Goal: Task Accomplishment & Management: Manage account settings

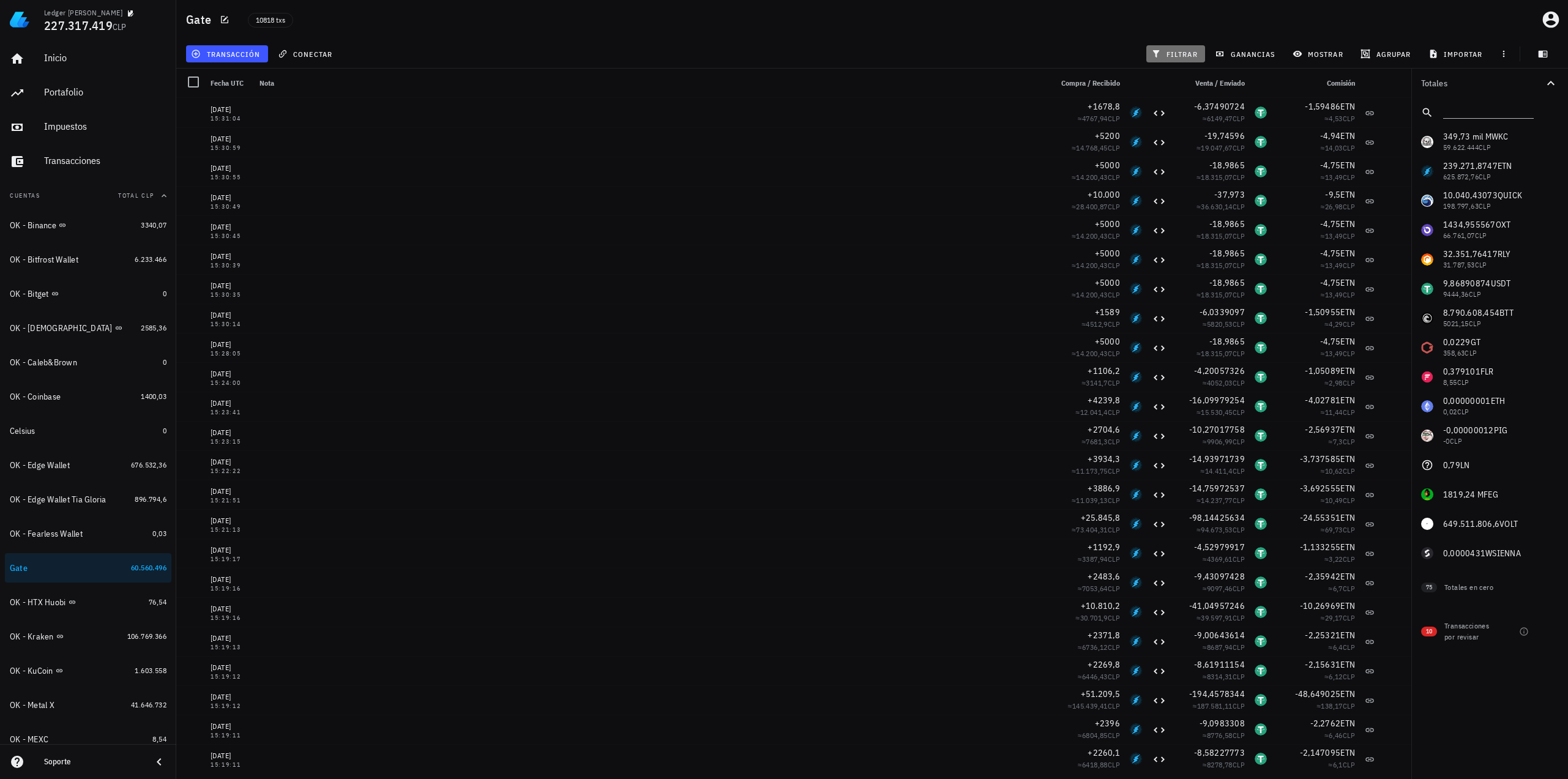
click at [1173, 46] on button "filtrar" at bounding box center [1175, 54] width 59 height 17
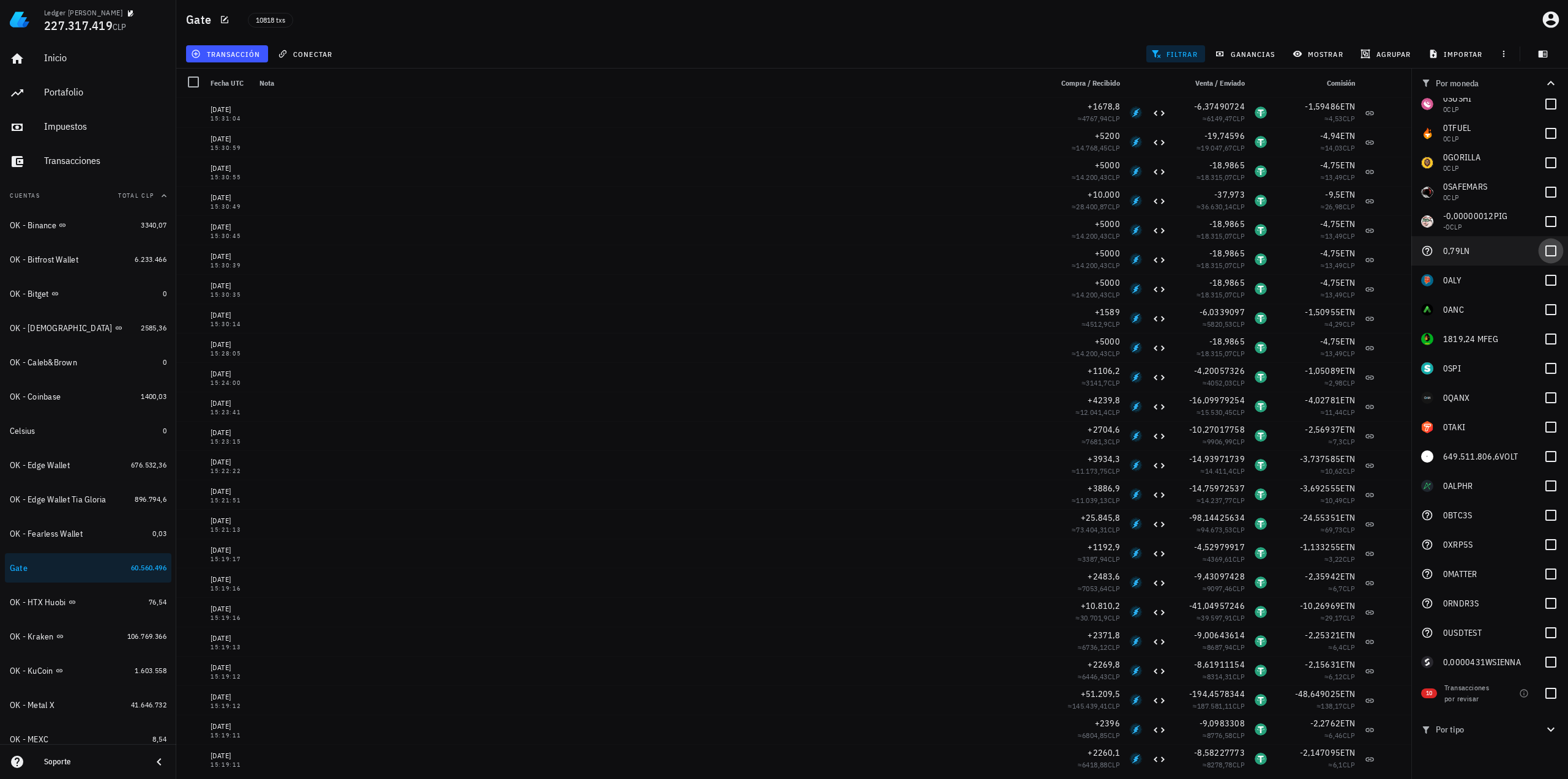
scroll to position [2044, 0]
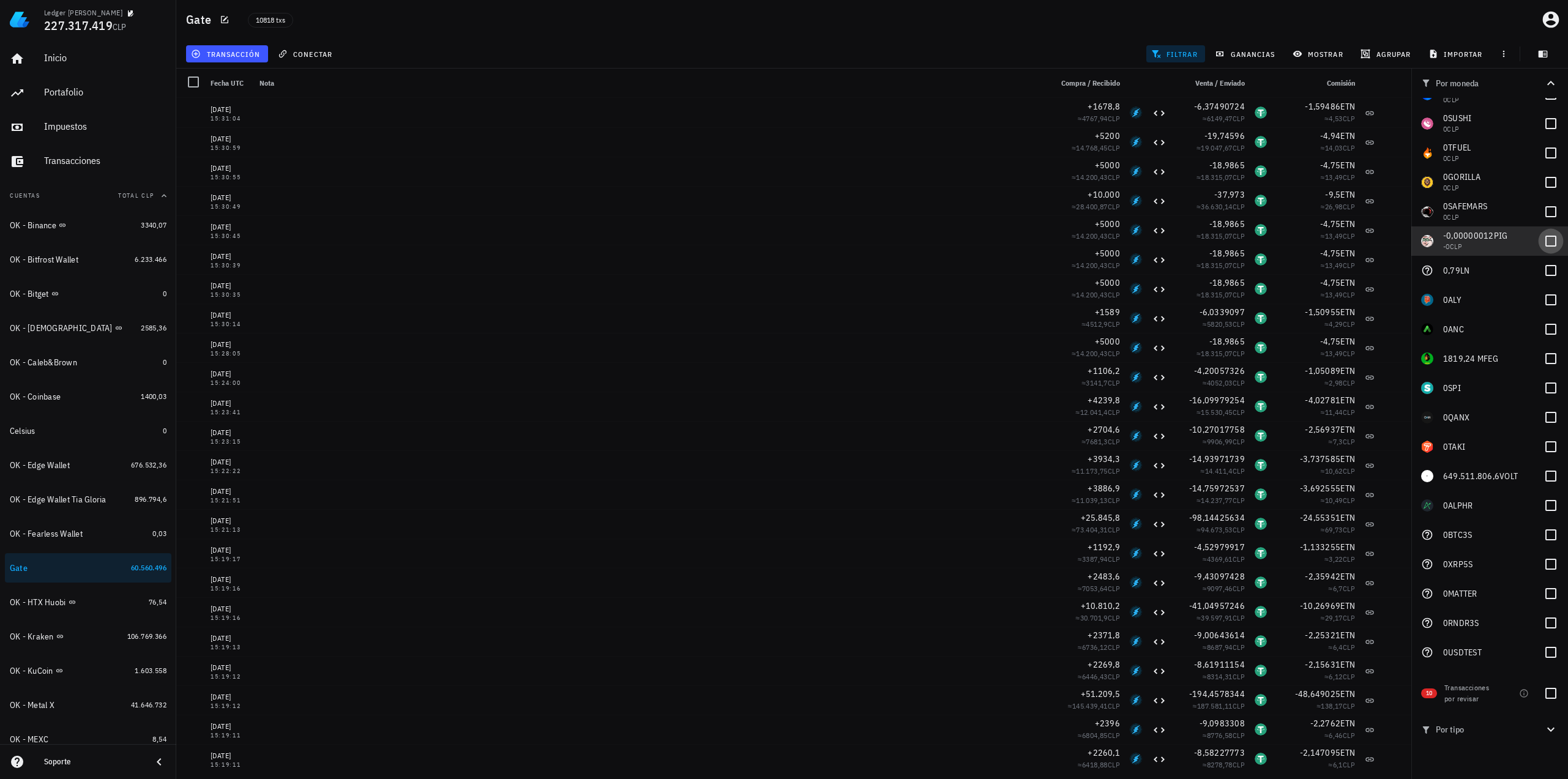
click at [1544, 242] on div at bounding box center [1551, 241] width 21 height 21
checkbox input "true"
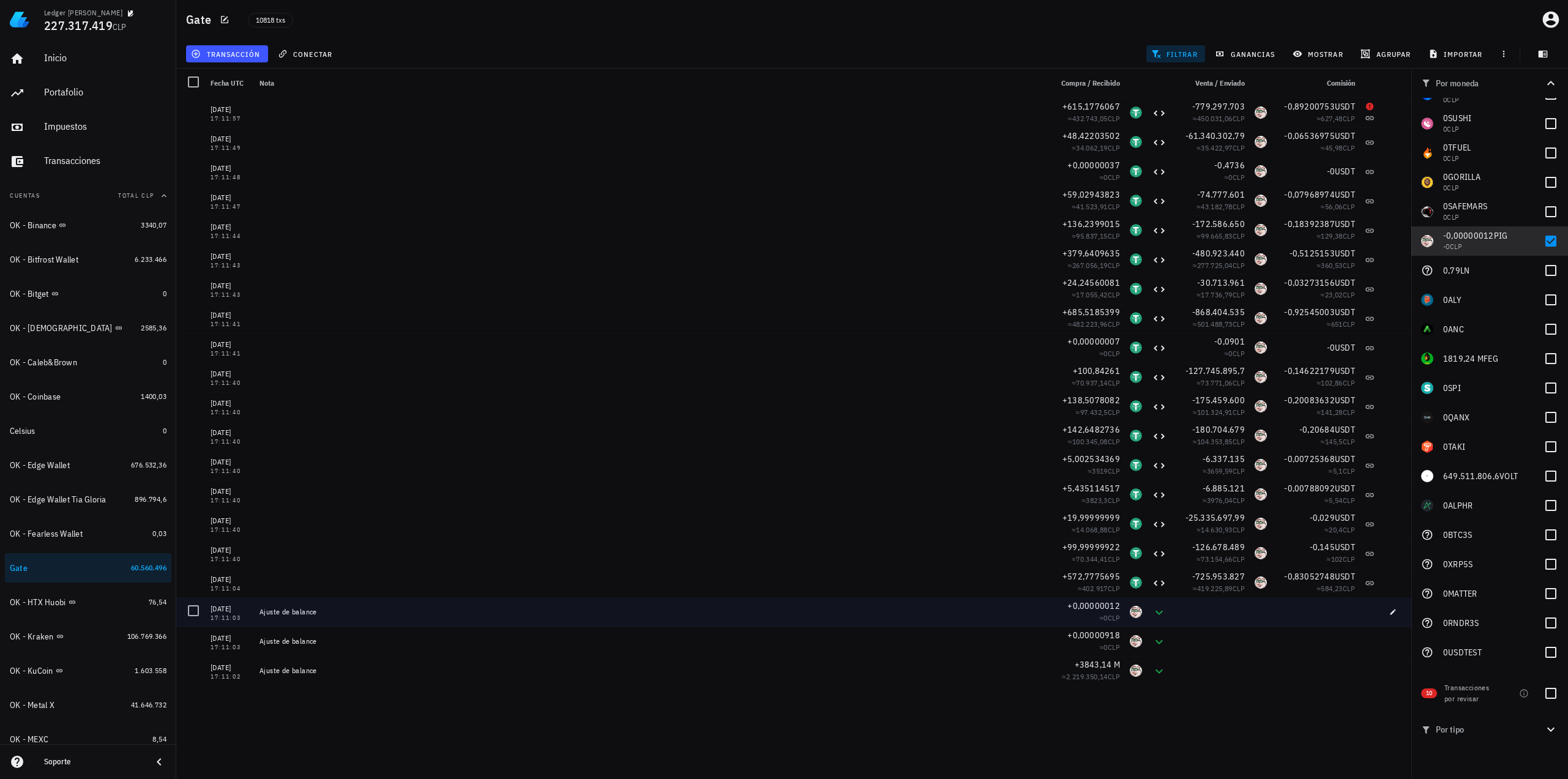
drag, startPoint x: 320, startPoint y: 618, endPoint x: 261, endPoint y: 616, distance: 59.0
click at [261, 616] on div "Ajuste de balance" at bounding box center [651, 612] width 792 height 29
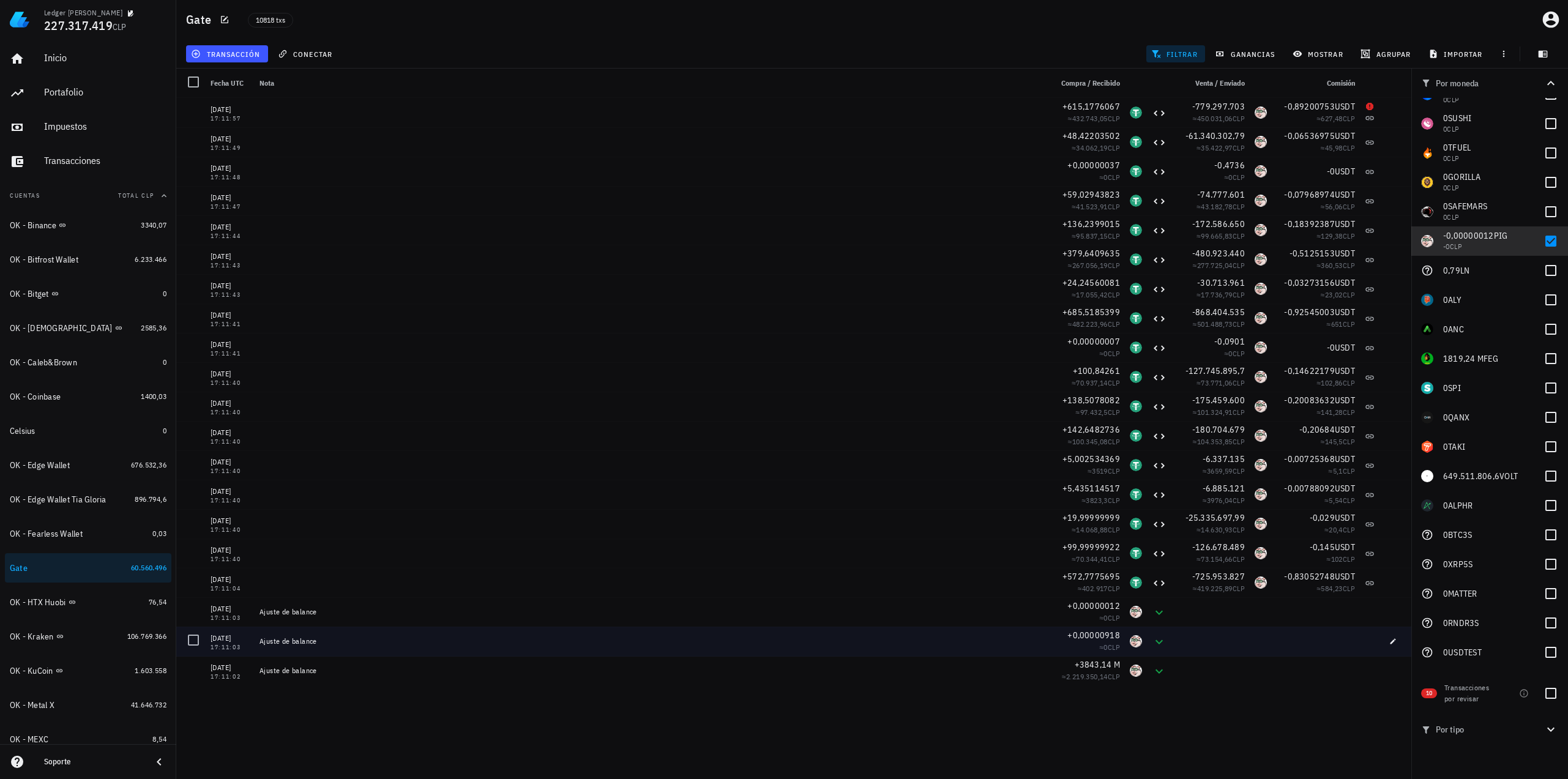
copy div "Ajuste de balance"
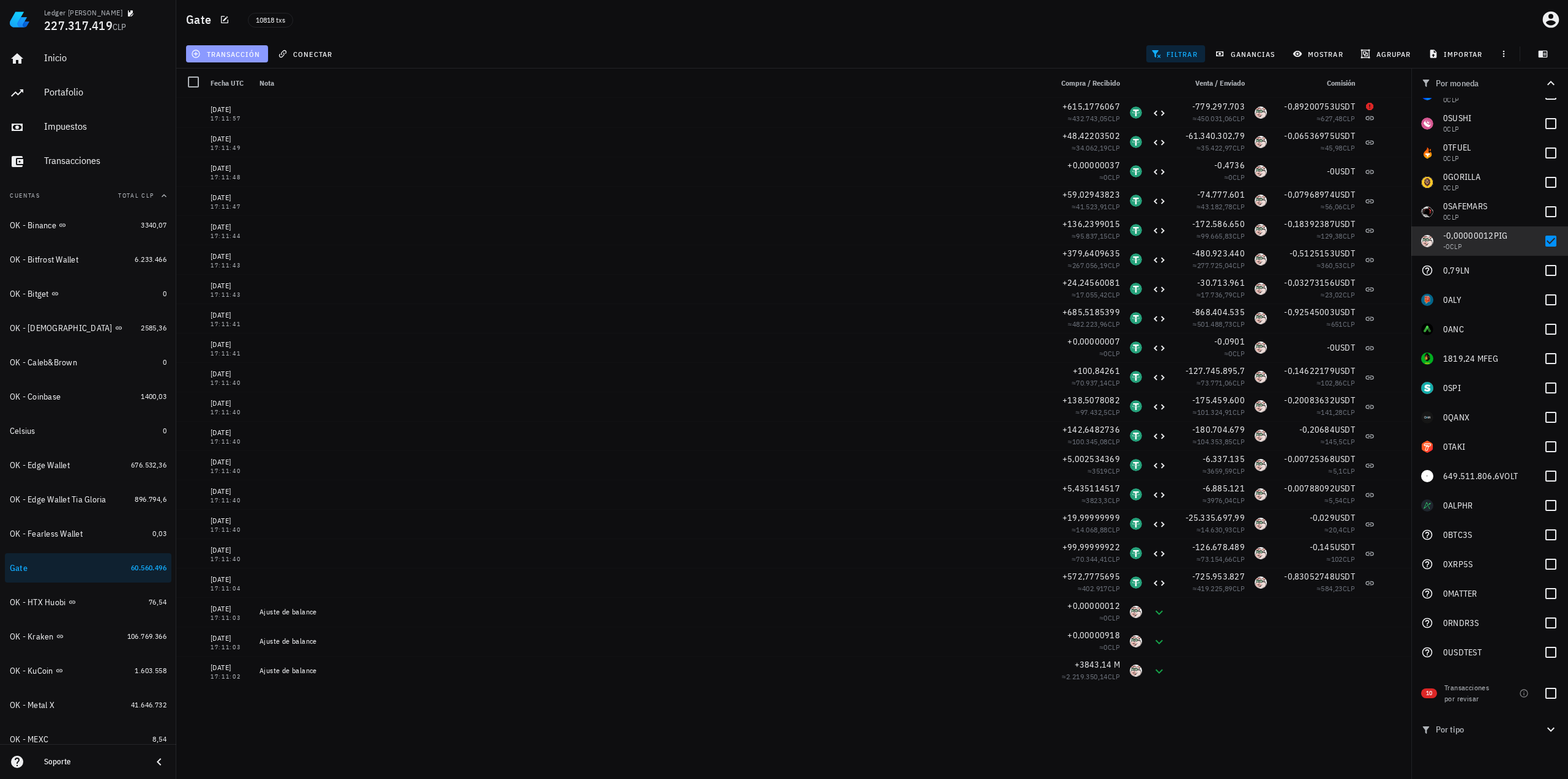
click at [254, 61] on button "transacción" at bounding box center [227, 54] width 82 height 17
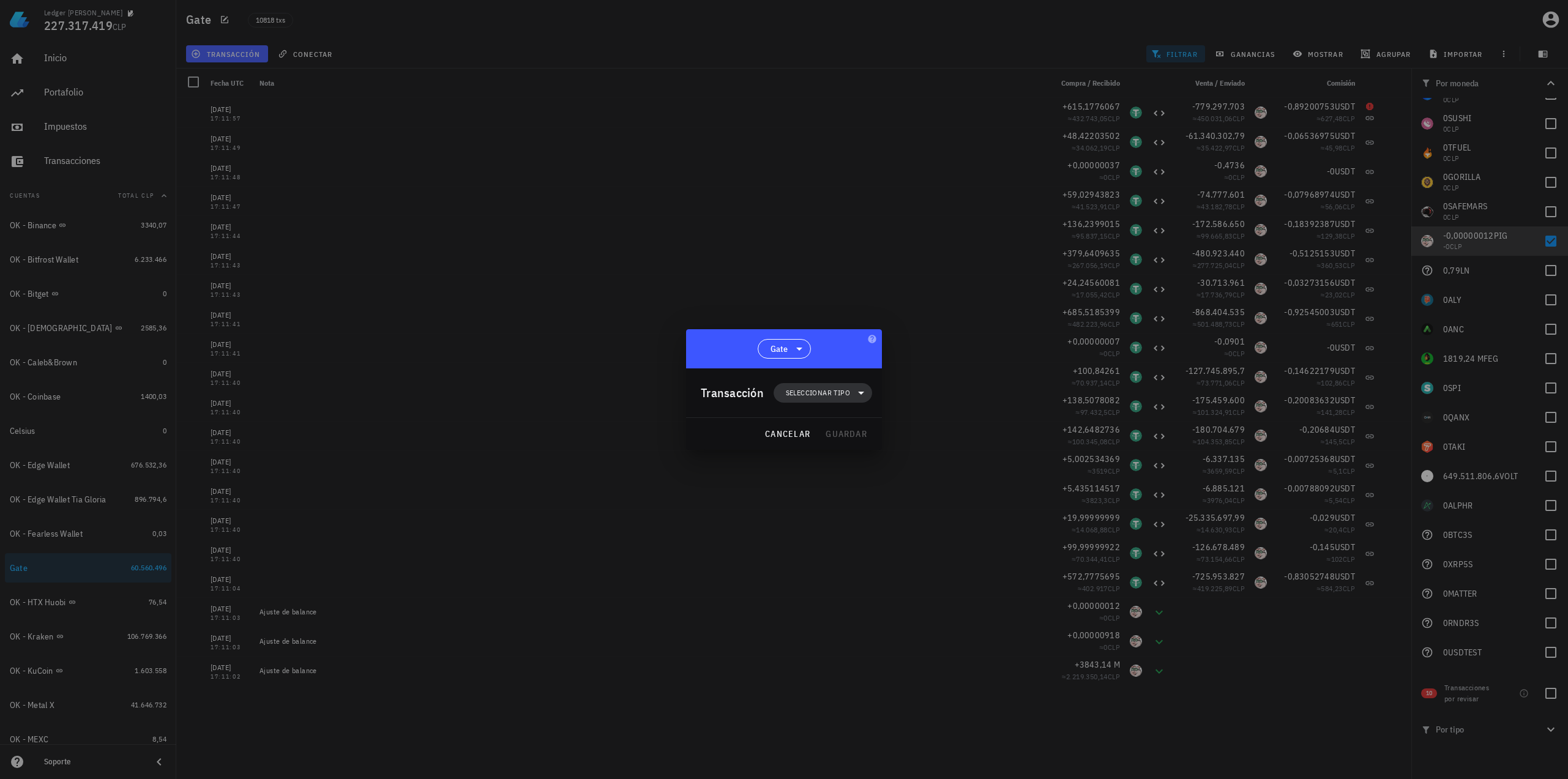
click at [824, 387] on span "Seleccionar tipo" at bounding box center [818, 392] width 64 height 12
click at [856, 459] on div "Egreso" at bounding box center [830, 470] width 114 height 25
click at [865, 442] on div at bounding box center [869, 446] width 15 height 9
click at [959, 693] on div "Otro ingreso" at bounding box center [956, 696] width 73 height 9
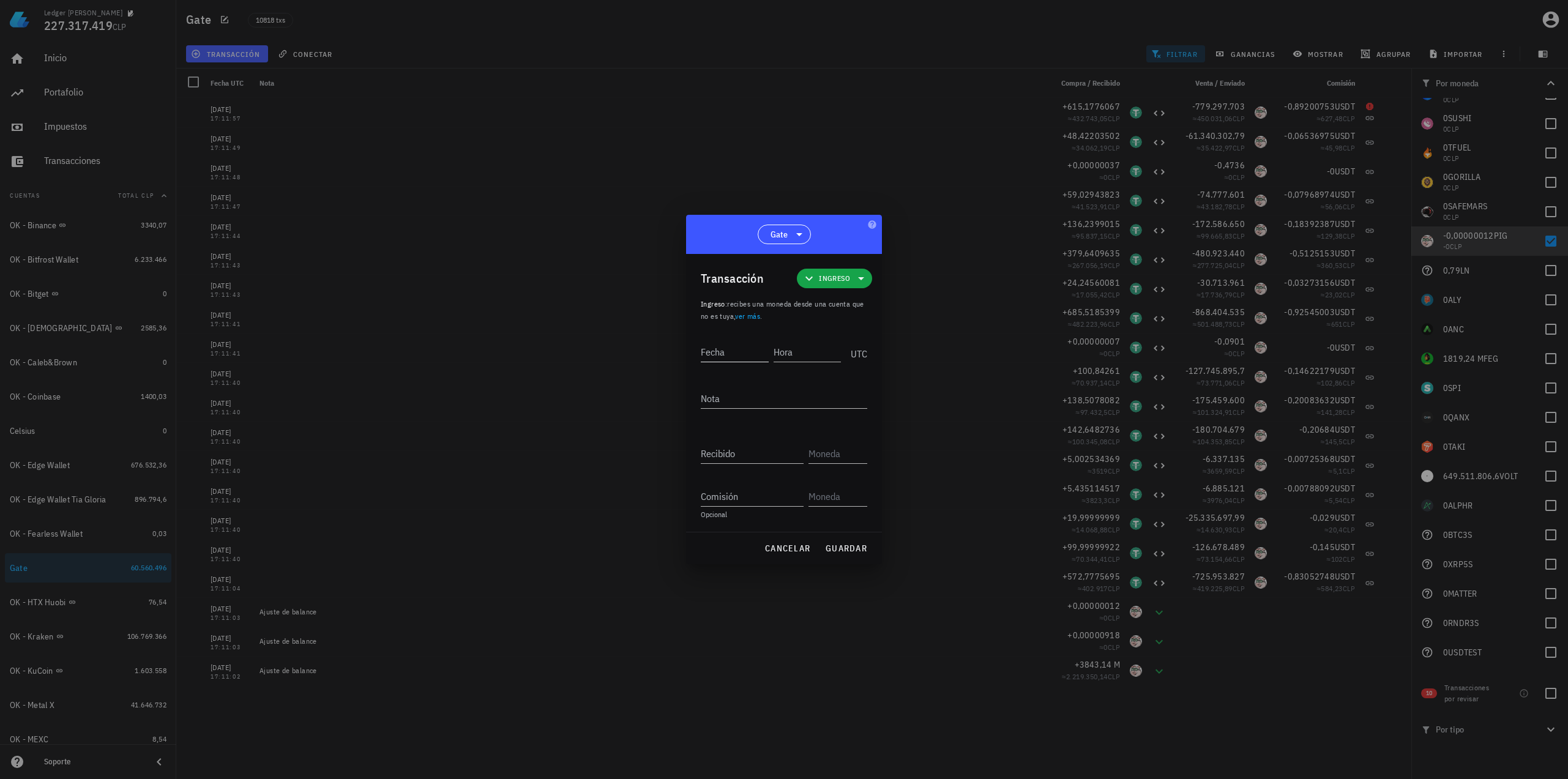
click at [742, 354] on input "Fecha" at bounding box center [734, 351] width 68 height 20
type input "[DATE]"
type input "17:11:04"
paste textarea "Ajuste de balance"
type textarea "Ajuste de balance"
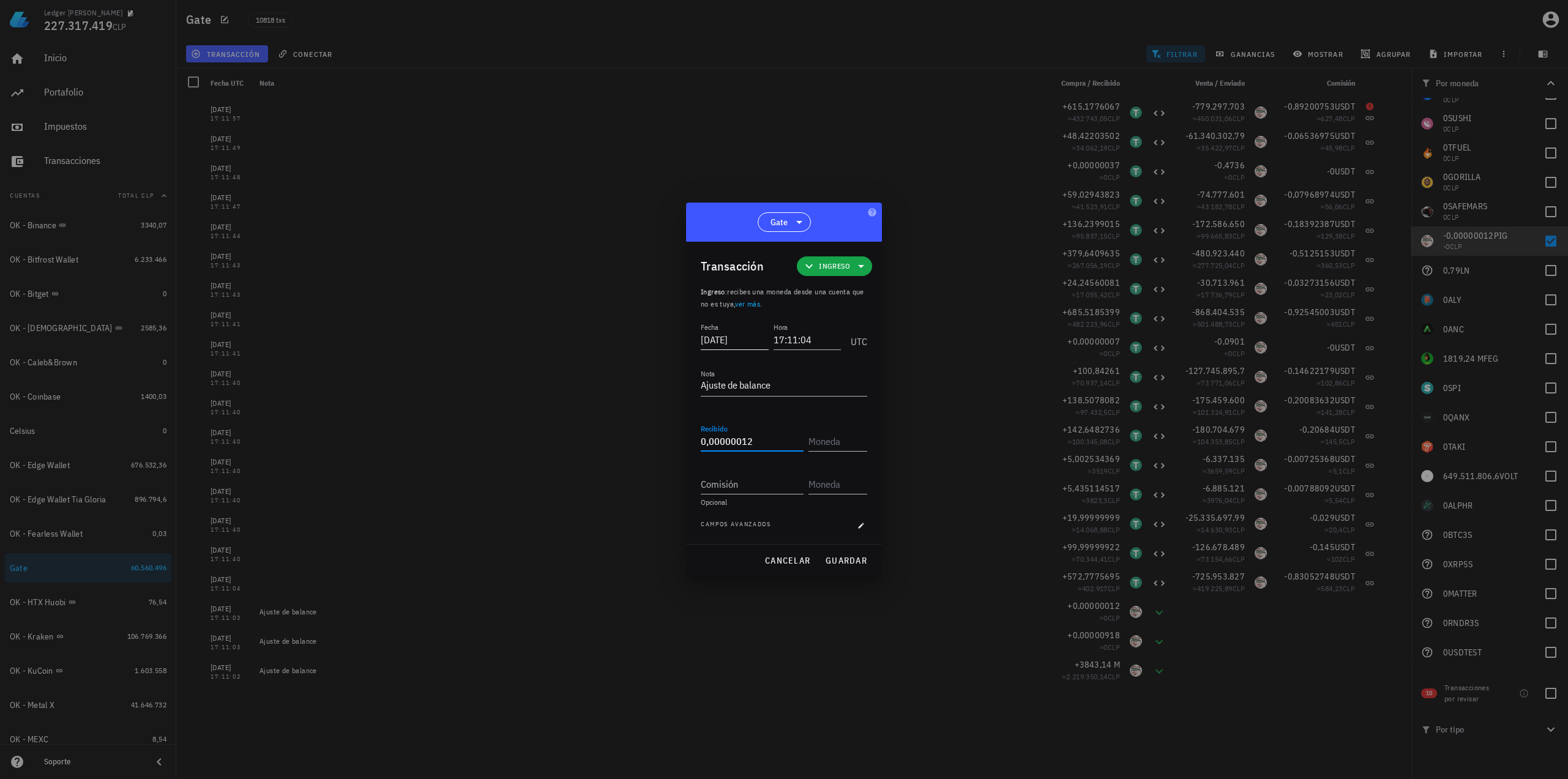
type input "0,00000012"
type input "PIG"
click at [864, 559] on span "guardar" at bounding box center [845, 560] width 42 height 11
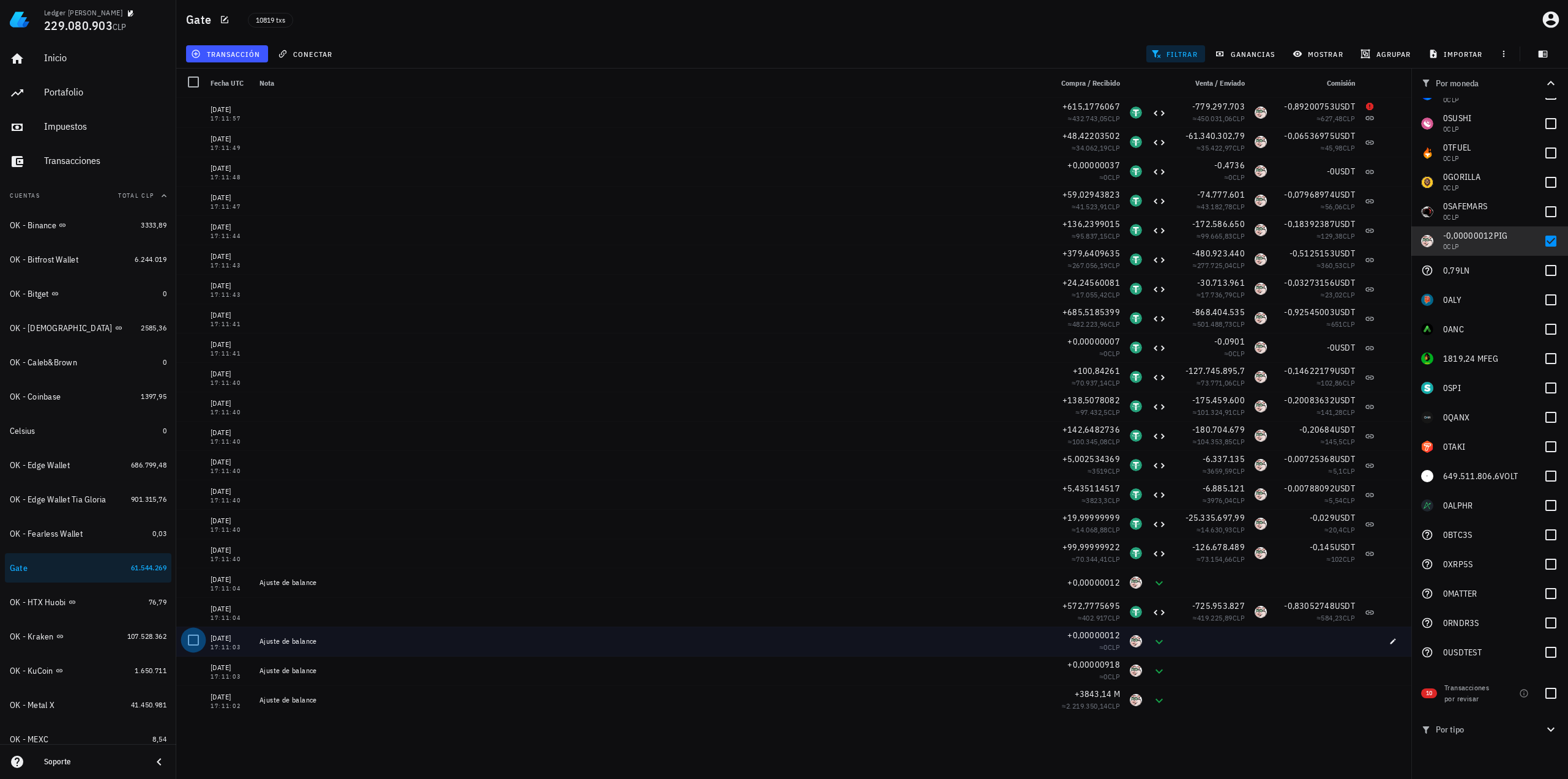
click at [189, 638] on div at bounding box center [193, 639] width 21 height 21
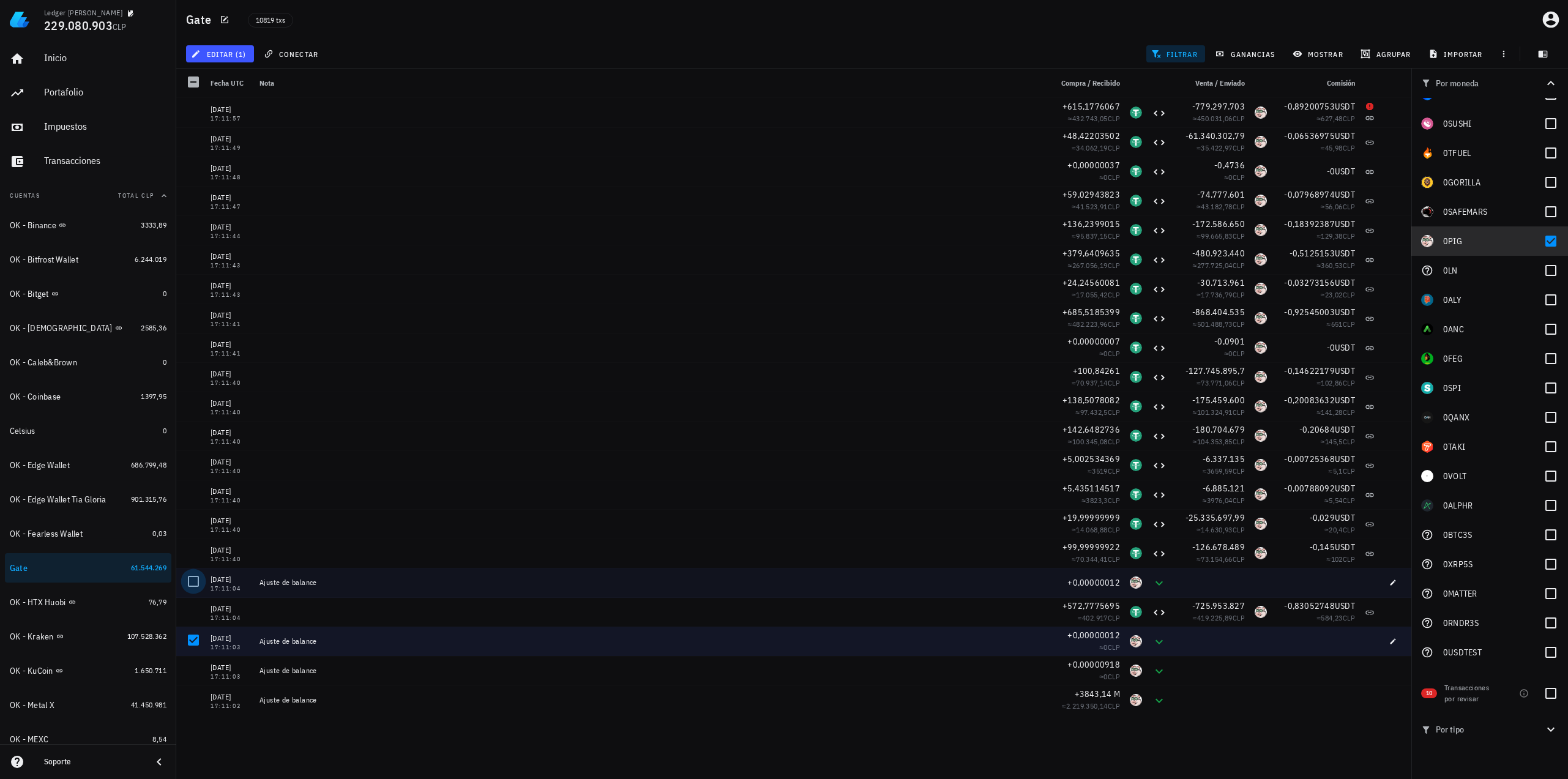
click at [195, 584] on div at bounding box center [193, 581] width 21 height 21
click at [224, 57] on span "editar (2)" at bounding box center [219, 53] width 52 height 9
click at [207, 130] on div at bounding box center [202, 130] width 15 height 15
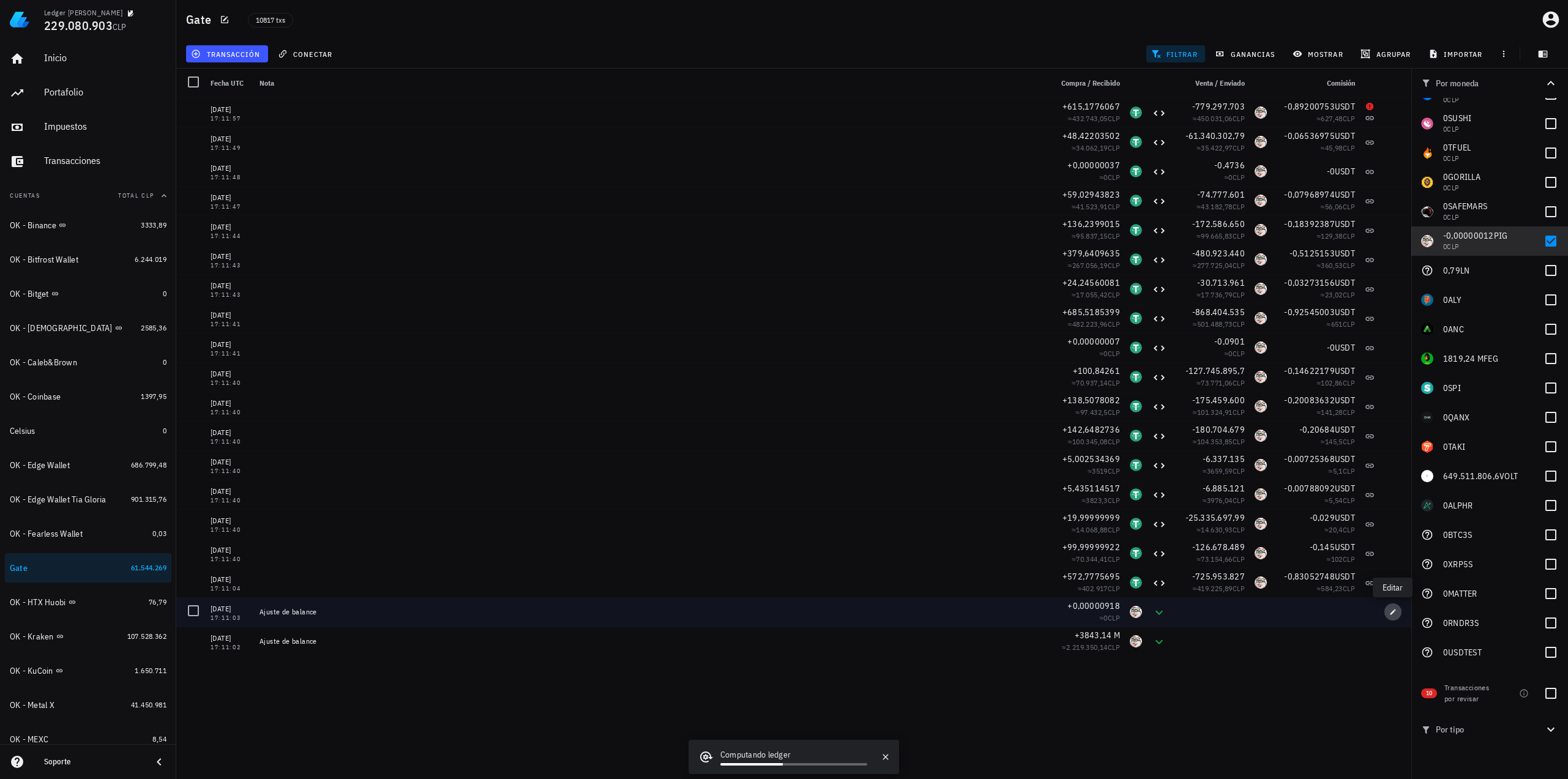
click at [1397, 608] on span "button" at bounding box center [1393, 612] width 17 height 8
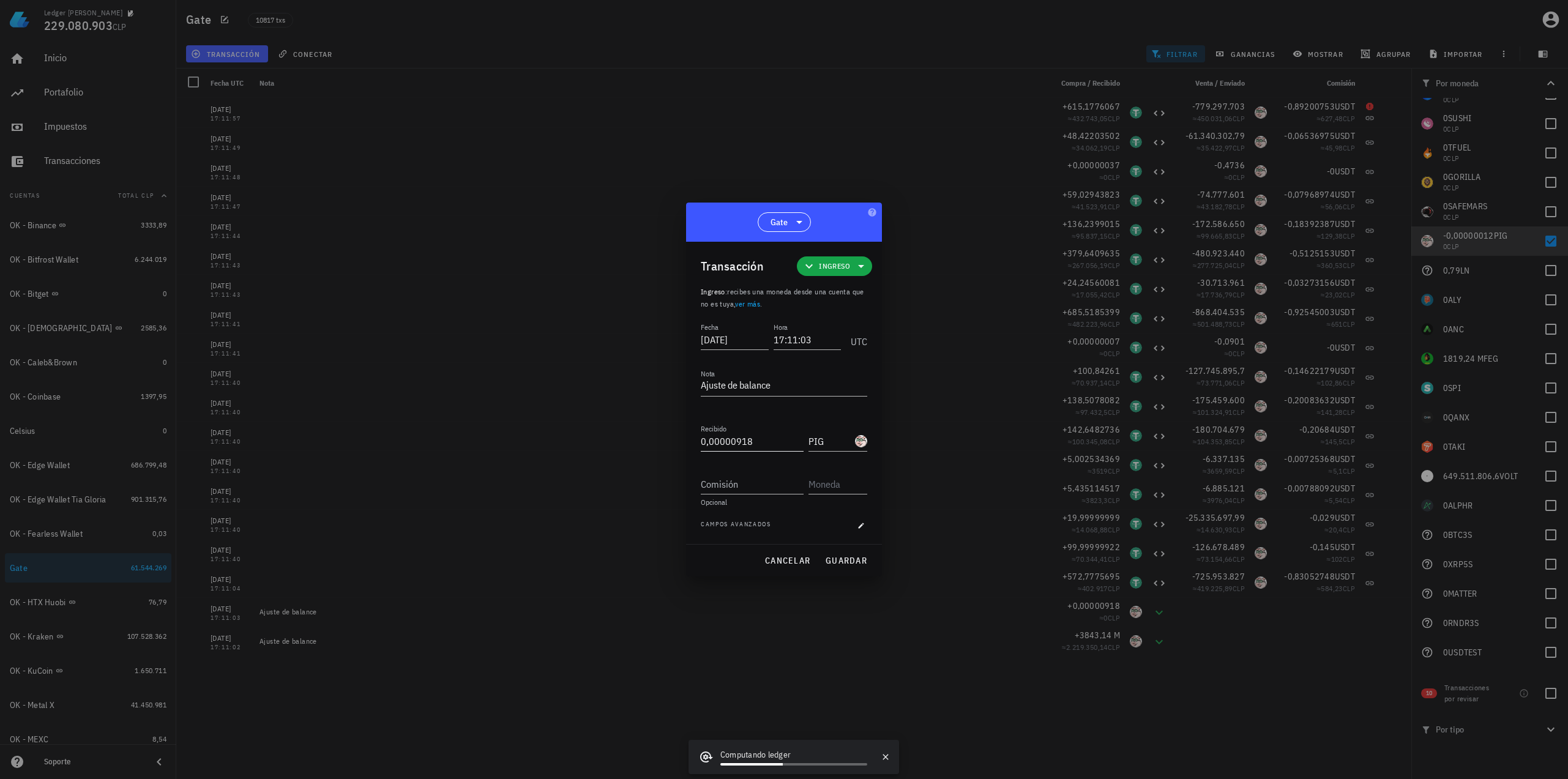
click at [773, 446] on input "0,00000918" at bounding box center [752, 440] width 103 height 20
click at [850, 551] on button "guardar" at bounding box center [845, 560] width 52 height 22
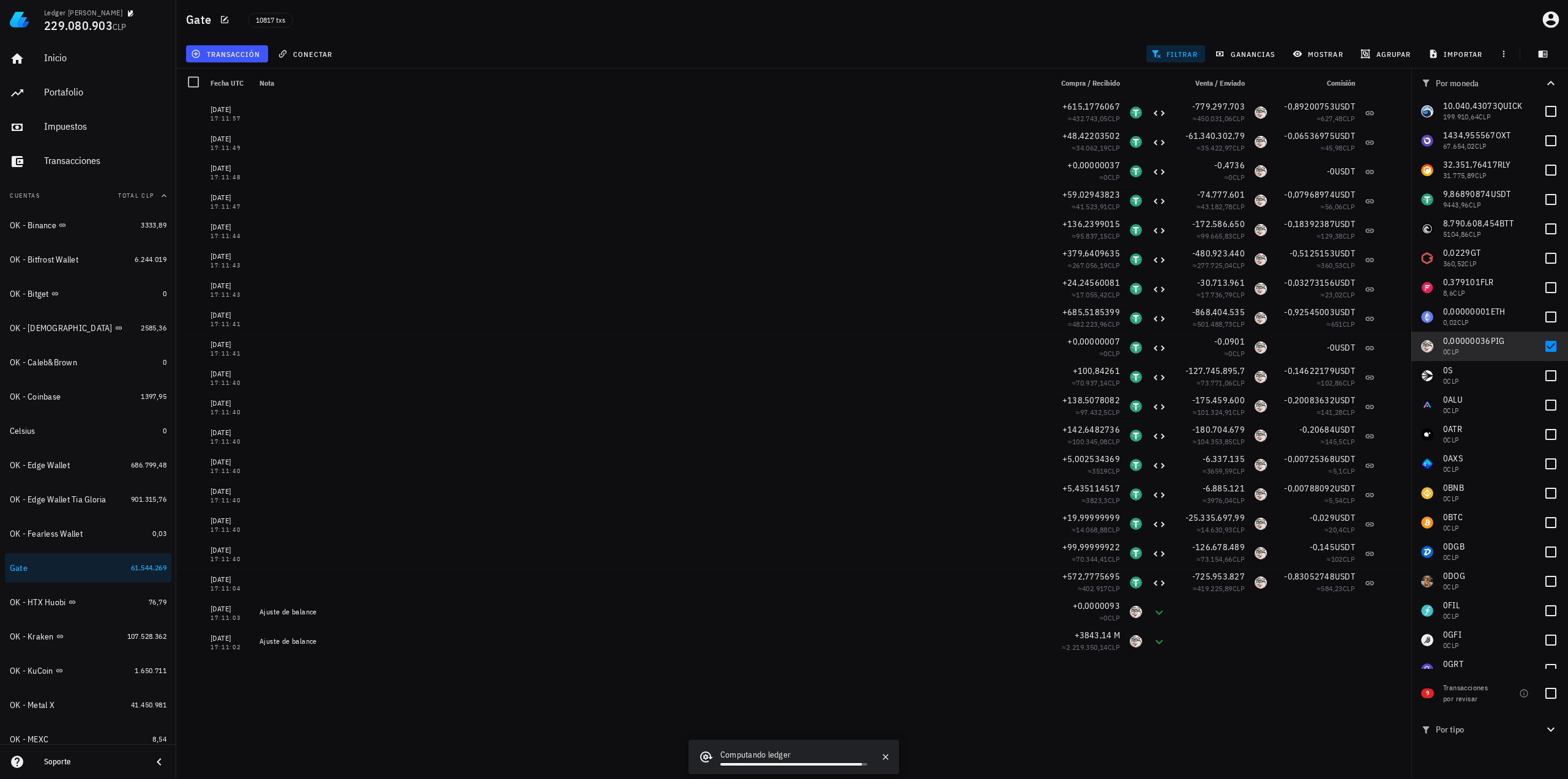
scroll to position [87, 0]
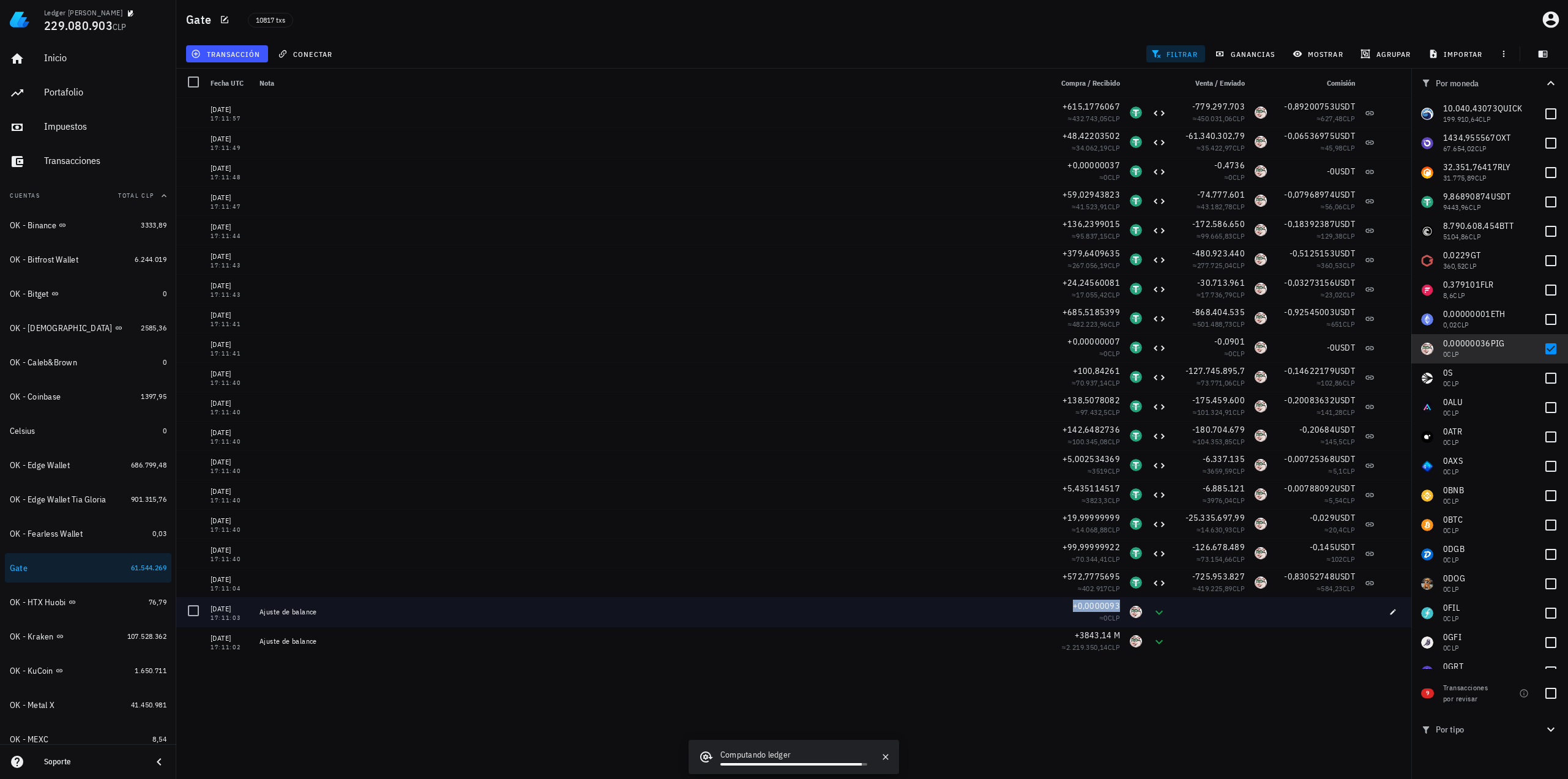
click at [1095, 600] on span "+0,0000093" at bounding box center [1096, 605] width 48 height 11
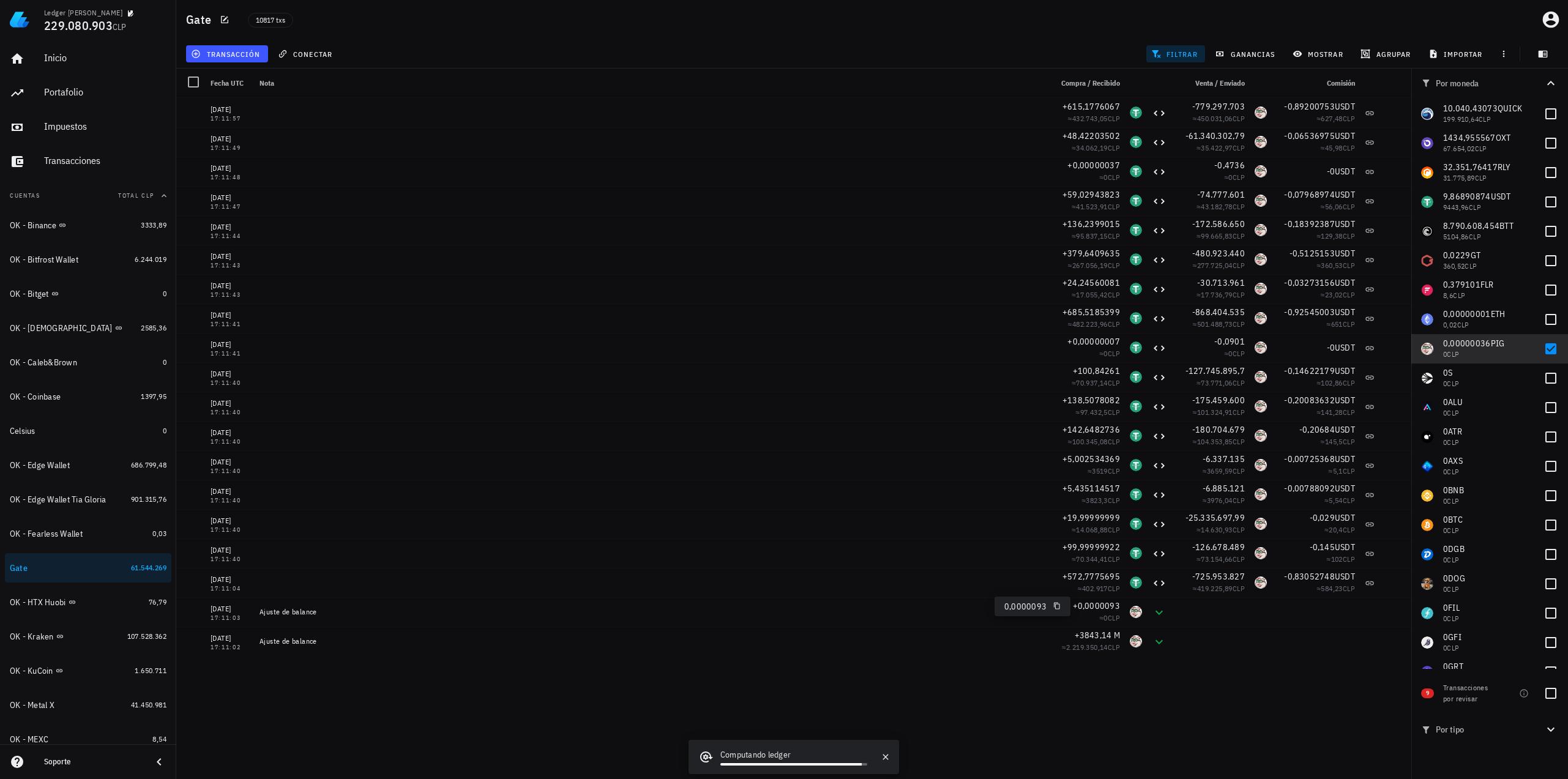
click at [1057, 610] on span "0,0000093" at bounding box center [1032, 606] width 57 height 11
click at [1055, 606] on icon "button" at bounding box center [1056, 605] width 8 height 8
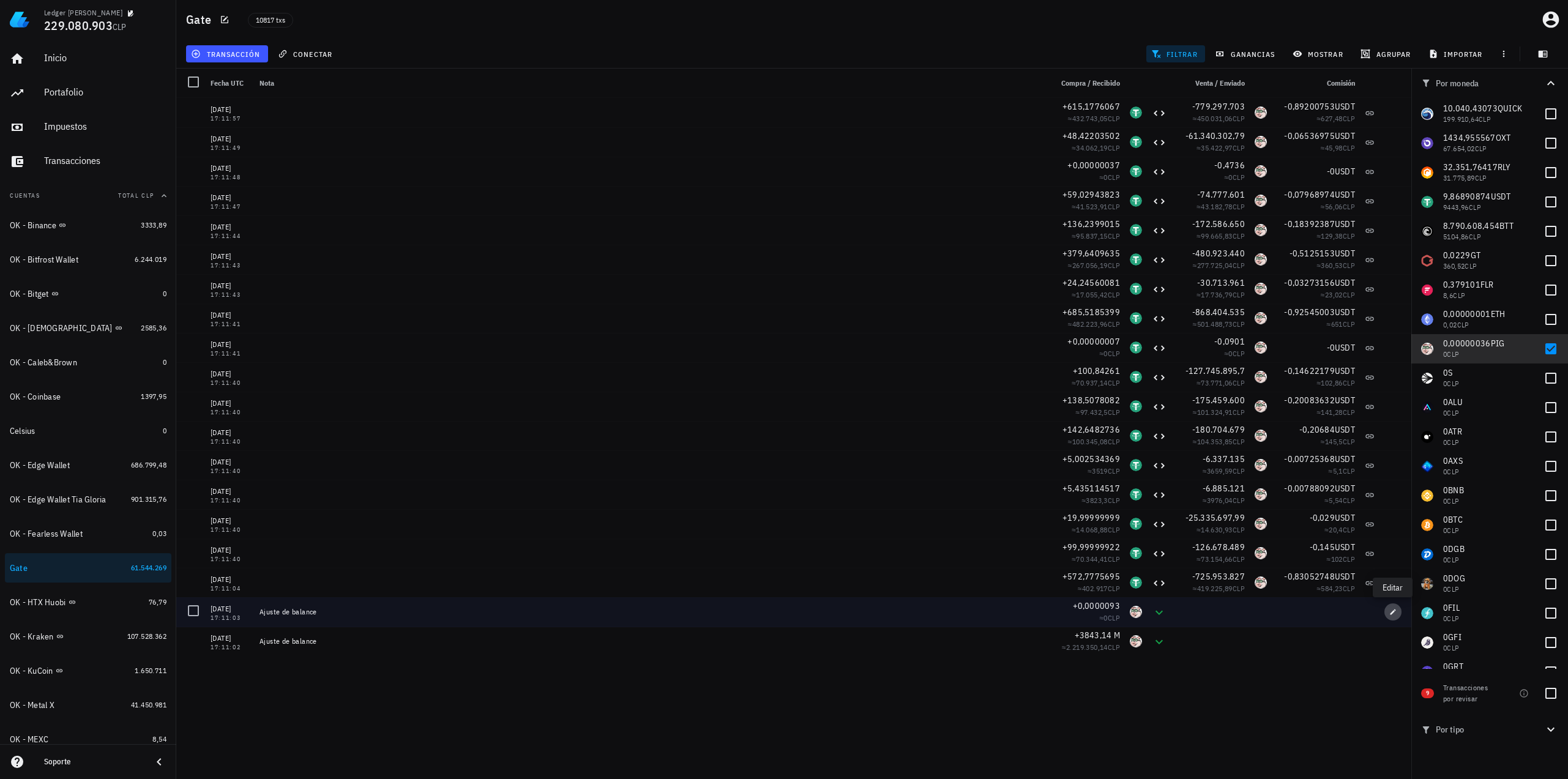
click at [1394, 609] on icon "button" at bounding box center [1393, 611] width 5 height 5
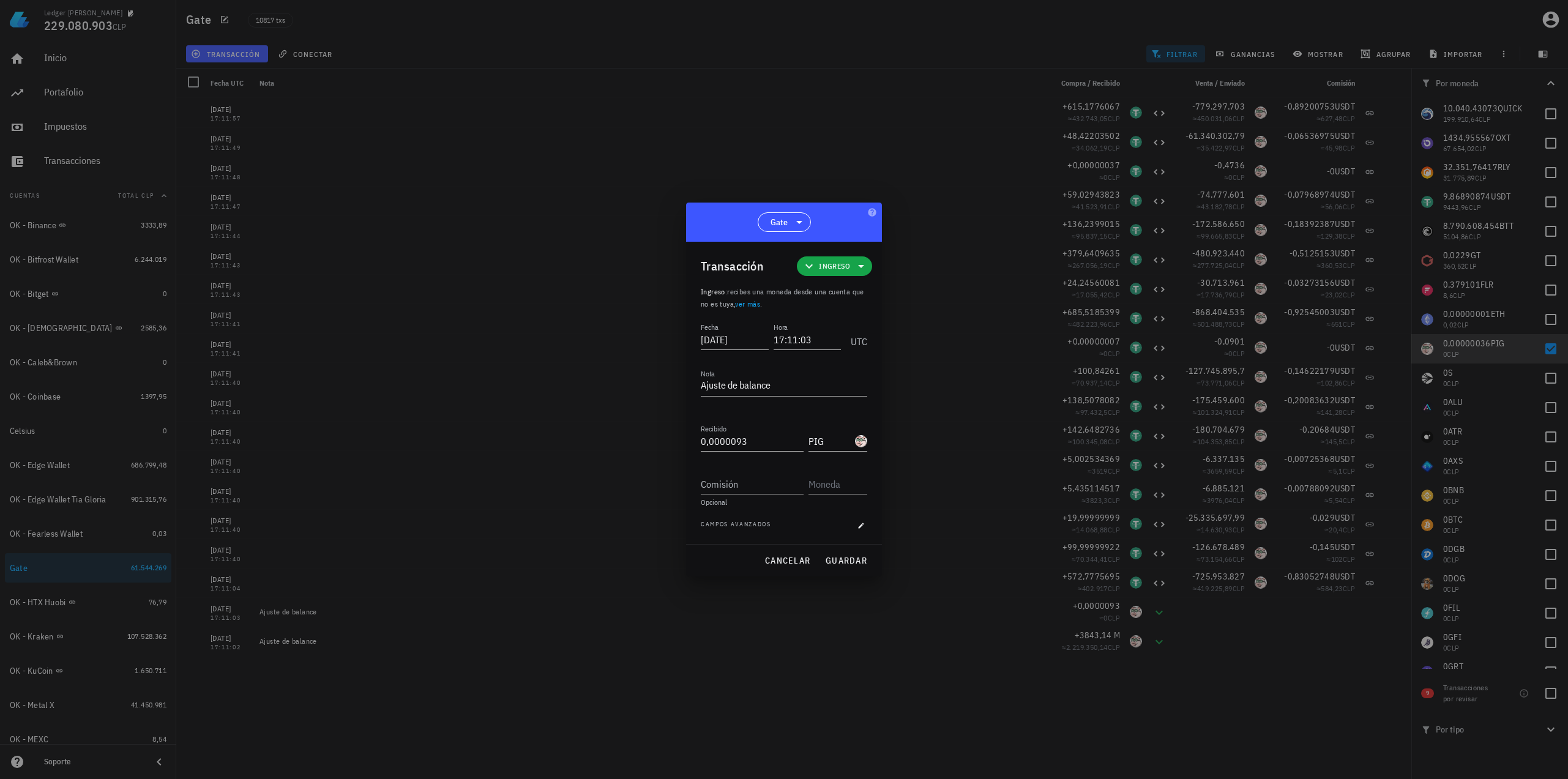
drag, startPoint x: 754, startPoint y: 442, endPoint x: 611, endPoint y: 430, distance: 143.5
click at [621, 431] on div "Ledger [PERSON_NAME] 229.080.903 CLP Inicio [GEOGRAPHIC_DATA] Impuestos [GEOGRA…" at bounding box center [784, 389] width 1568 height 779
paste input "894"
click at [856, 561] on span "guardar" at bounding box center [845, 560] width 42 height 11
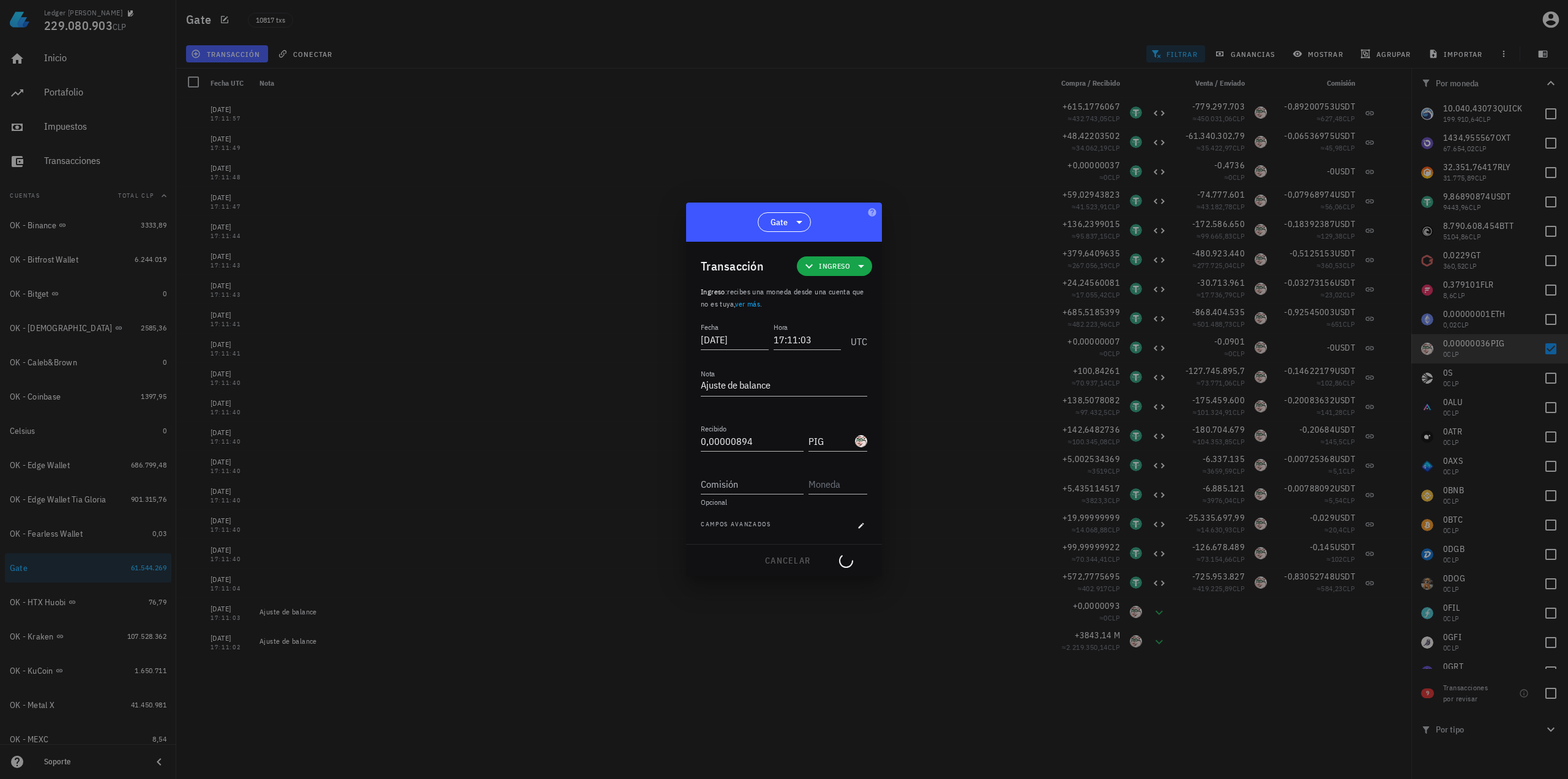
type input "0,0000093"
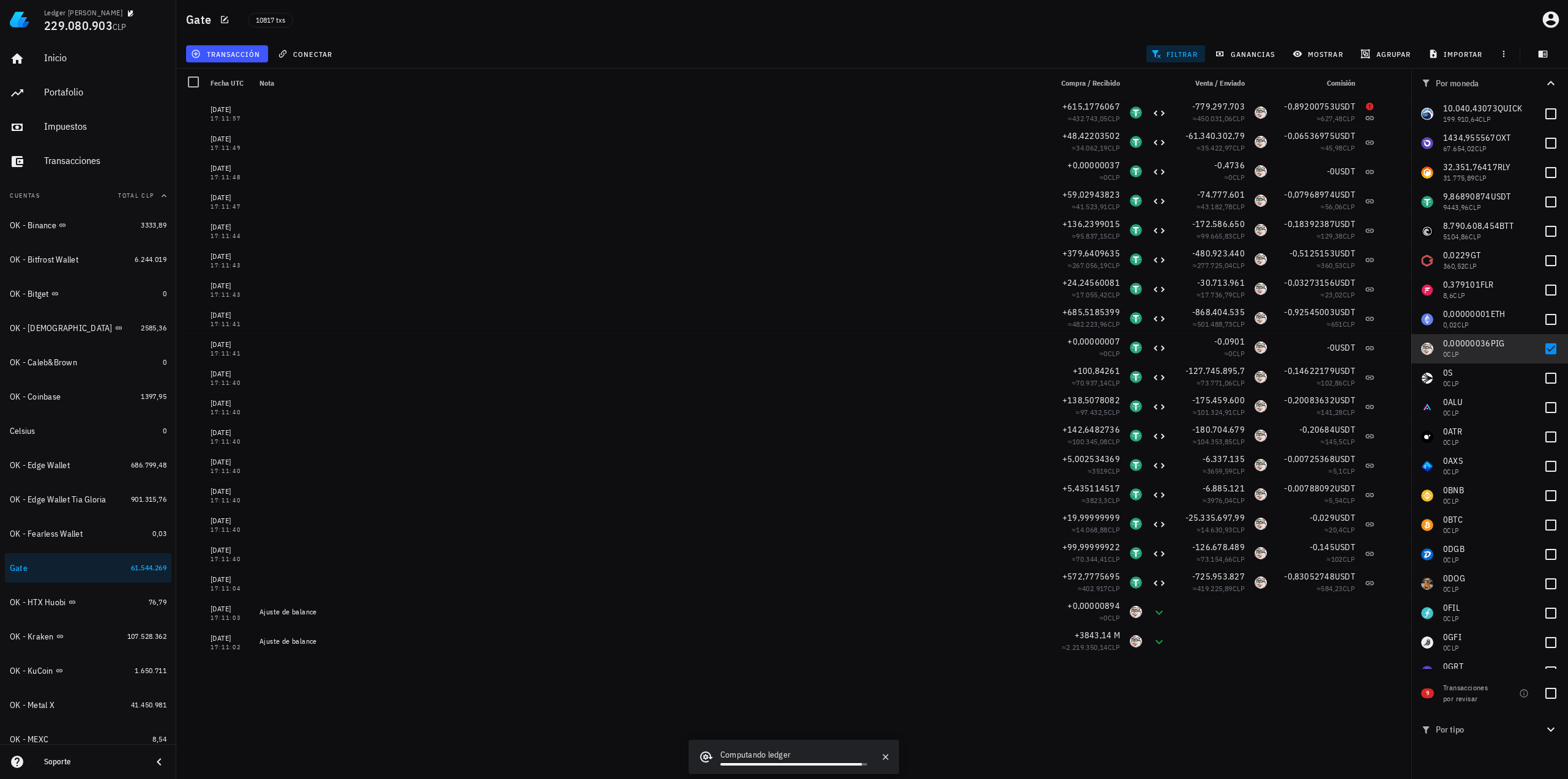
click at [1246, 683] on div "[DATE] 15:31:04 +1678,8 ≈ 4767,94 CLP -6,37490724 ≈ 6149,47 CLP -1,59486 ETN ≈ …" at bounding box center [794, 433] width 1235 height 671
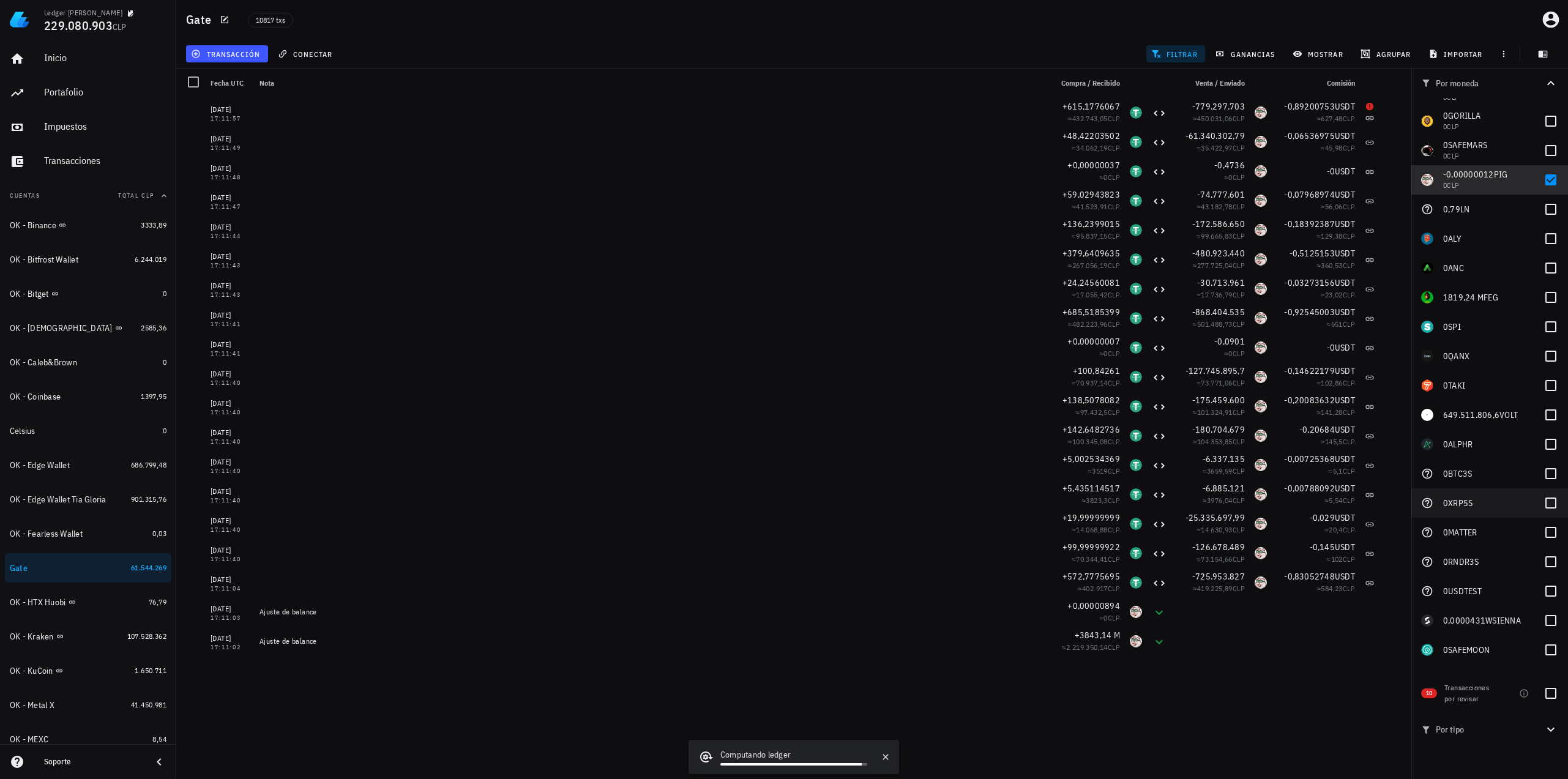
scroll to position [1922, 0]
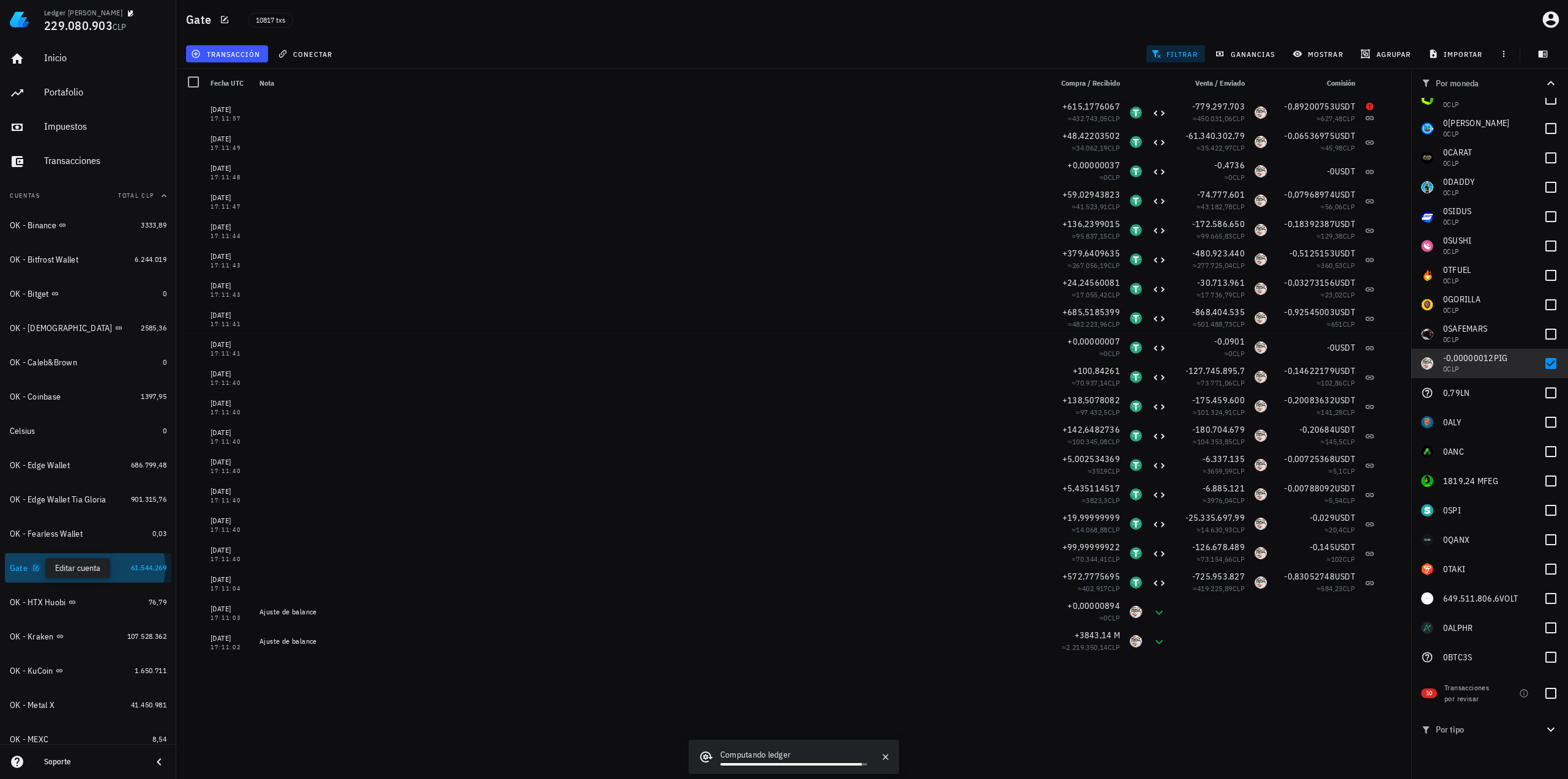
click at [37, 568] on icon "button" at bounding box center [36, 567] width 8 height 8
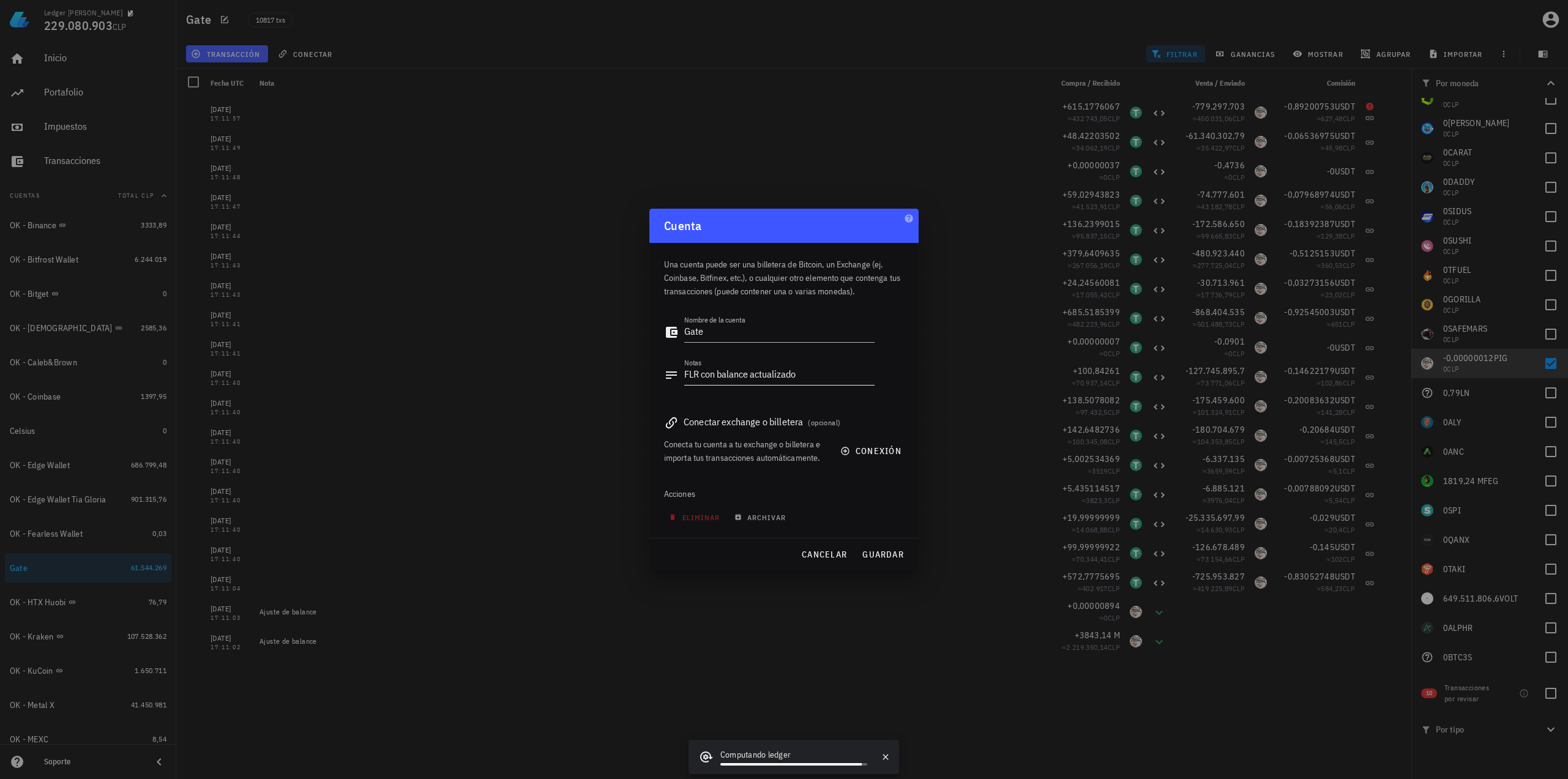
click at [818, 372] on textarea "FLR con balance actualizado" at bounding box center [779, 375] width 190 height 20
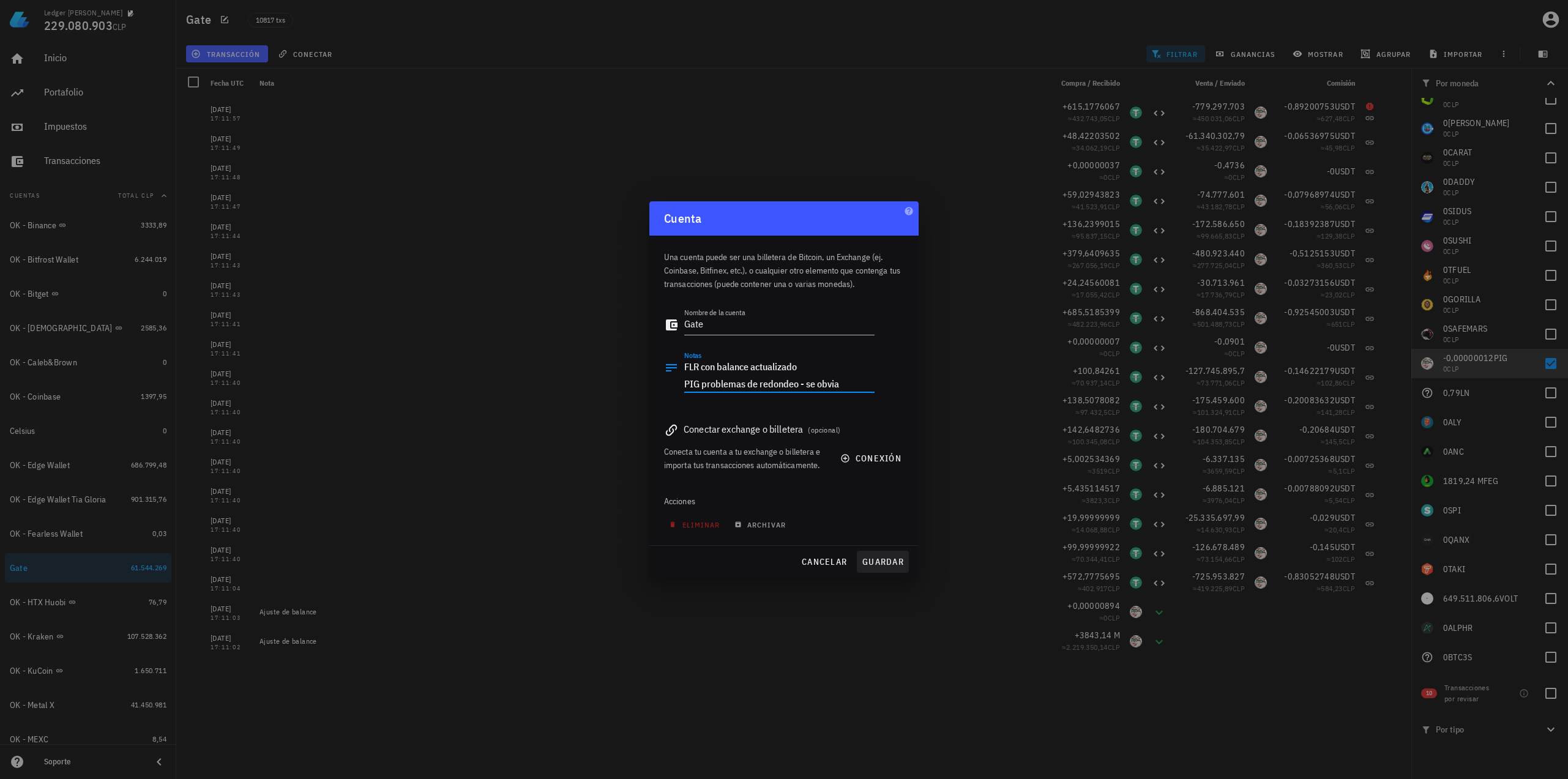
type textarea "FLR con balance actualizado PIG problemas de redondeo - se obvia"
click at [887, 556] on span "guardar" at bounding box center [882, 561] width 42 height 11
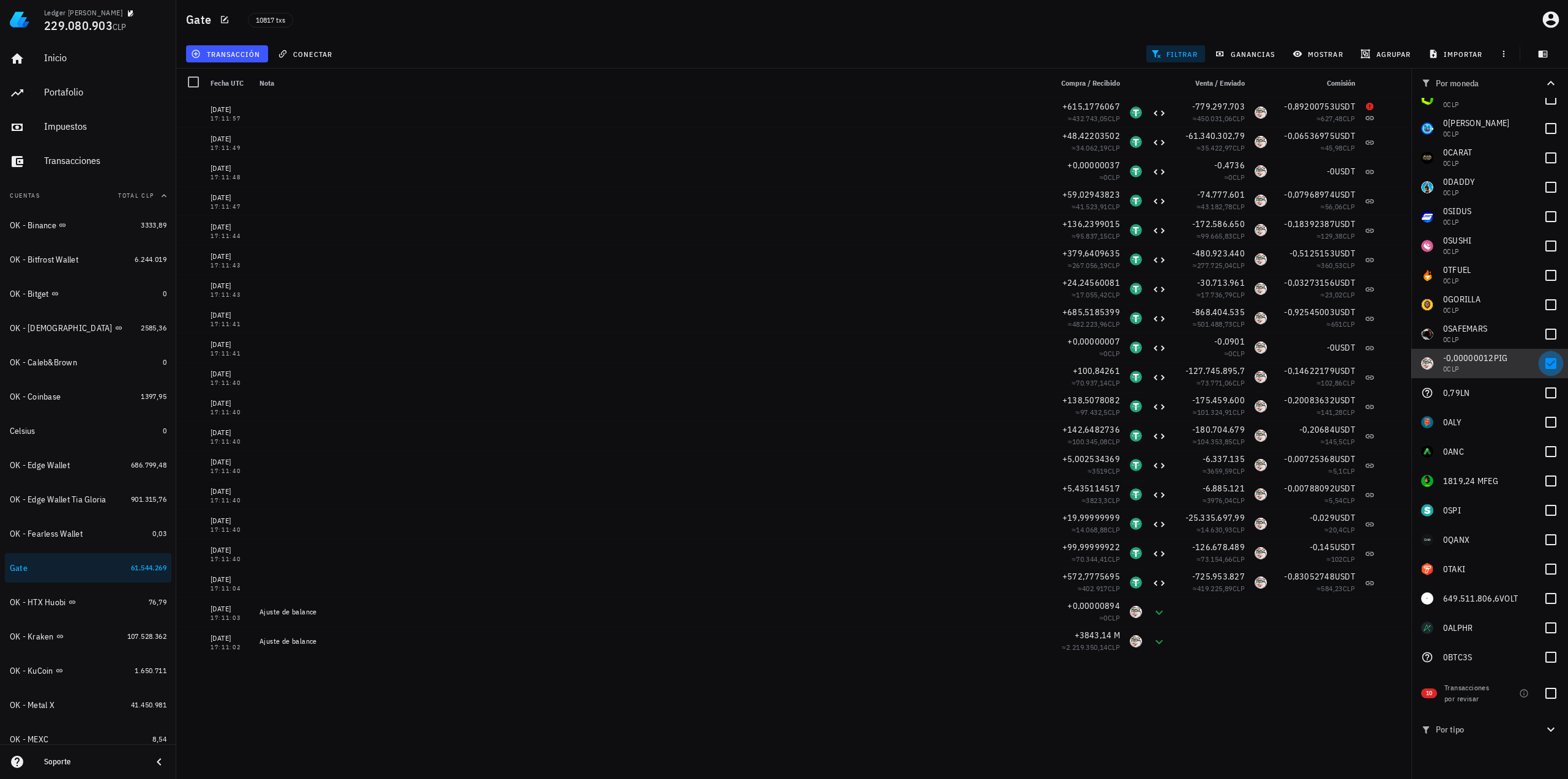
click at [1545, 363] on div at bounding box center [1551, 363] width 21 height 21
checkbox input "false"
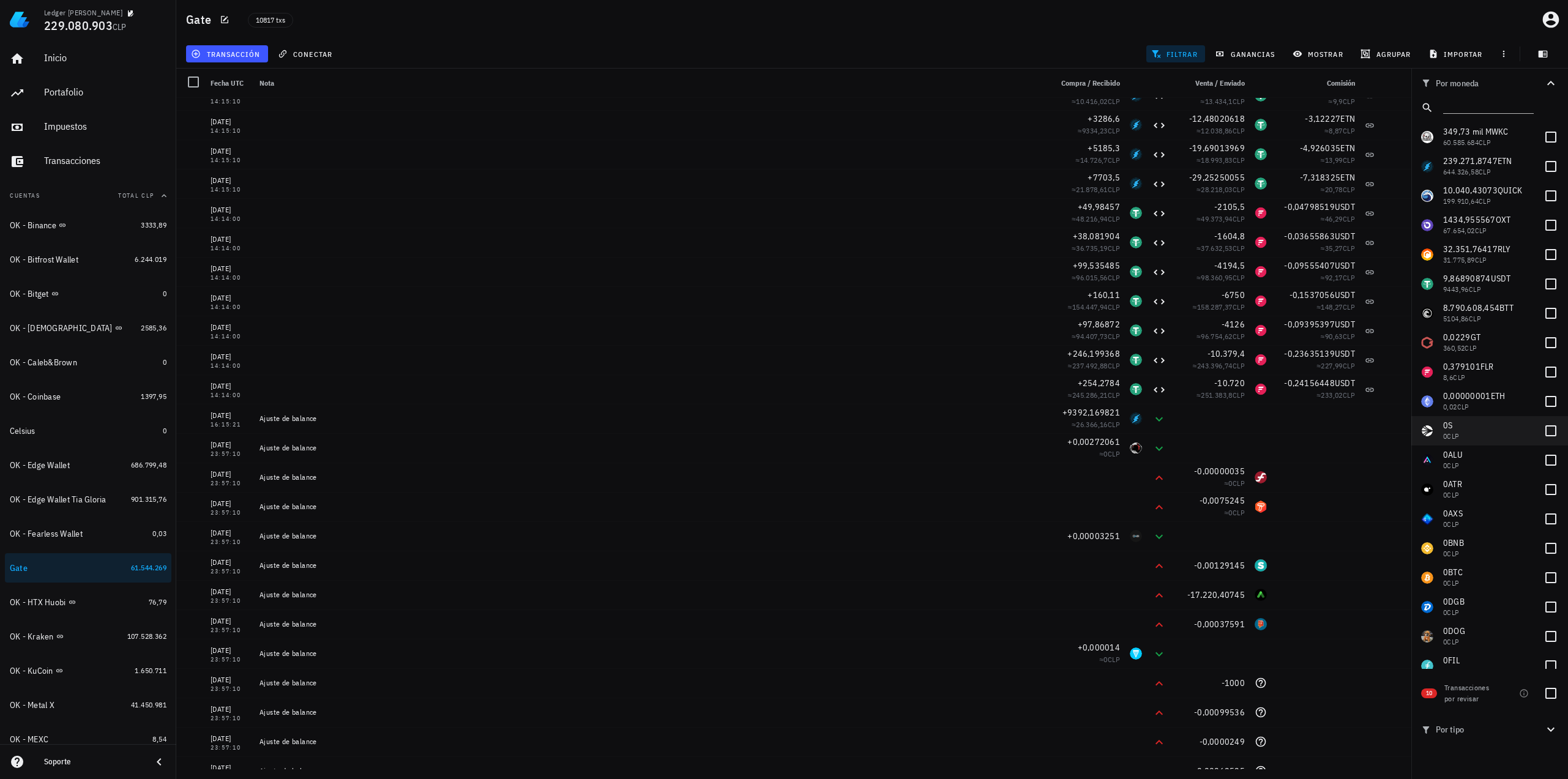
scroll to position [0, 0]
click at [1545, 401] on div at bounding box center [1551, 406] width 21 height 21
checkbox input "true"
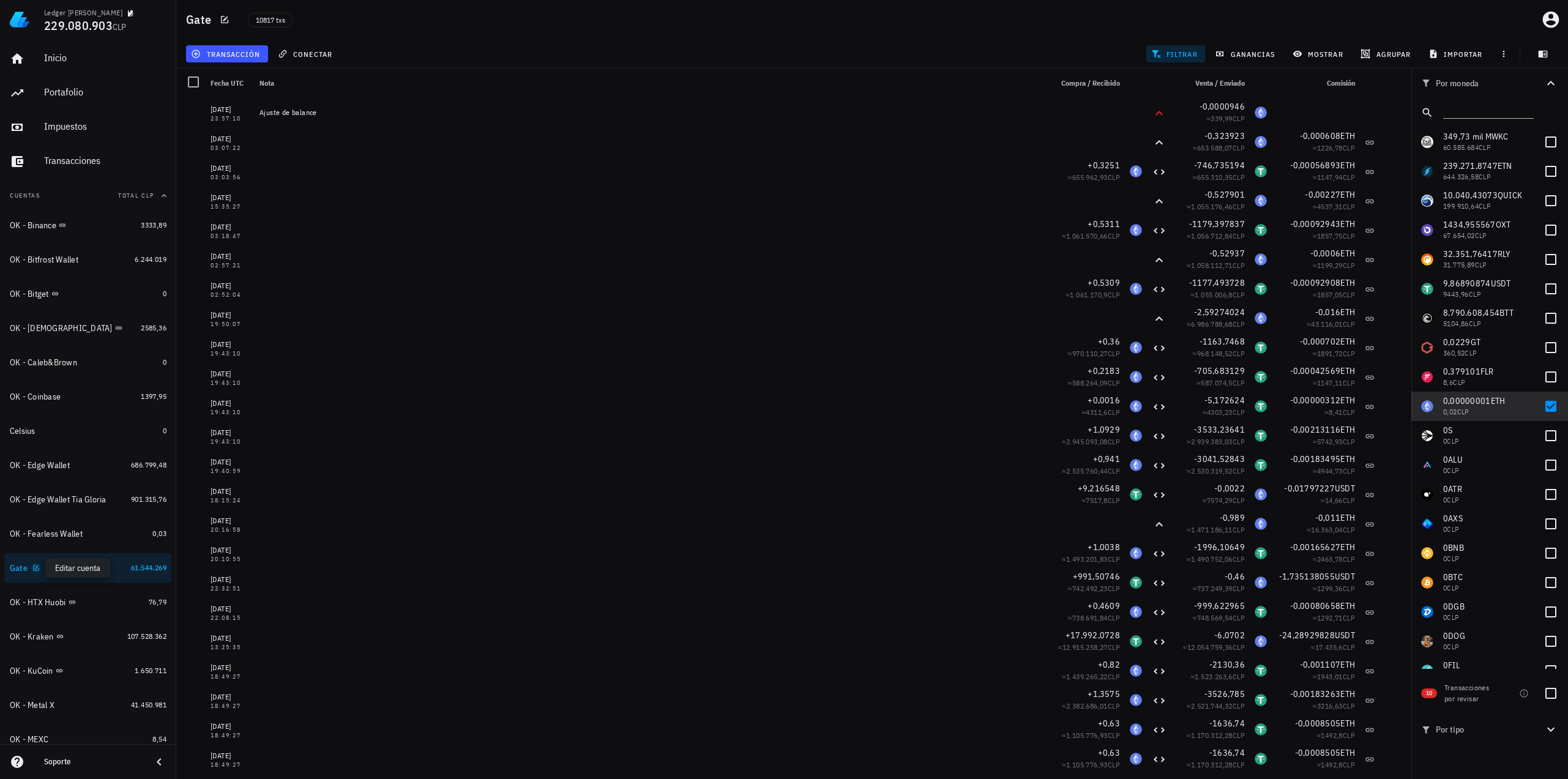
click at [37, 570] on icon "button" at bounding box center [36, 567] width 8 height 8
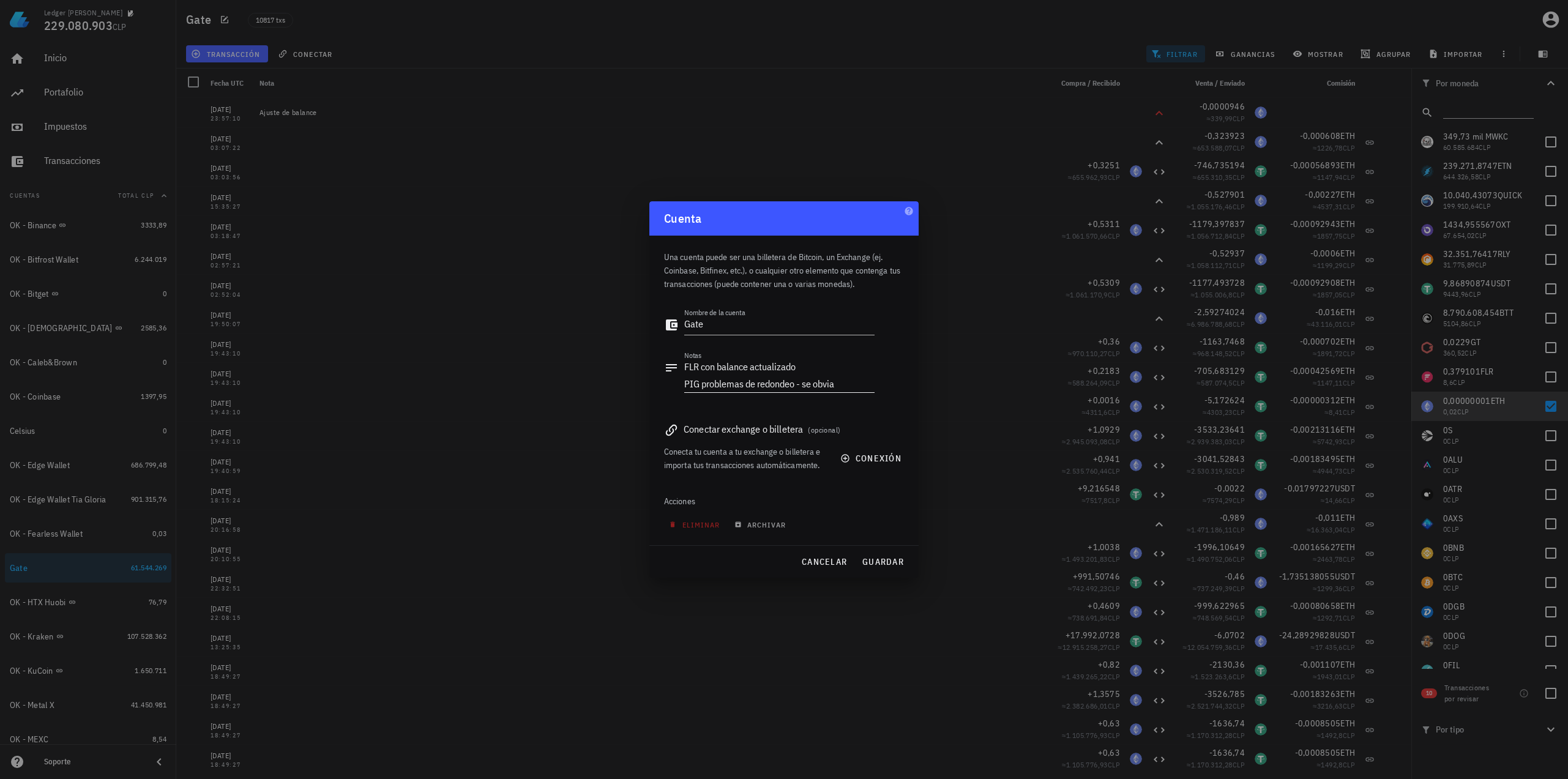
click at [852, 386] on textarea "FLR con balance actualizado PIG problemas de redondeo - se obvia" at bounding box center [779, 375] width 190 height 34
click at [854, 378] on textarea "FLR con balance actualizado PIG problemas de redondeo - se obvia" at bounding box center [779, 375] width 190 height 34
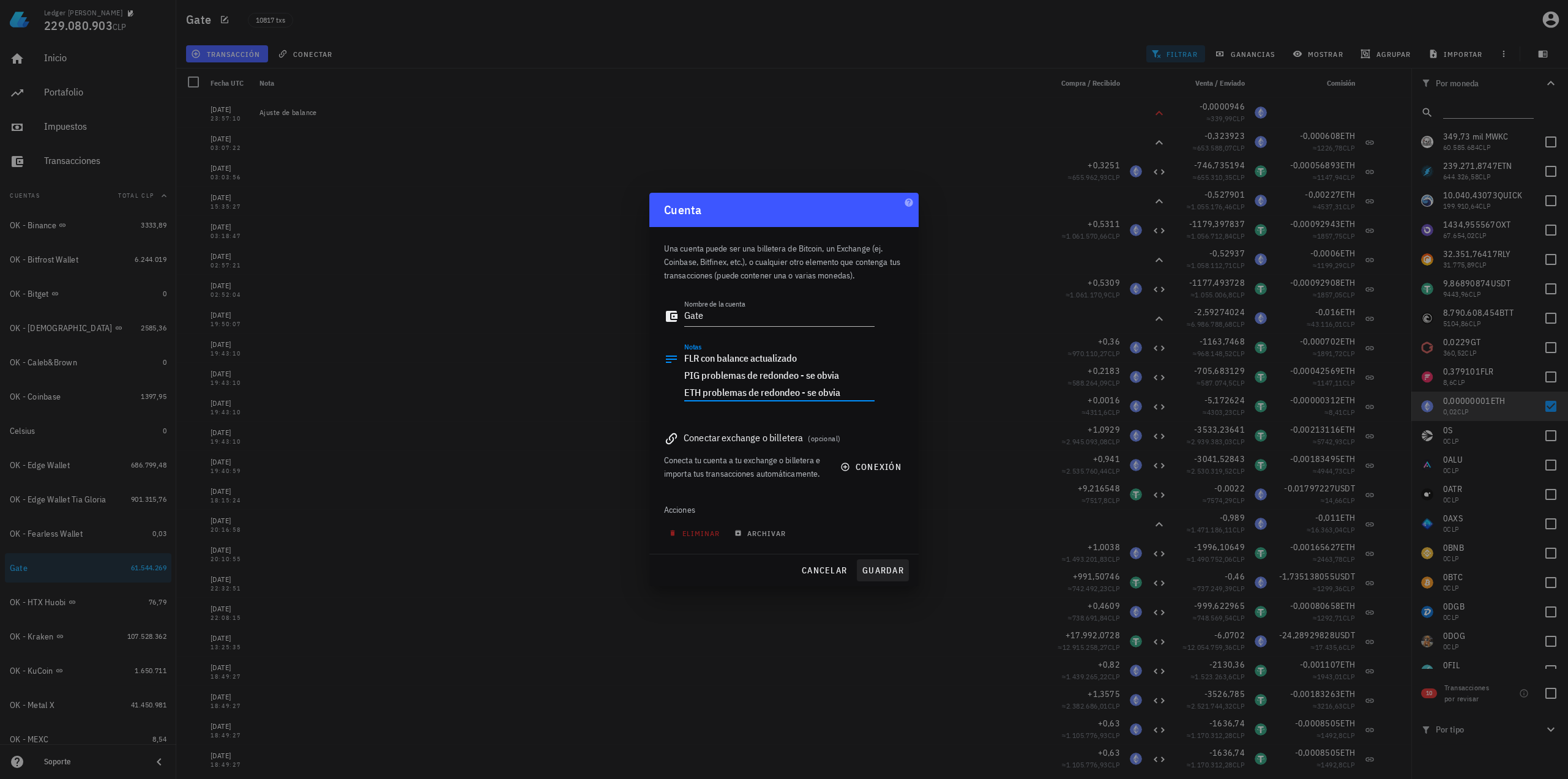
type textarea "FLR con balance actualizado PIG problemas de redondeo - se obvia ETH problemas …"
click at [892, 565] on span "guardar" at bounding box center [882, 570] width 42 height 11
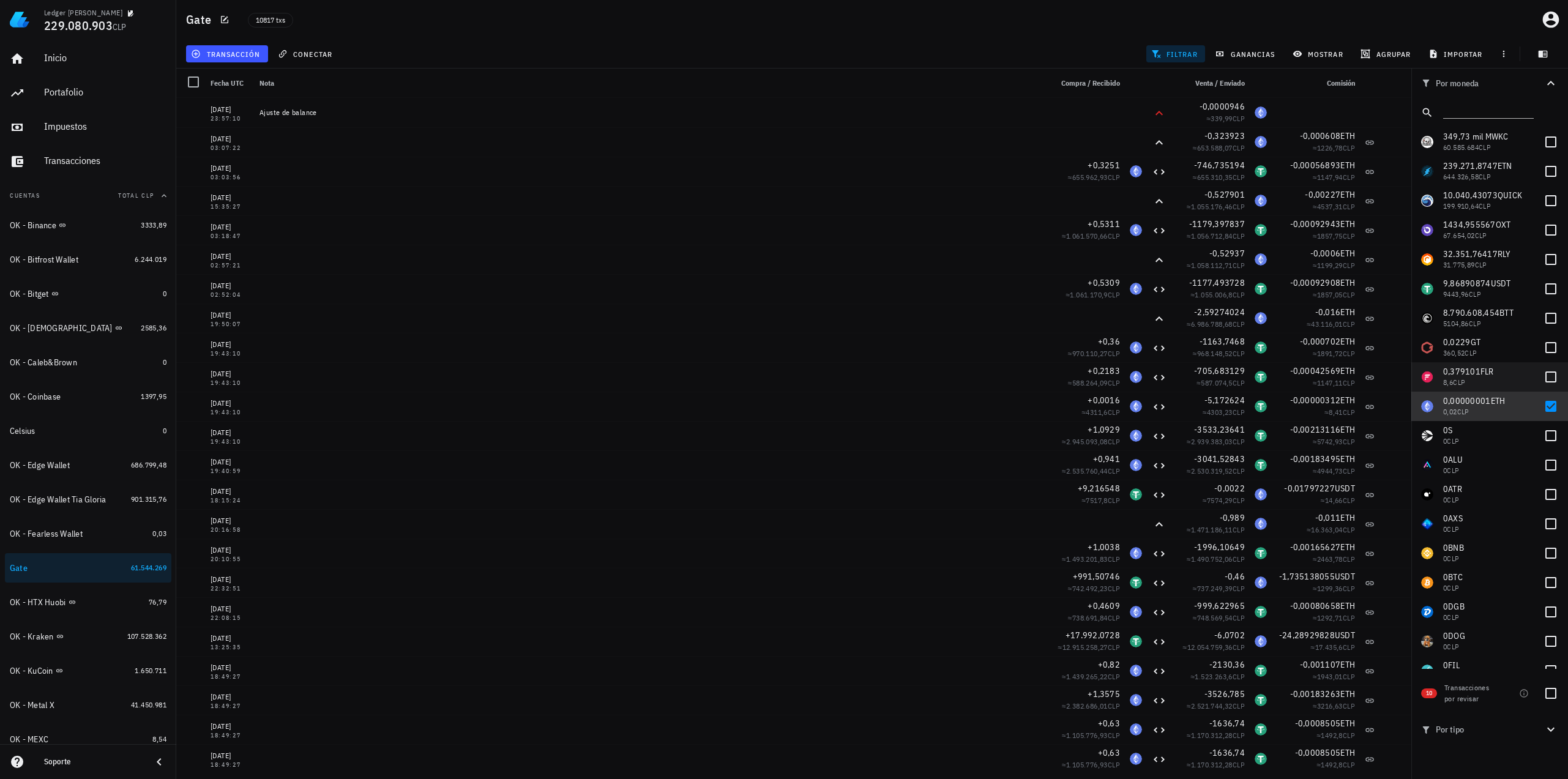
drag, startPoint x: 1545, startPoint y: 403, endPoint x: 1547, endPoint y: 363, distance: 40.0
click at [1545, 403] on div at bounding box center [1551, 406] width 21 height 21
checkbox input "false"
click at [1543, 285] on div at bounding box center [1551, 289] width 21 height 21
checkbox input "true"
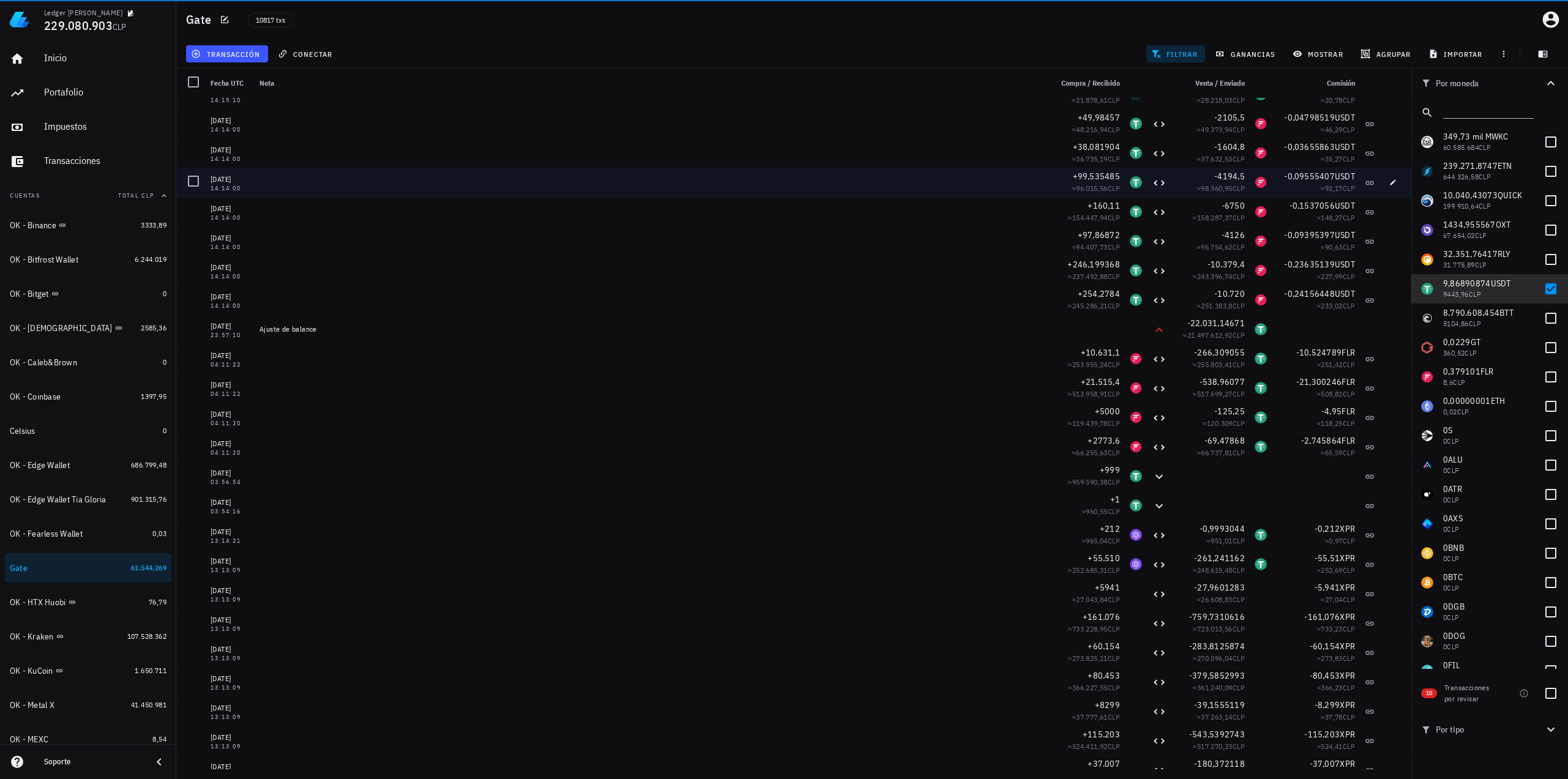
scroll to position [1224, 0]
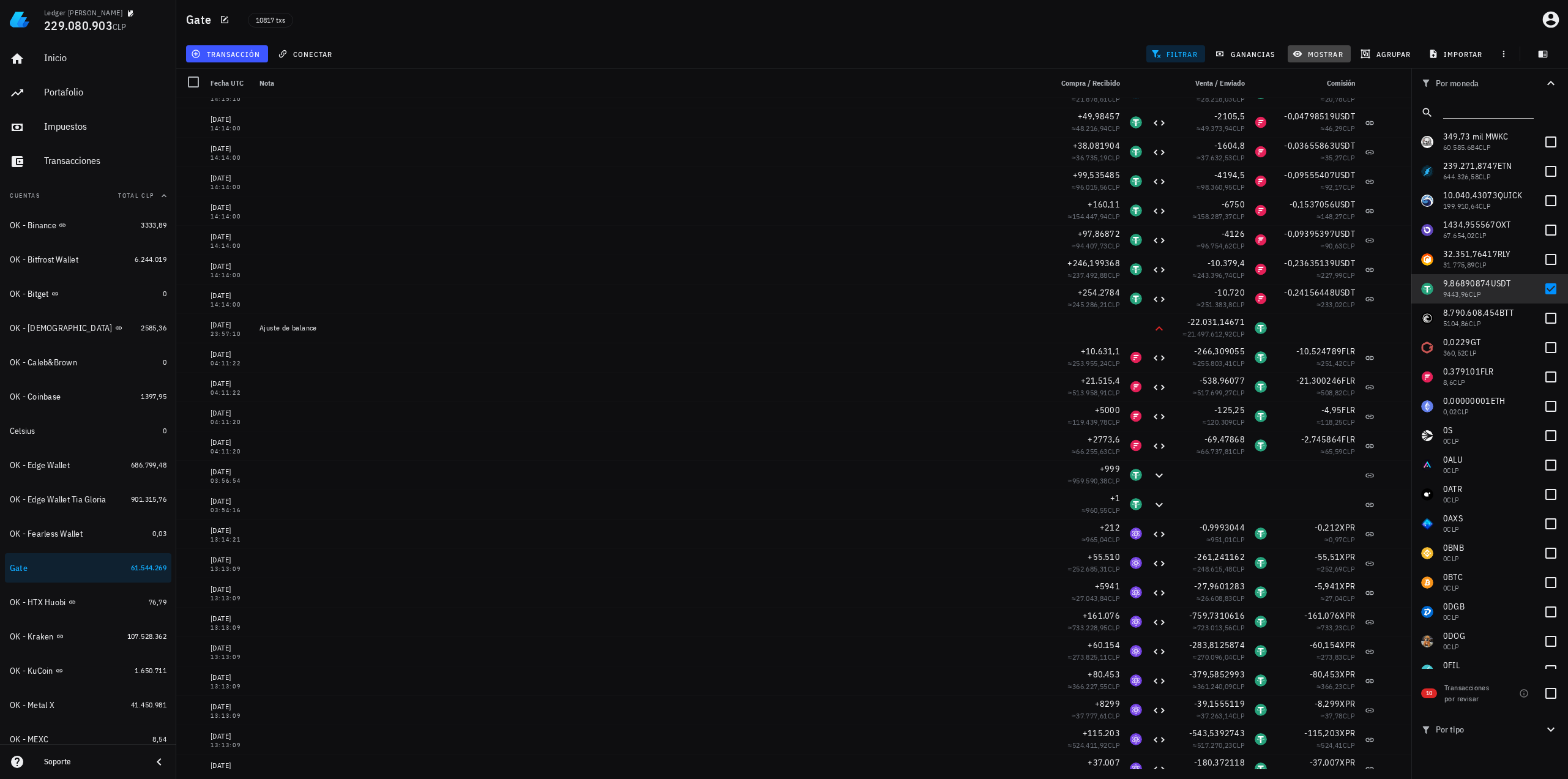
click at [1316, 51] on span "mostrar" at bounding box center [1319, 53] width 48 height 9
click at [1321, 190] on input "text" at bounding box center [1356, 190] width 103 height 20
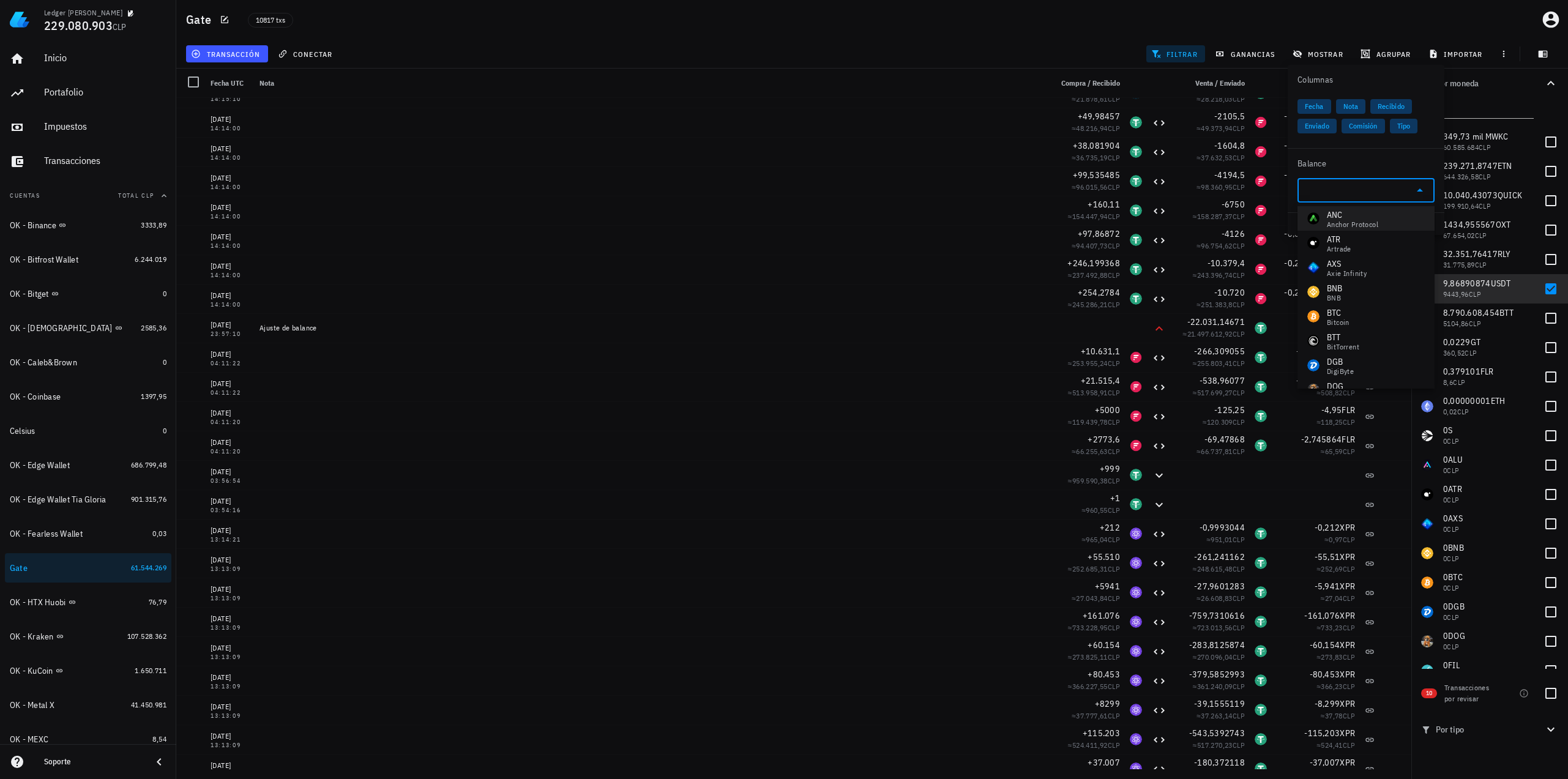
scroll to position [123, 0]
click at [1355, 189] on input "text" at bounding box center [1356, 190] width 103 height 20
drag, startPoint x: 1369, startPoint y: 217, endPoint x: 1368, endPoint y: 225, distance: 8.1
click at [1369, 217] on div "USDT Tether" at bounding box center [1366, 219] width 137 height 25
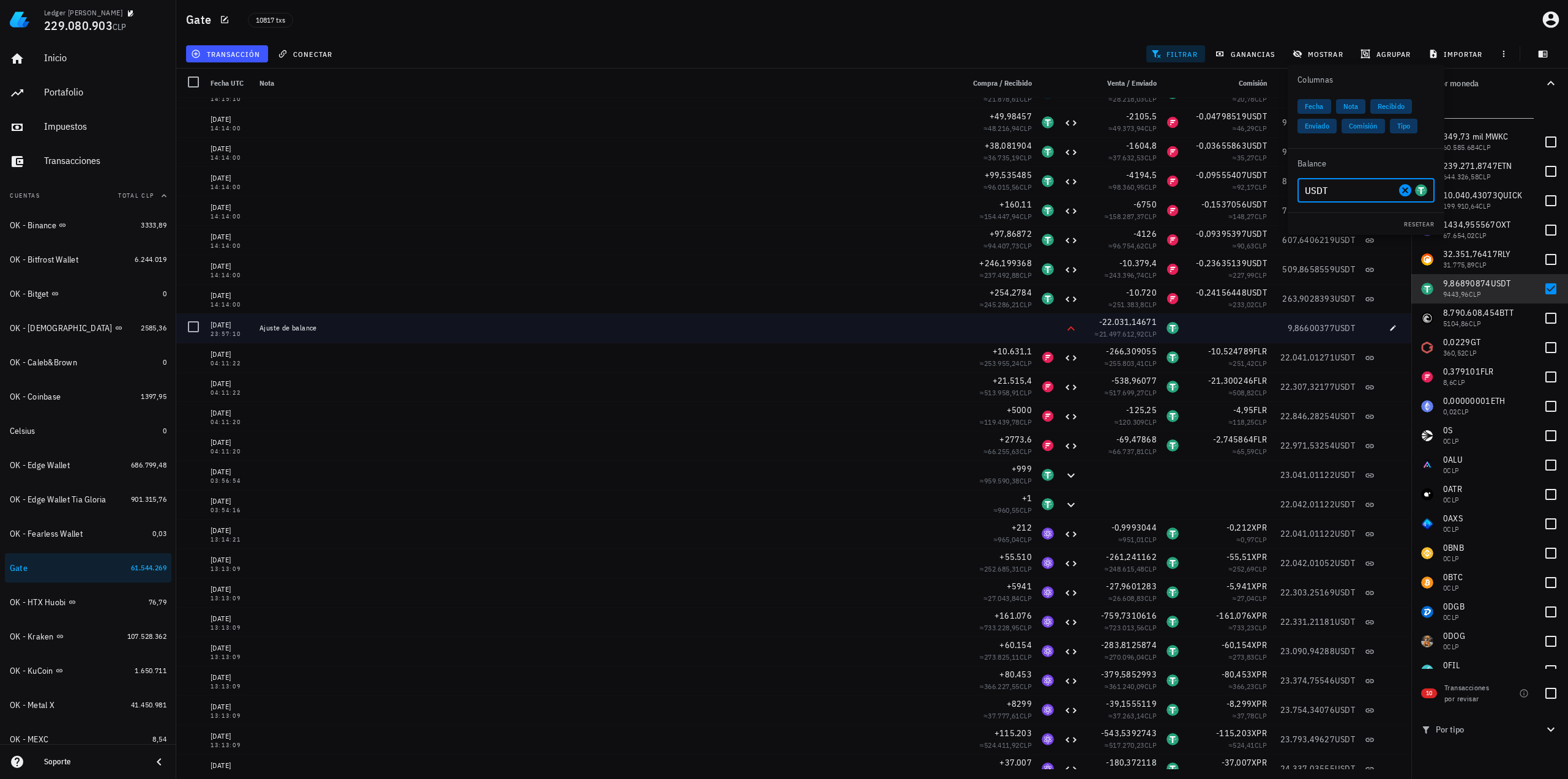
type input "USDT"
click at [1288, 330] on span "9,86600377" at bounding box center [1312, 327] width 48 height 11
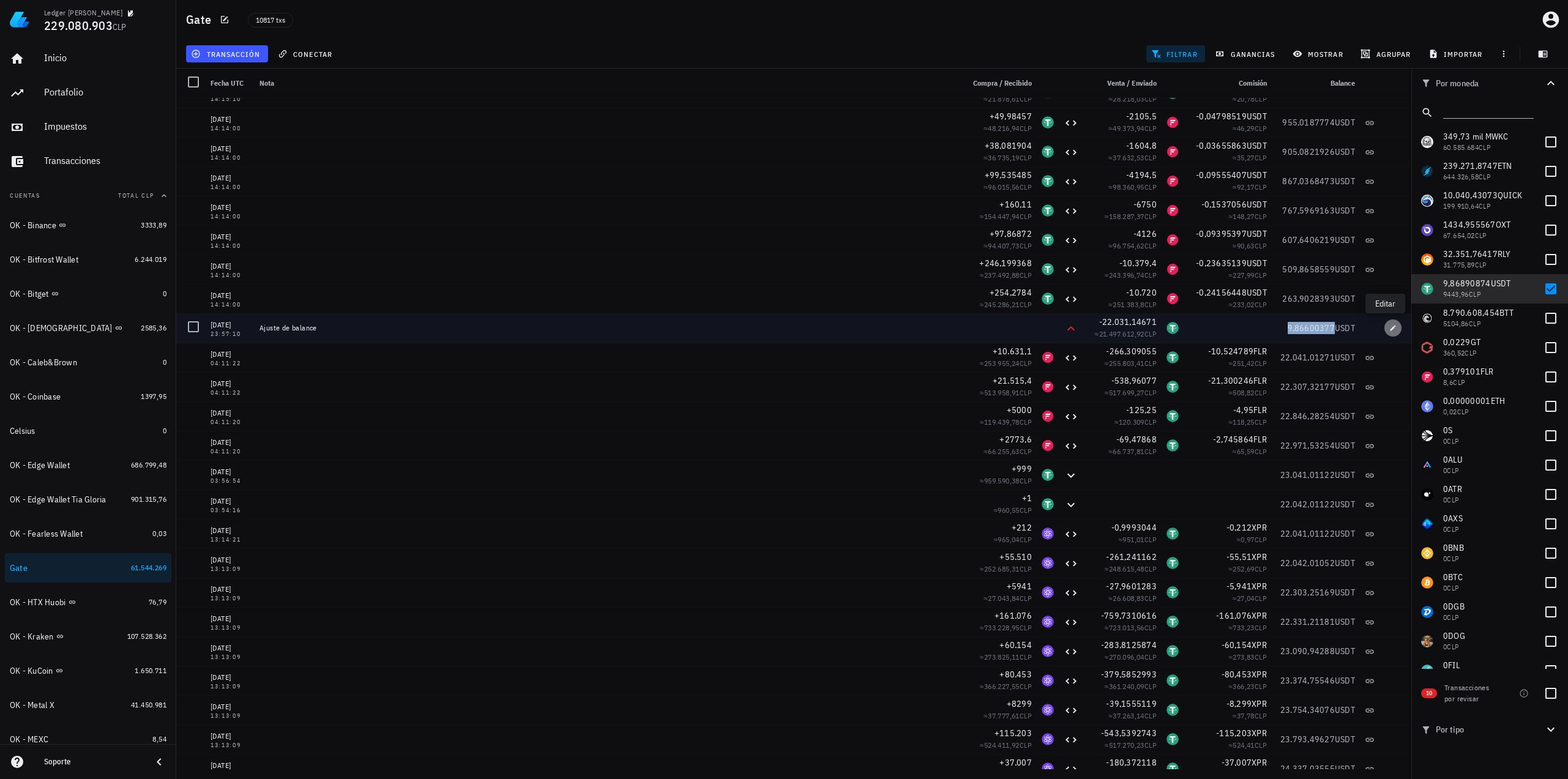
click at [1389, 326] on span "button" at bounding box center [1393, 327] width 17 height 8
type input "[DATE]"
type input "23:57:10"
type input "22.031,146710378"
type input "USDT"
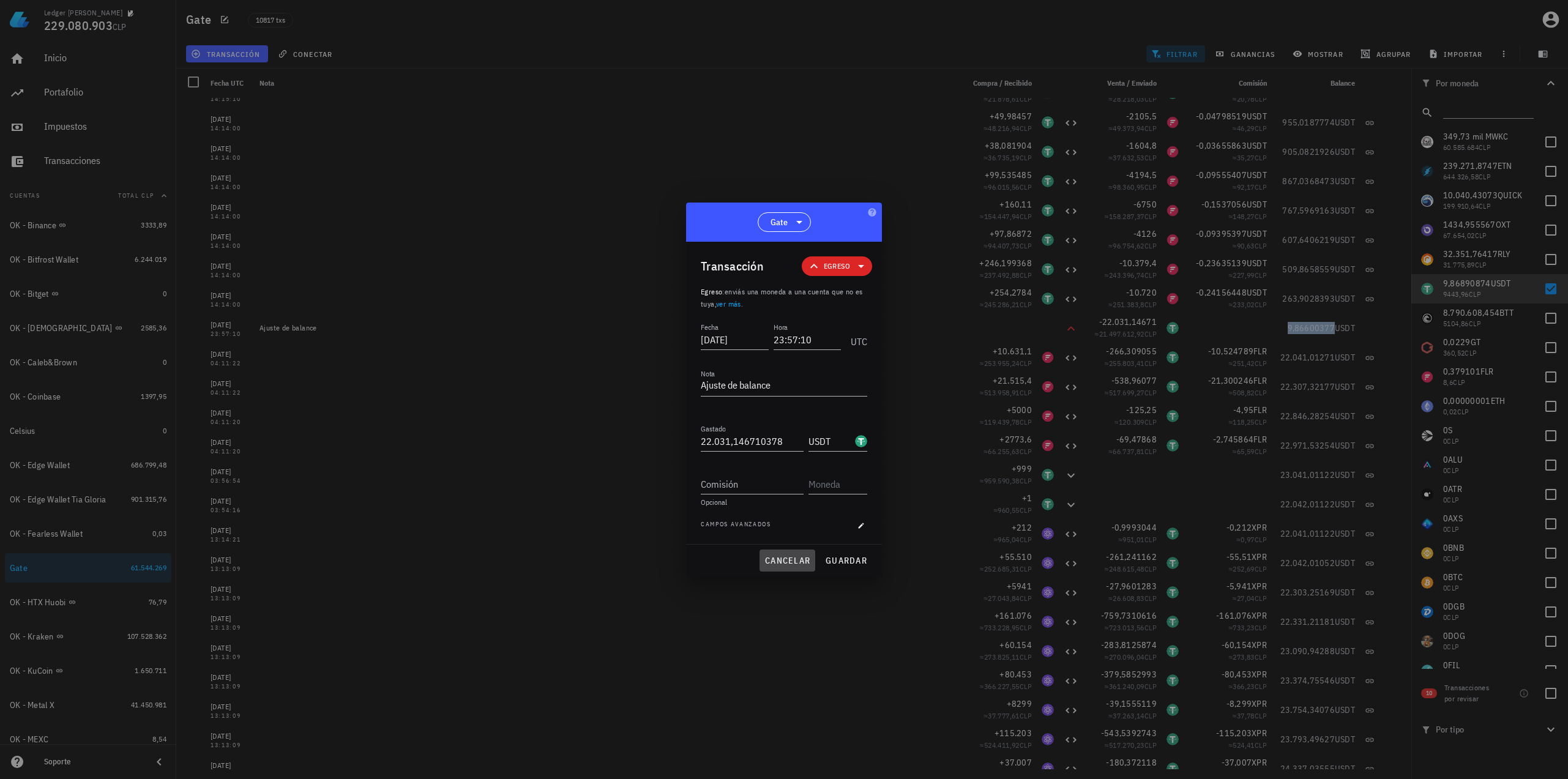
click at [800, 556] on span "cancelar" at bounding box center [788, 560] width 46 height 11
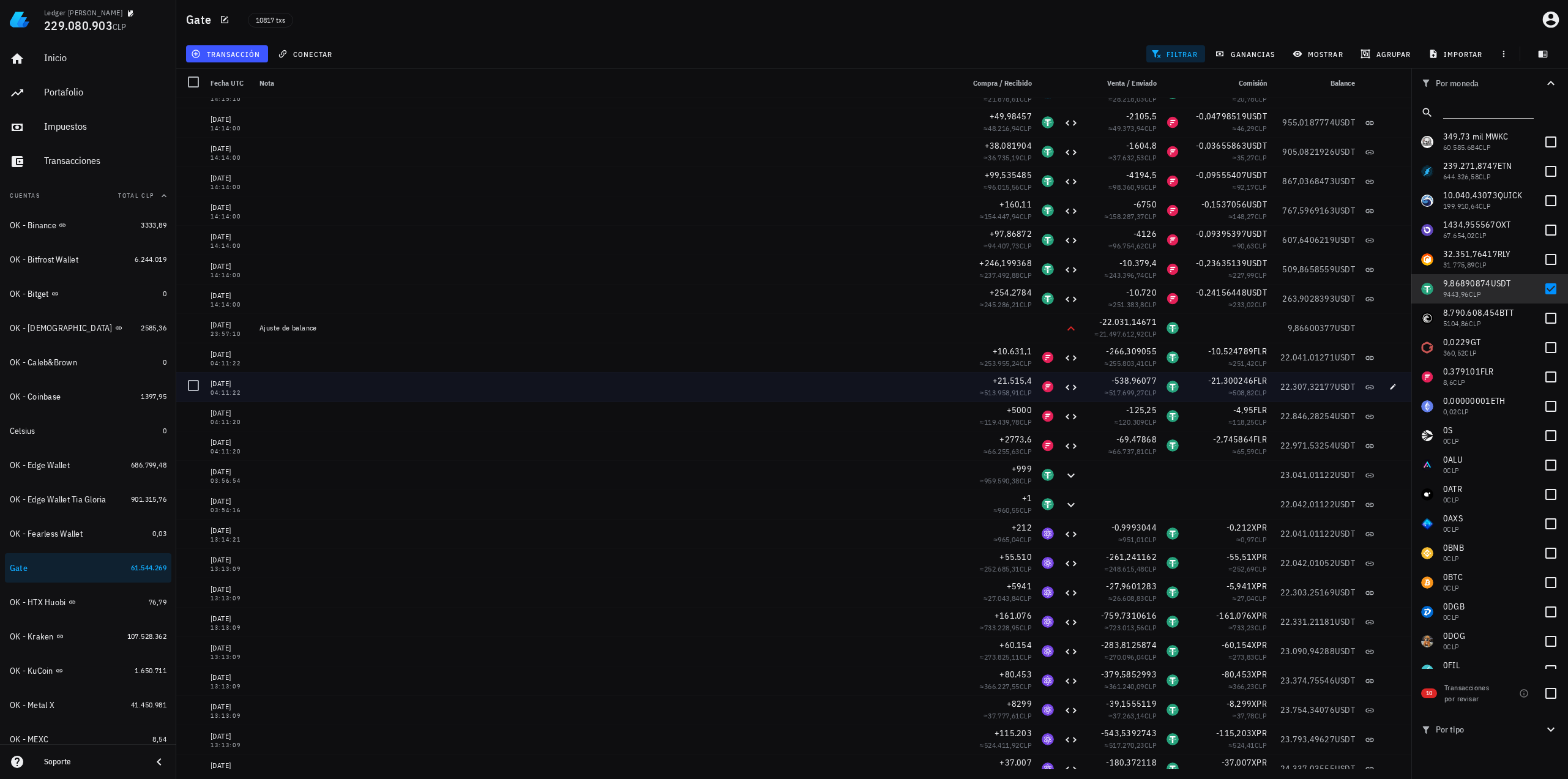
click at [1253, 355] on span "FLR" at bounding box center [1260, 351] width 14 height 11
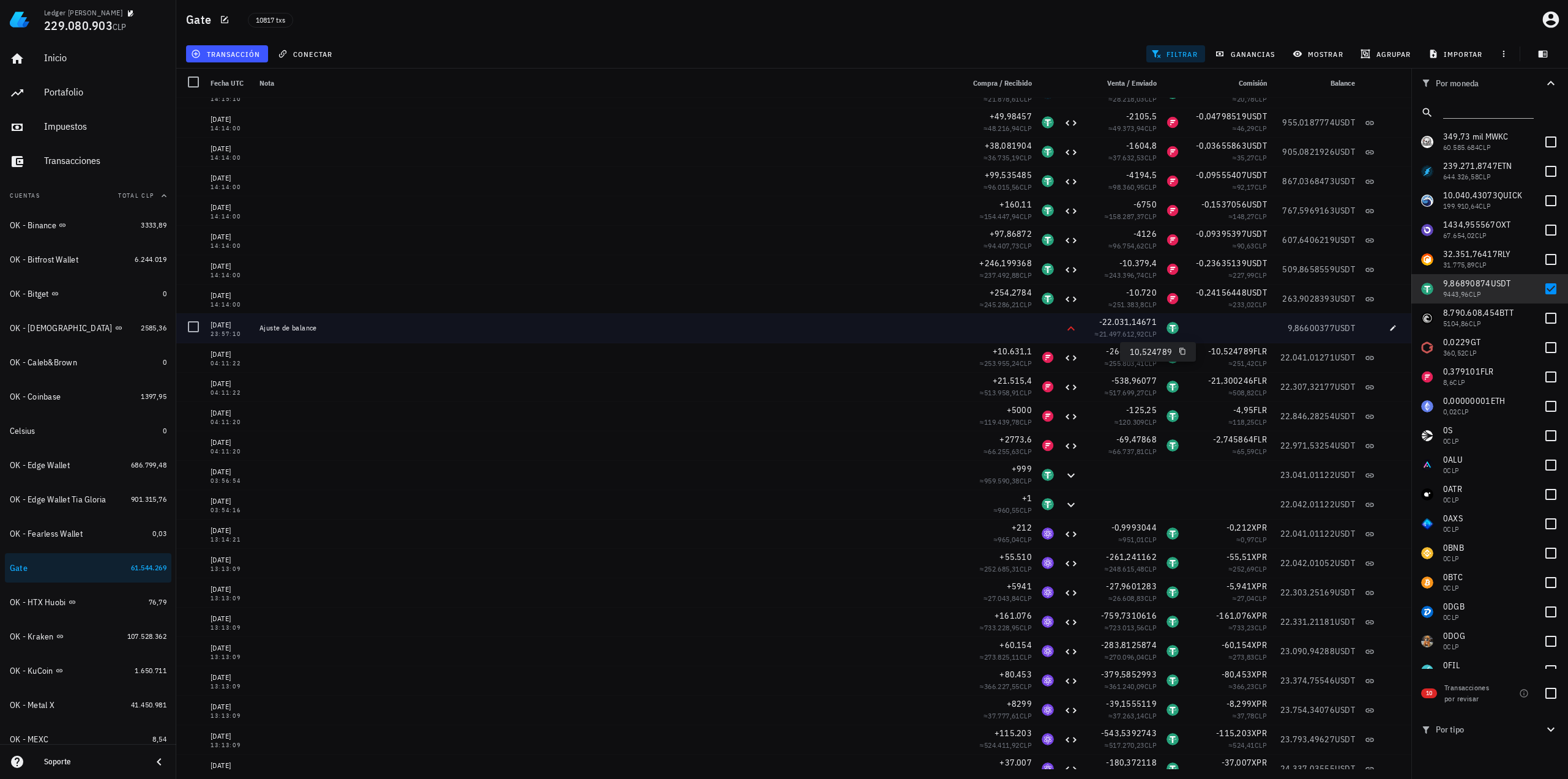
click at [1271, 325] on div "9,86600377 USDT" at bounding box center [1315, 327] width 88 height 29
click at [1280, 324] on div "9,86600377 USDT" at bounding box center [1315, 327] width 78 height 12
click at [1277, 328] on div "9,86600377 USDT" at bounding box center [1315, 327] width 78 height 12
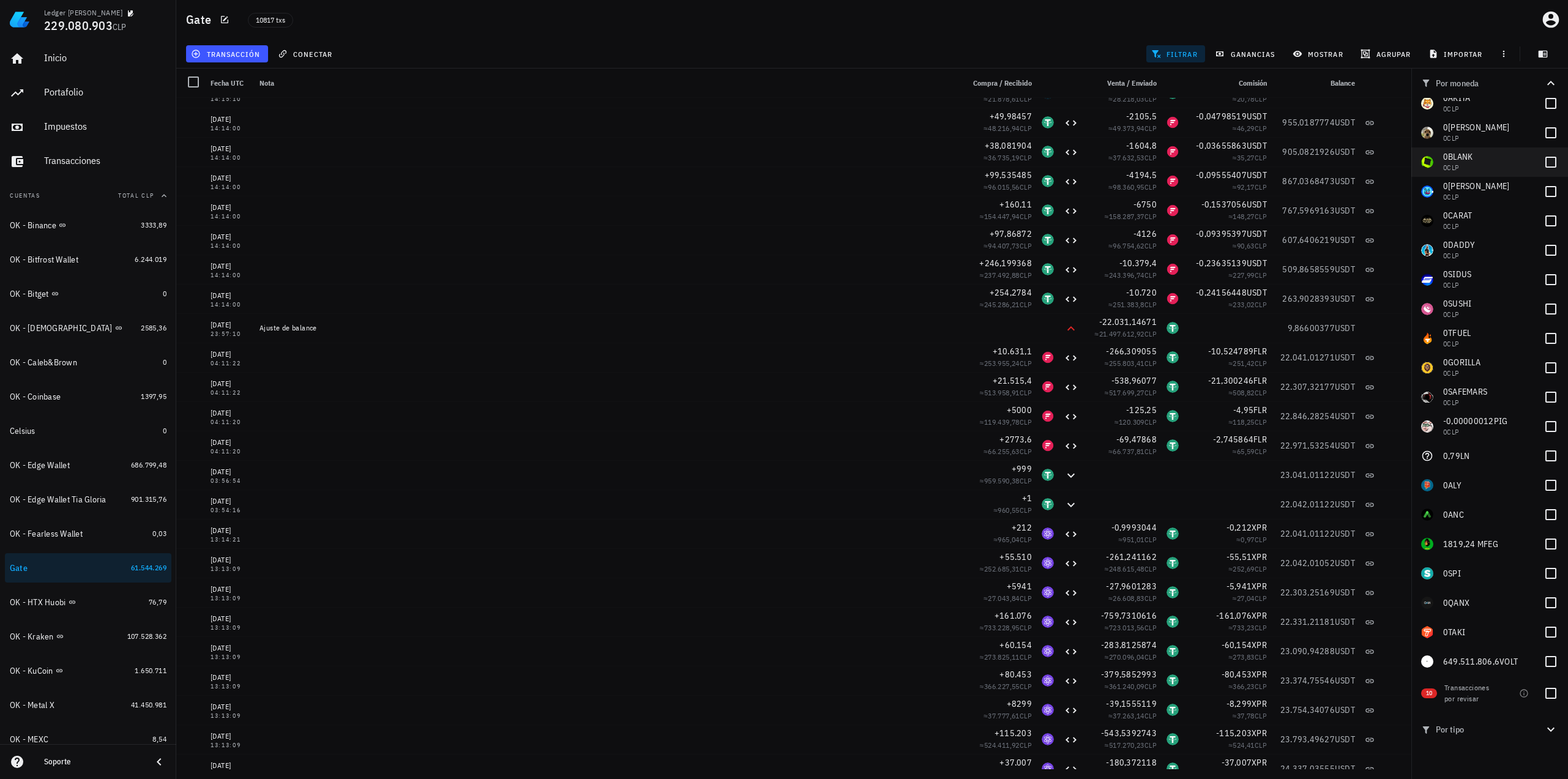
scroll to position [1957, 0]
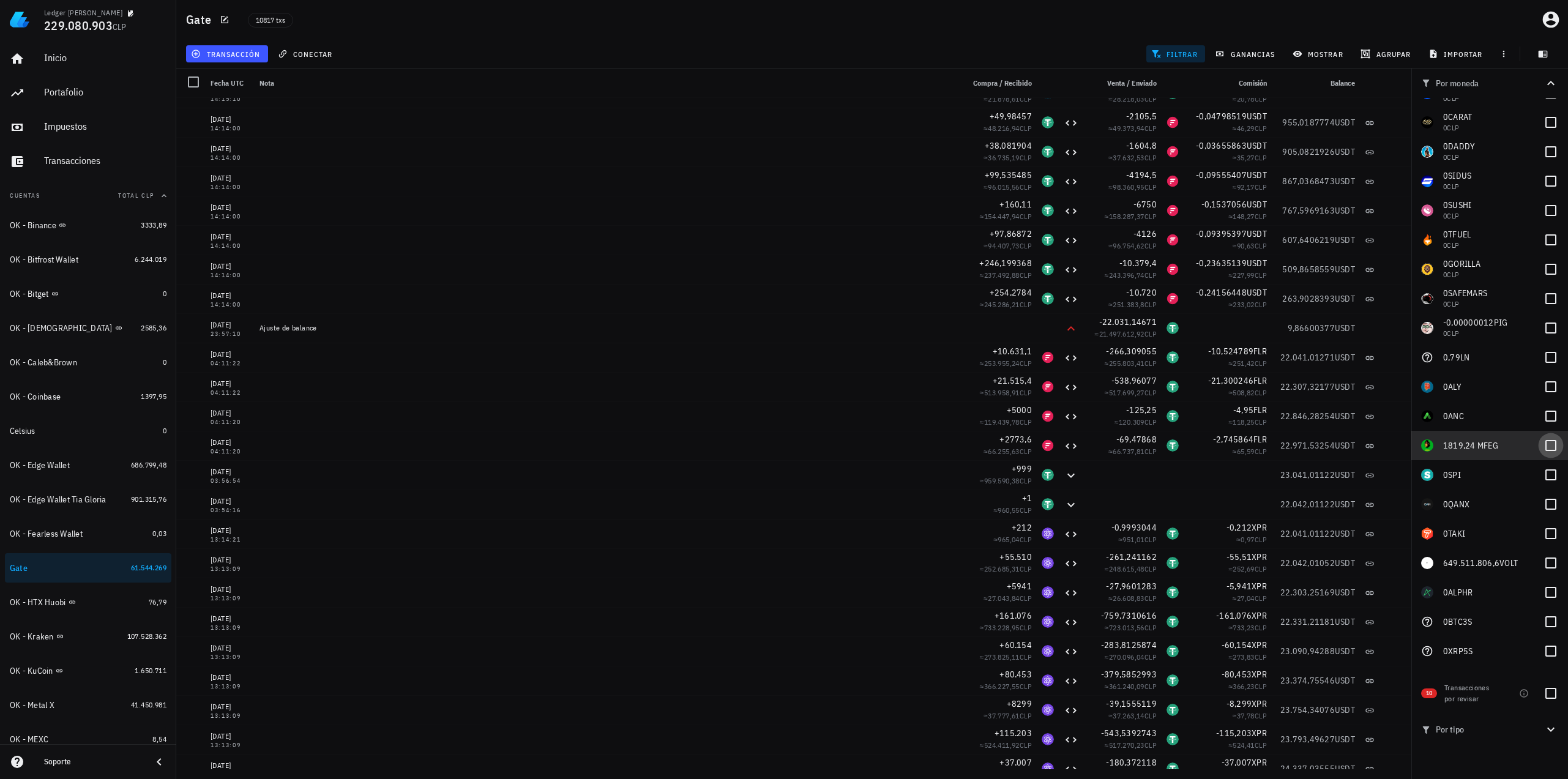
click at [1541, 443] on div at bounding box center [1551, 446] width 21 height 21
checkbox input "true"
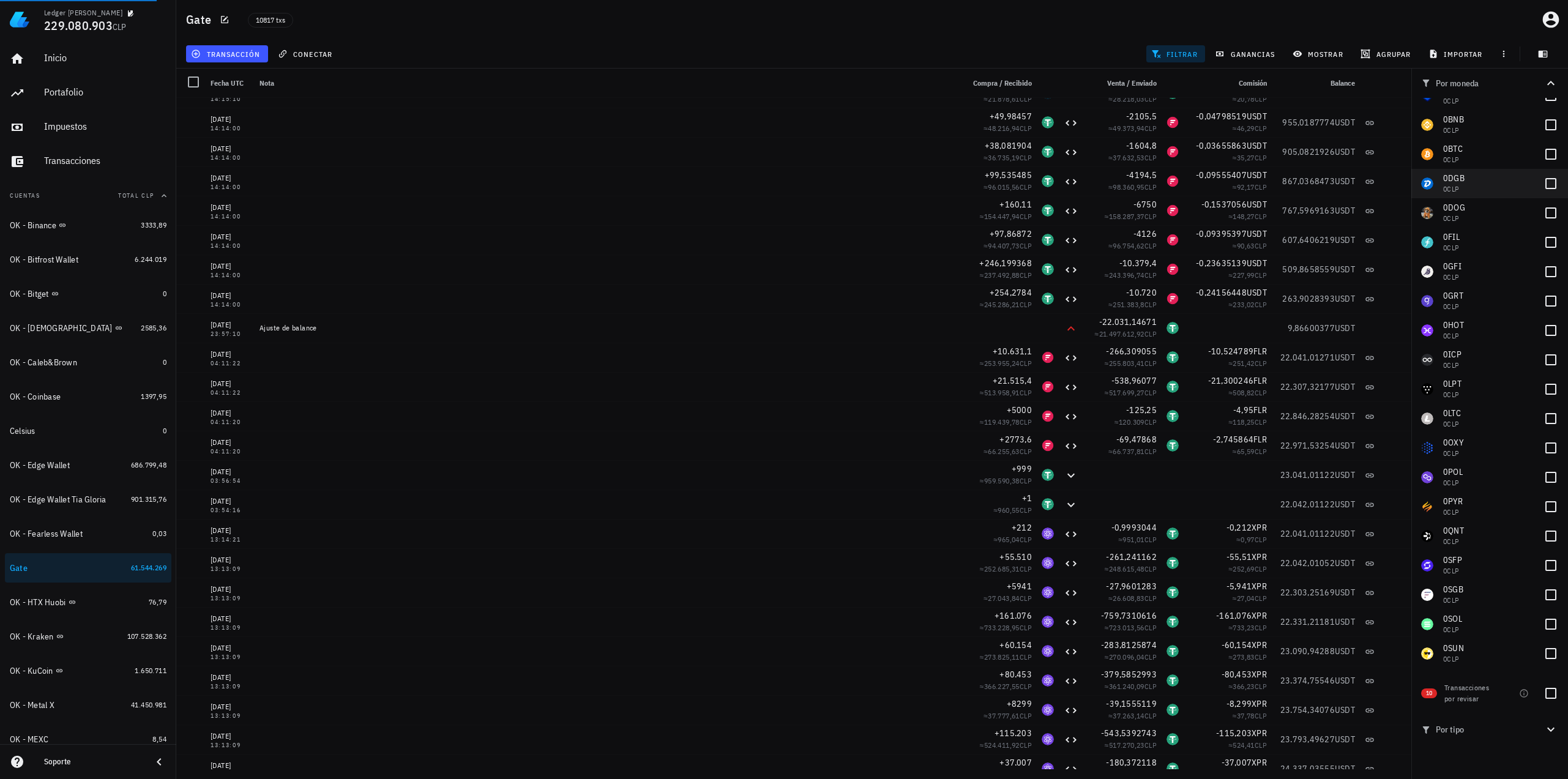
scroll to position [0, 0]
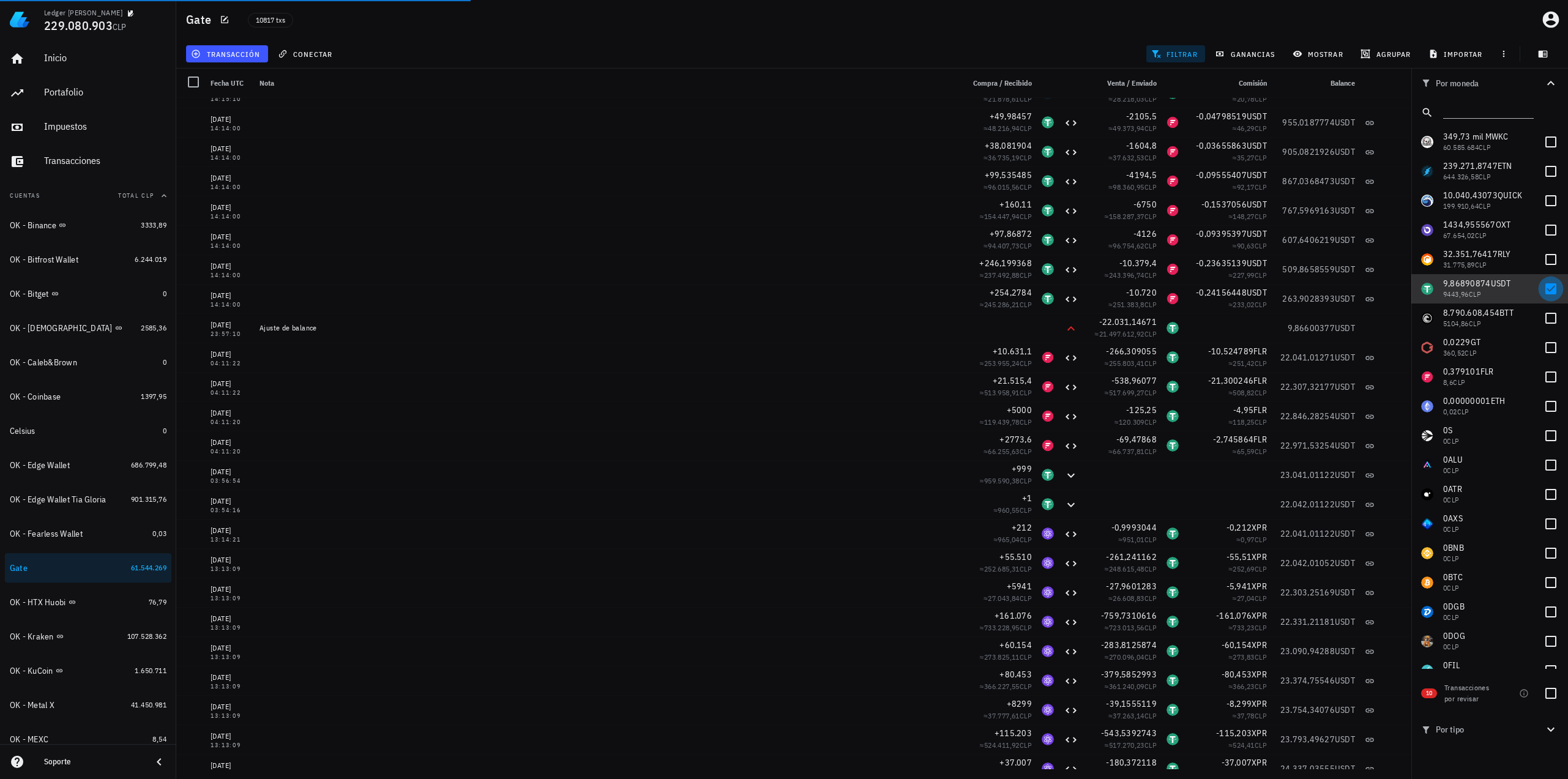
click at [1552, 291] on div at bounding box center [1551, 289] width 21 height 21
checkbox input "false"
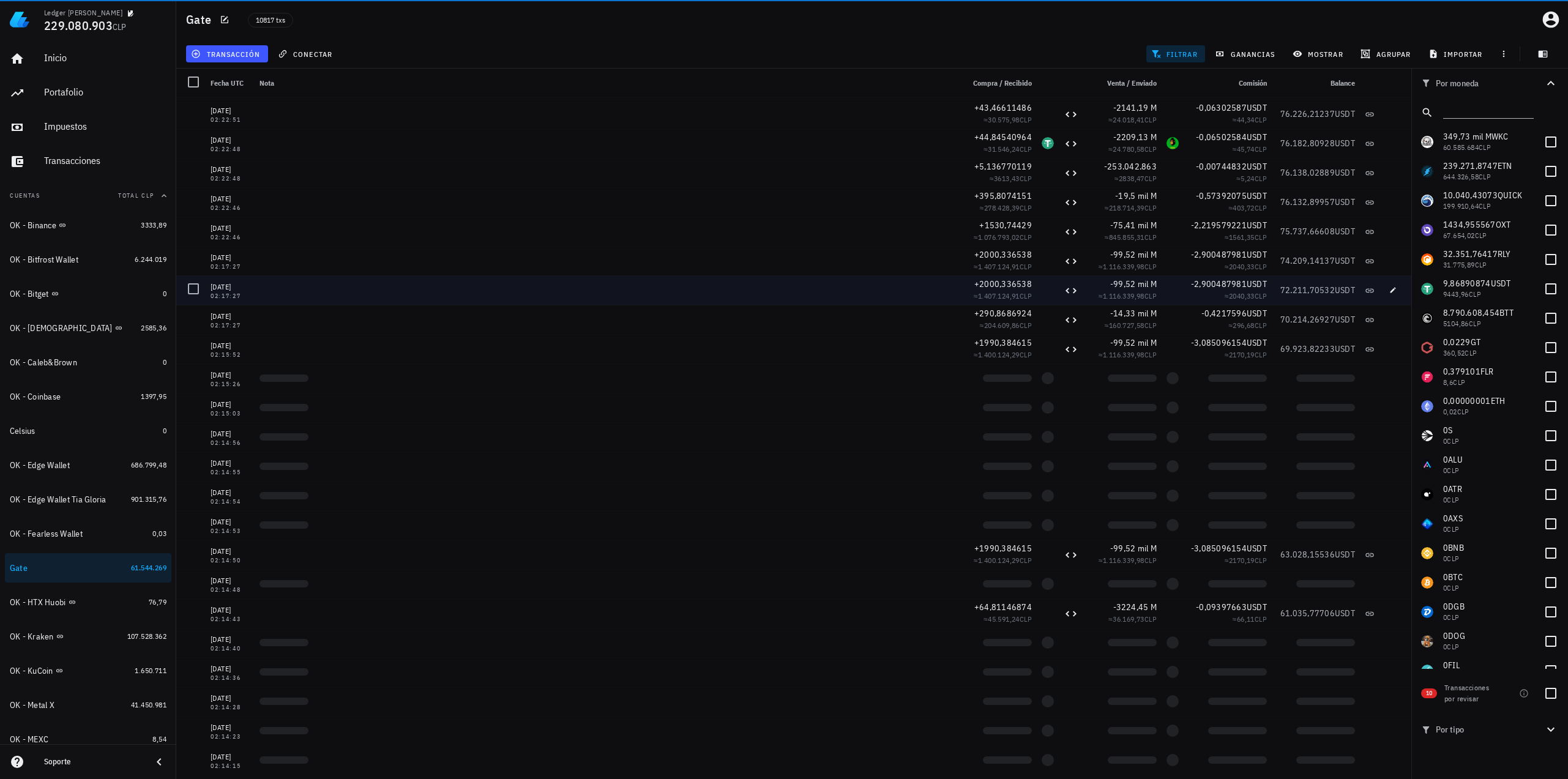
scroll to position [2352, 0]
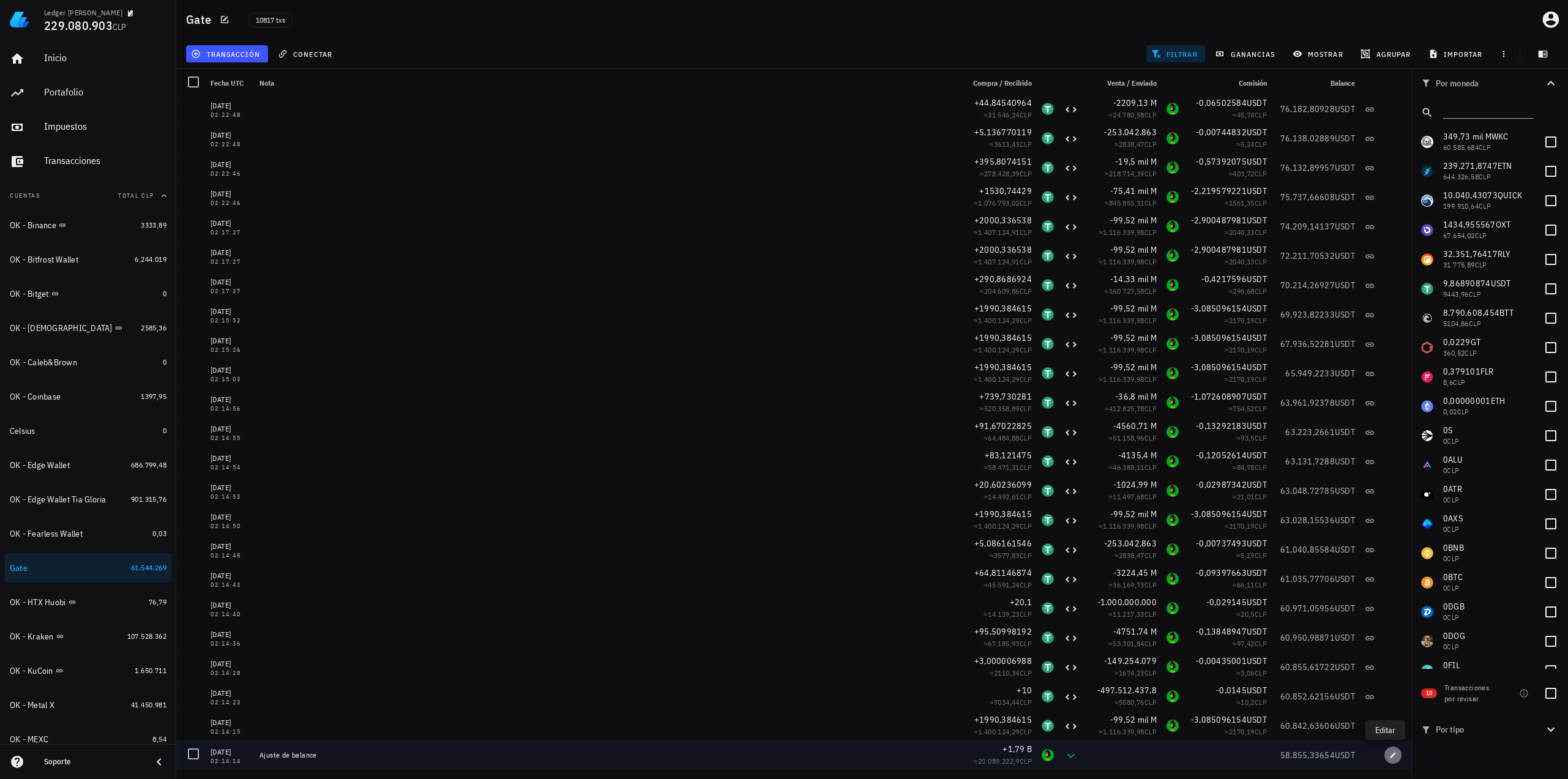
click at [1391, 754] on icon "button" at bounding box center [1393, 754] width 5 height 5
type input "[DATE]"
type input "02:14:14"
type input "1.790.909.620.156,2"
type input "FEG"
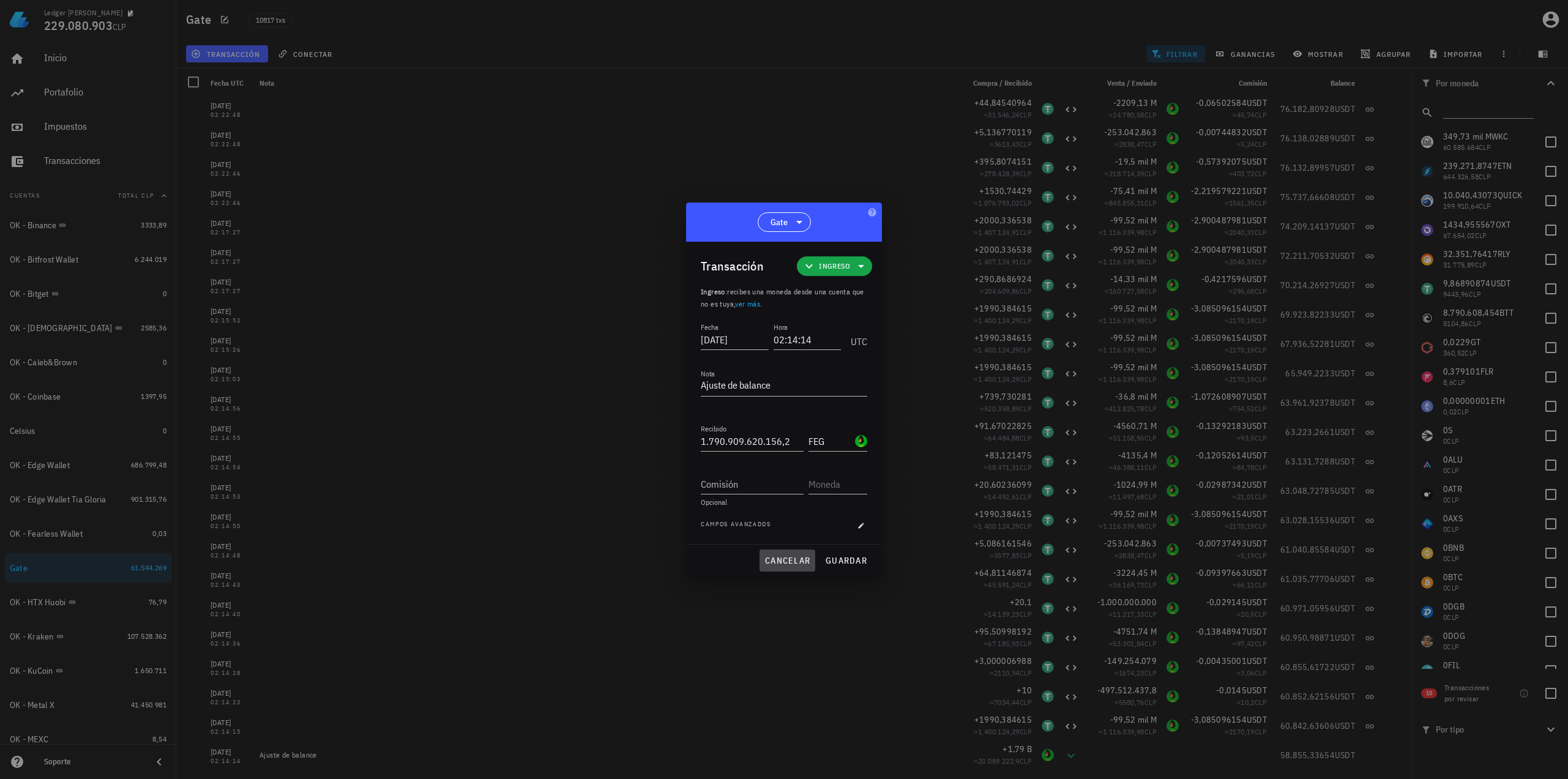
click at [781, 558] on span "cancelar" at bounding box center [788, 560] width 46 height 11
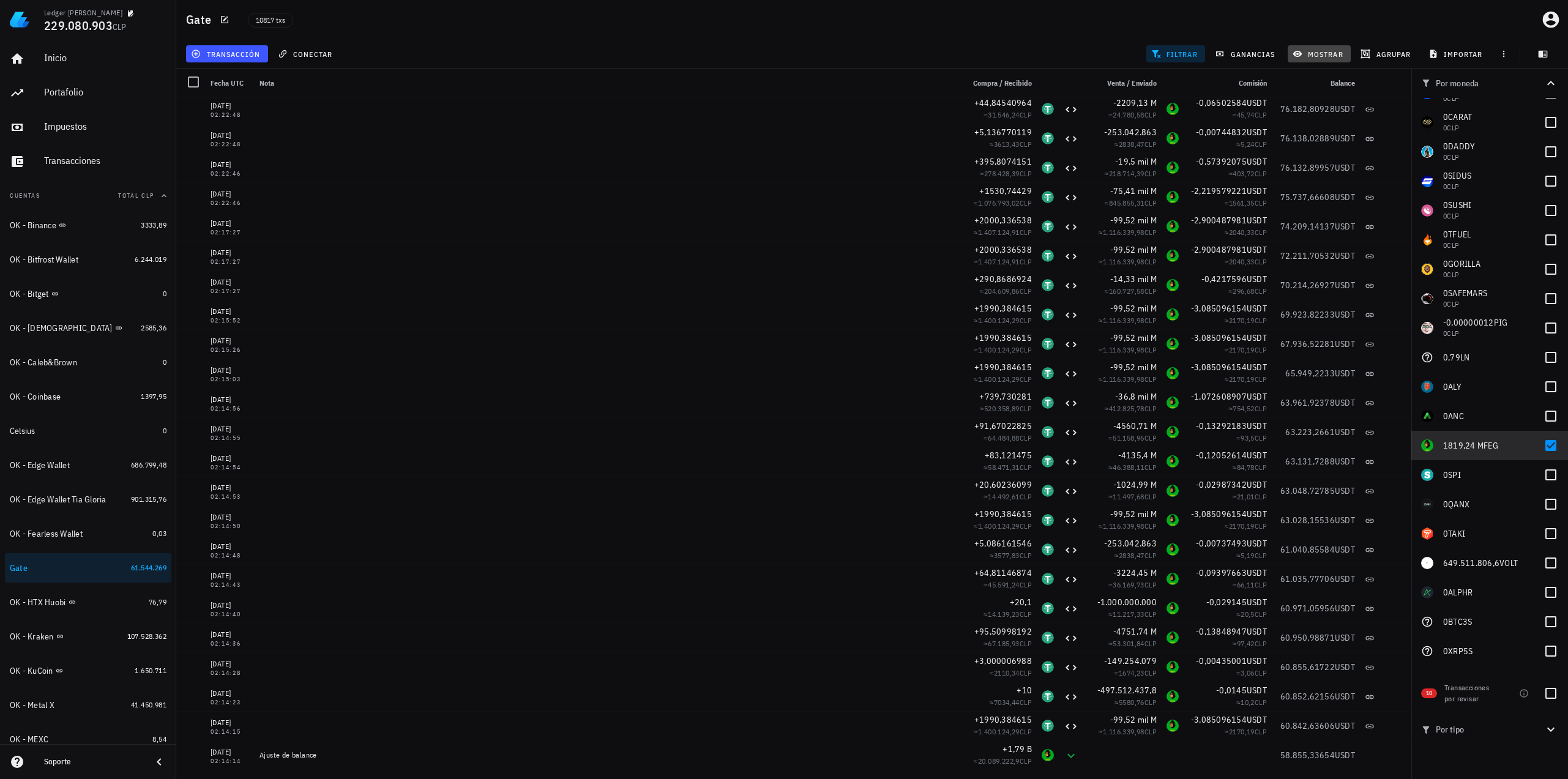
click at [1304, 60] on button "mostrar" at bounding box center [1319, 54] width 63 height 17
click at [1332, 193] on input "USDT" at bounding box center [1350, 190] width 91 height 20
click at [1352, 225] on div "FEG Token [OLD]" at bounding box center [1353, 225] width 53 height 8
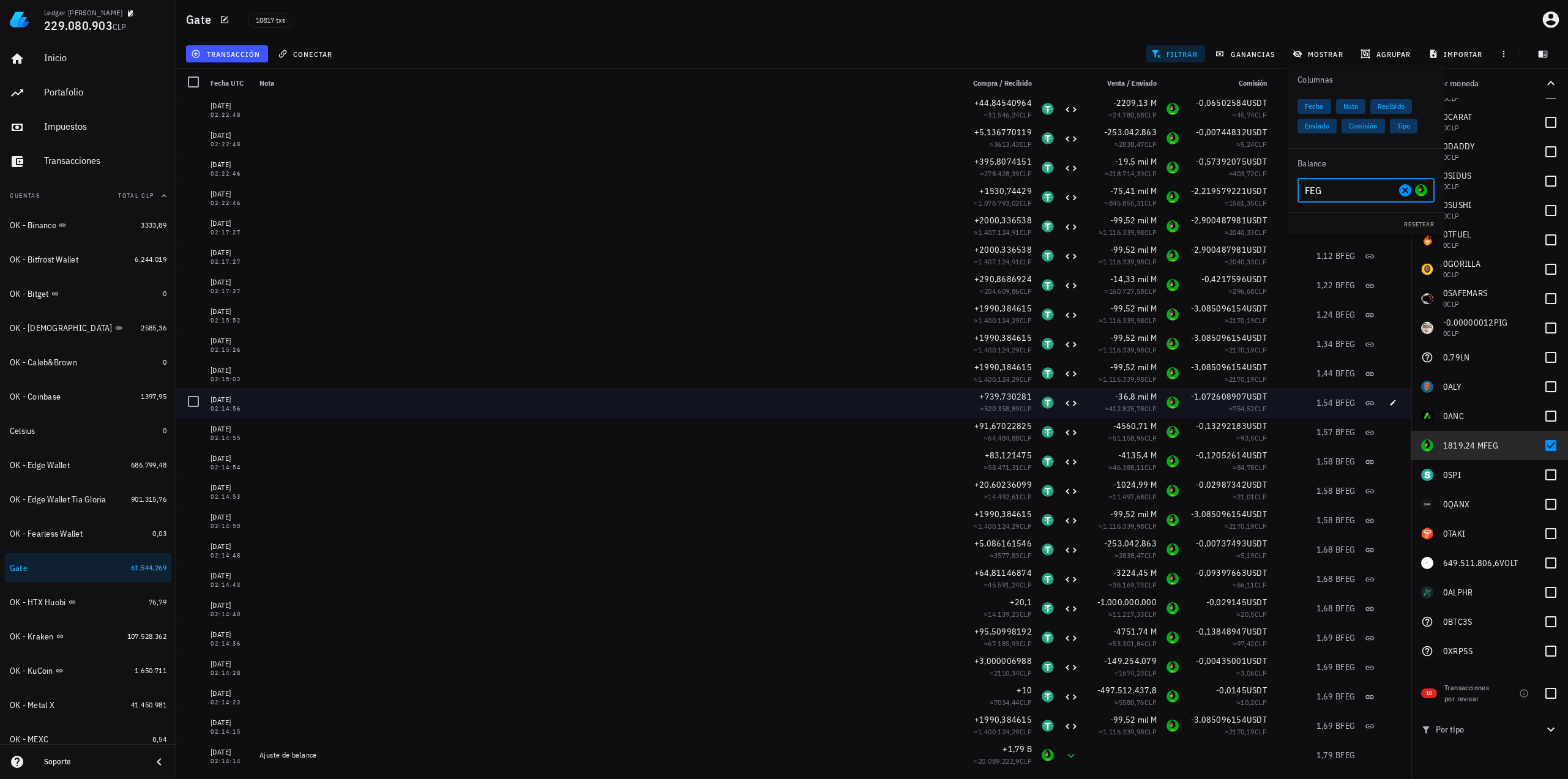
type input "FEG"
click at [1277, 408] on div "1,54 B FEG" at bounding box center [1315, 403] width 78 height 12
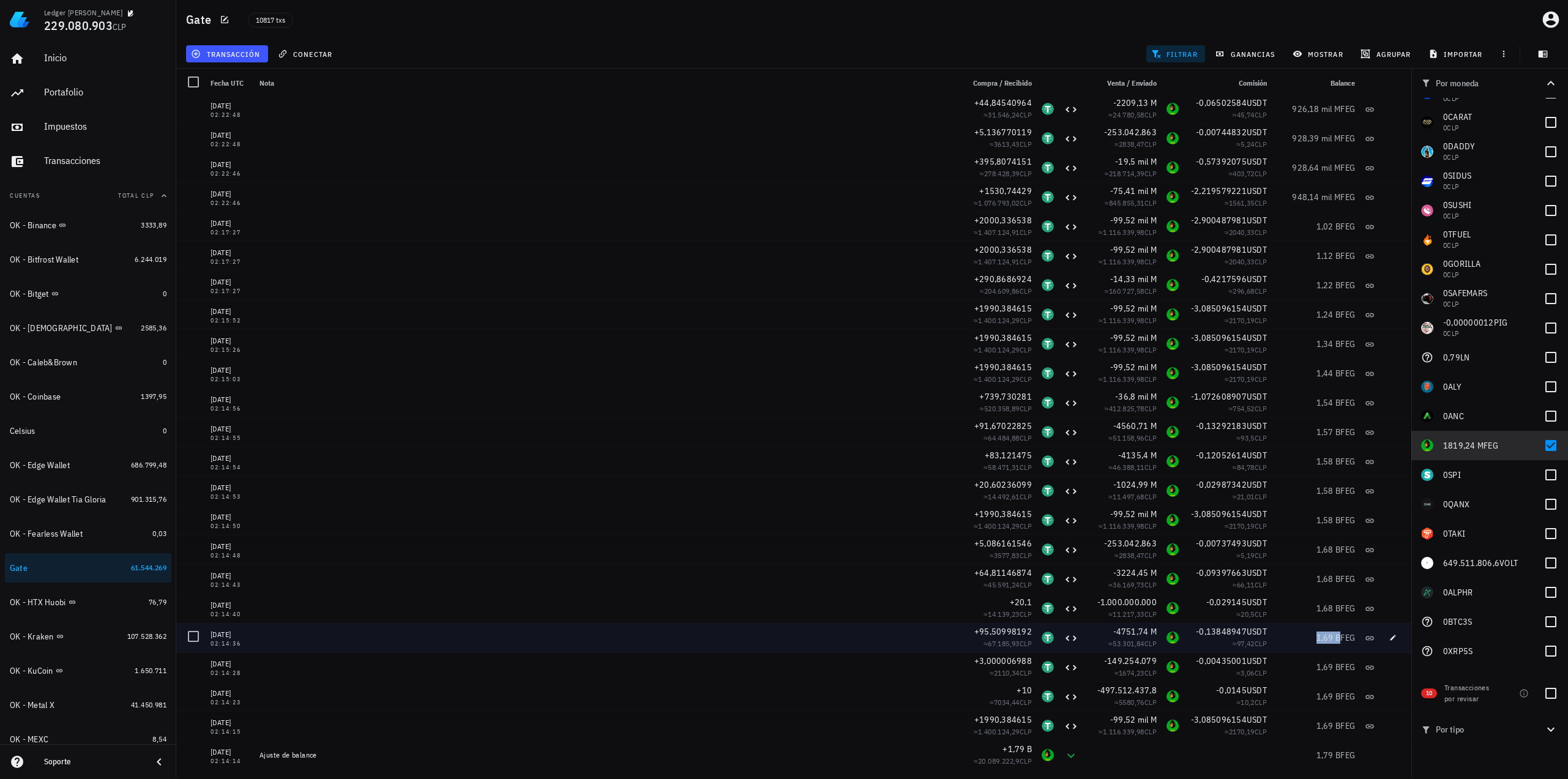
click at [1330, 636] on span "1,69 B" at bounding box center [1328, 637] width 25 height 11
click at [1316, 640] on span "1,69 B" at bounding box center [1328, 637] width 25 height 11
click at [1316, 633] on span "1,69 B" at bounding box center [1328, 637] width 25 height 11
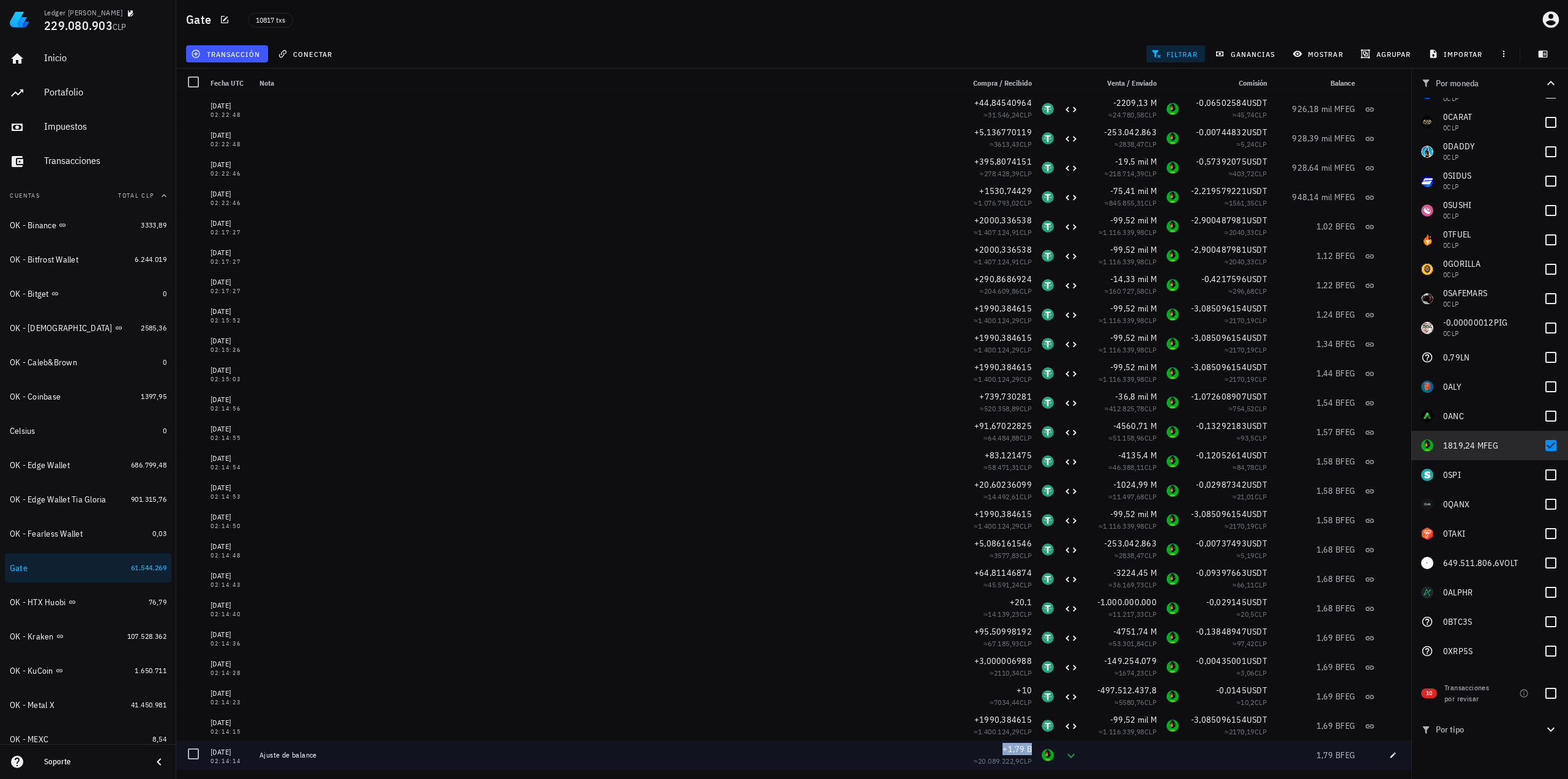
click at [1011, 747] on span "+1,79 B" at bounding box center [1017, 748] width 29 height 11
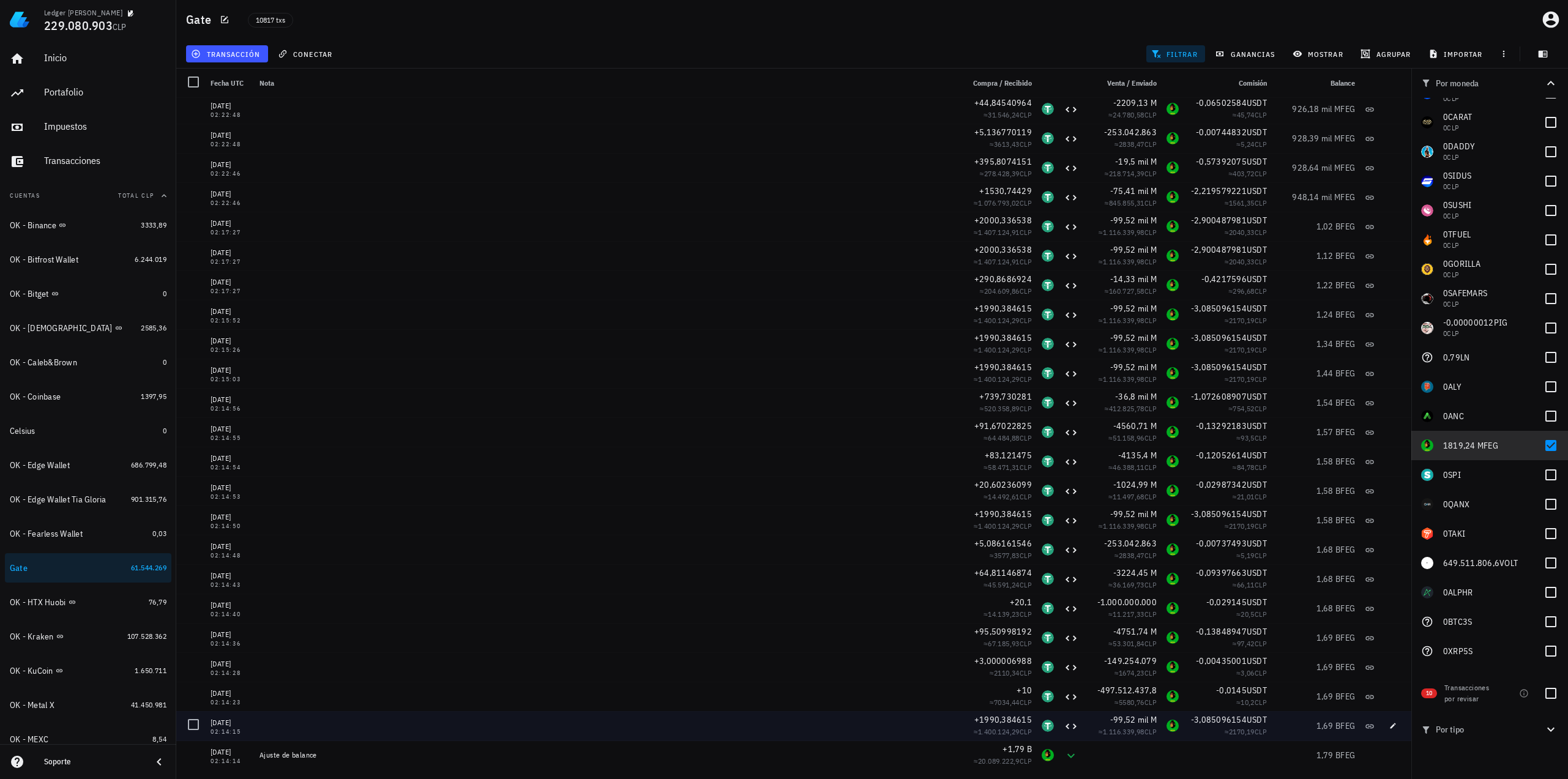
click at [1290, 720] on div "1,69 B FEG" at bounding box center [1315, 725] width 78 height 12
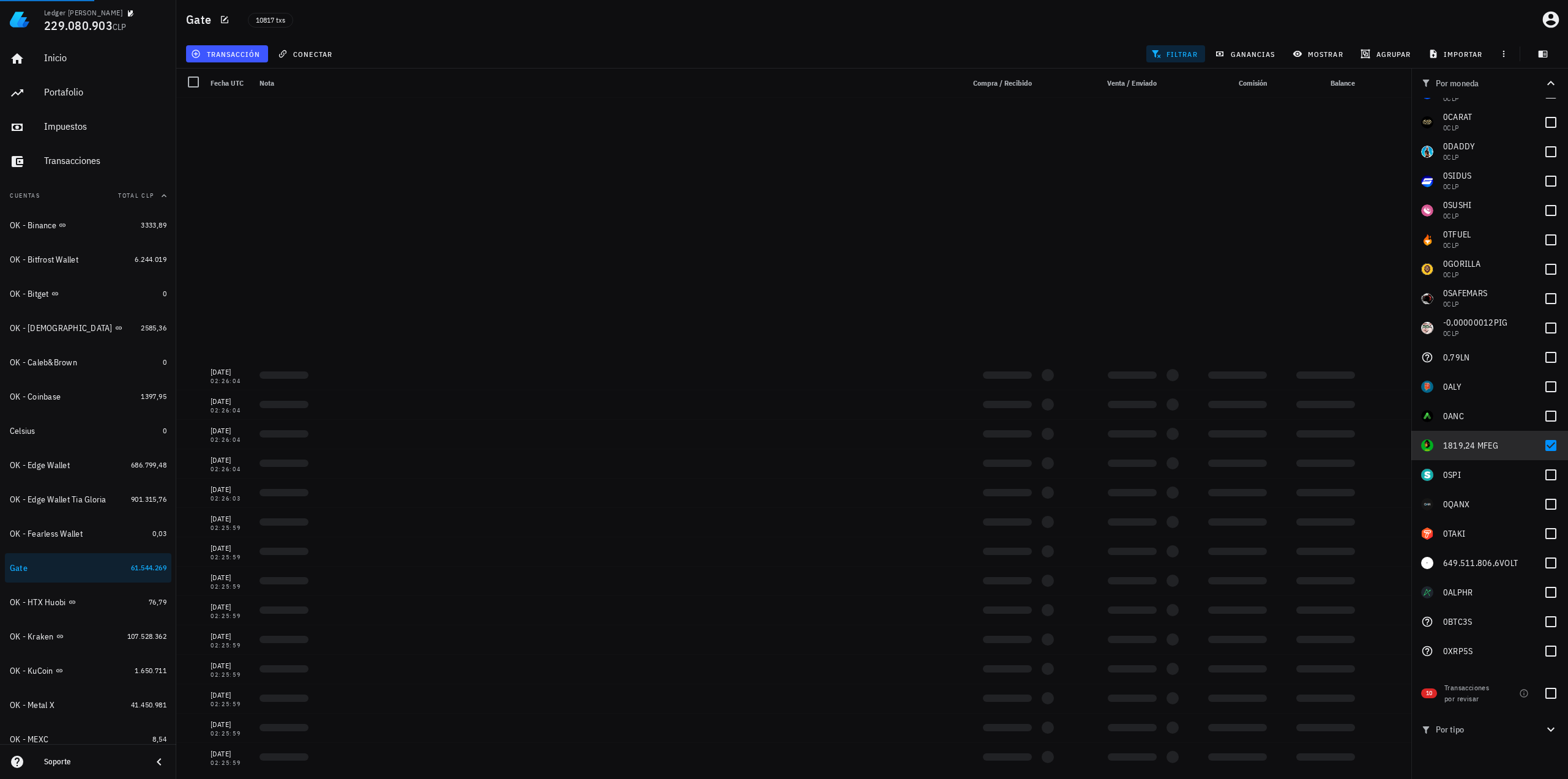
scroll to position [0, 0]
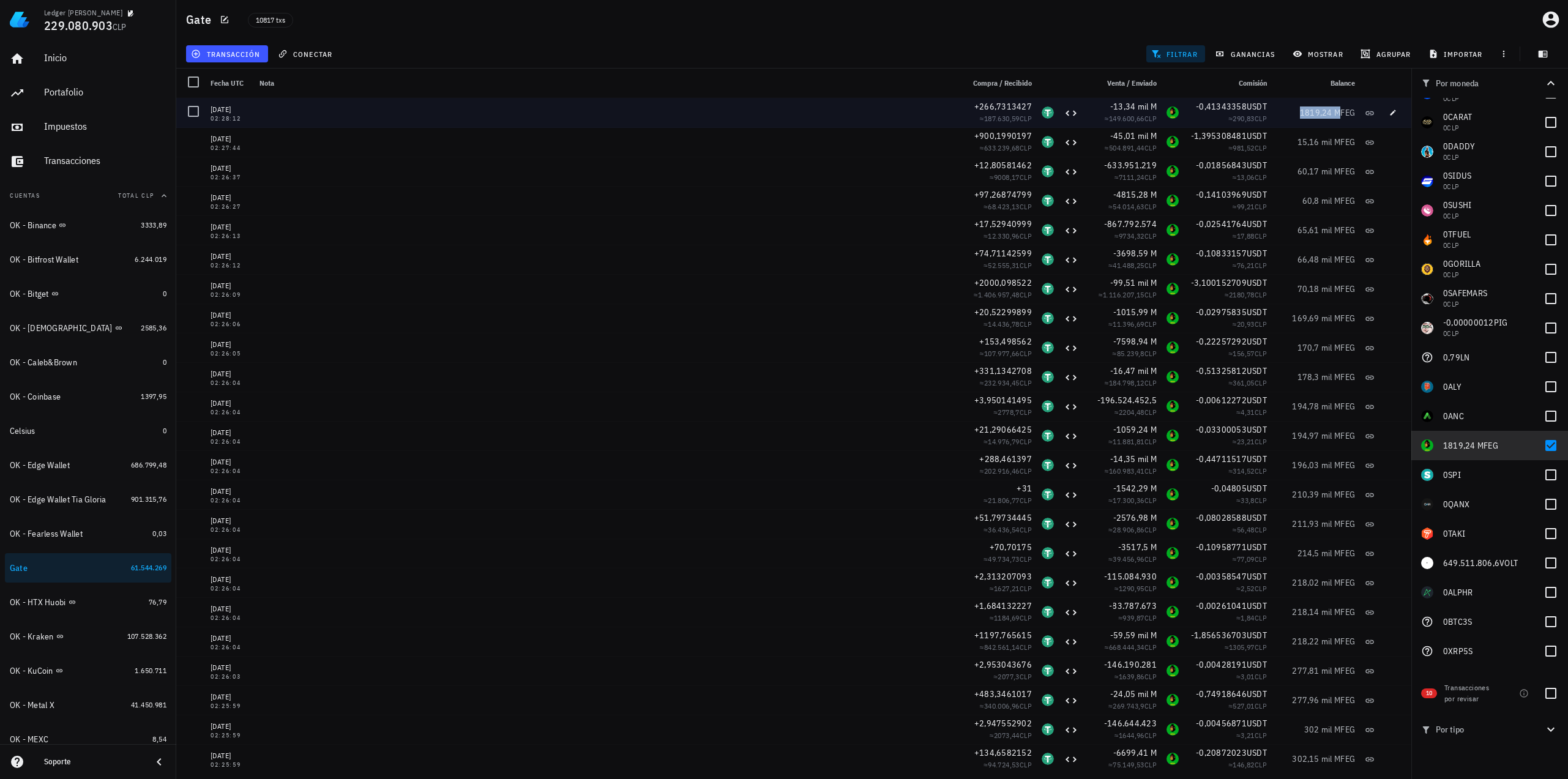
drag, startPoint x: 1290, startPoint y: 112, endPoint x: 1300, endPoint y: 112, distance: 10.0
click at [1300, 114] on div "1819,24 M FEG" at bounding box center [1315, 112] width 78 height 12
click at [1303, 121] on div "1819,24 M FEG" at bounding box center [1315, 112] width 88 height 29
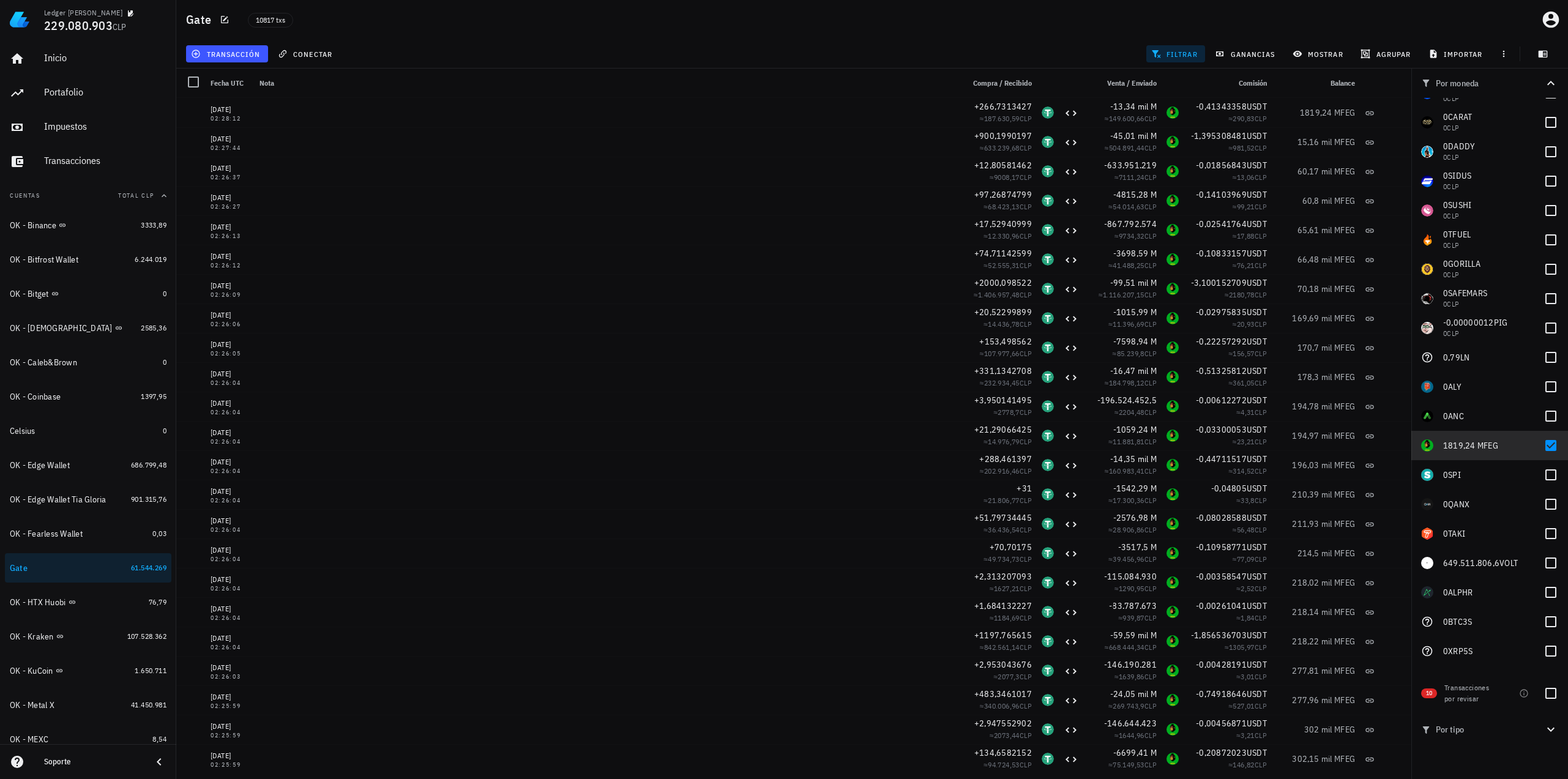
click at [1072, 62] on div "transacción conectar filtrar ganancias mostrar [GEOGRAPHIC_DATA] importar" at bounding box center [872, 54] width 1377 height 29
click at [1456, 446] on span "1819,24 M" at bounding box center [1463, 445] width 40 height 11
copy span "1819,24 M"
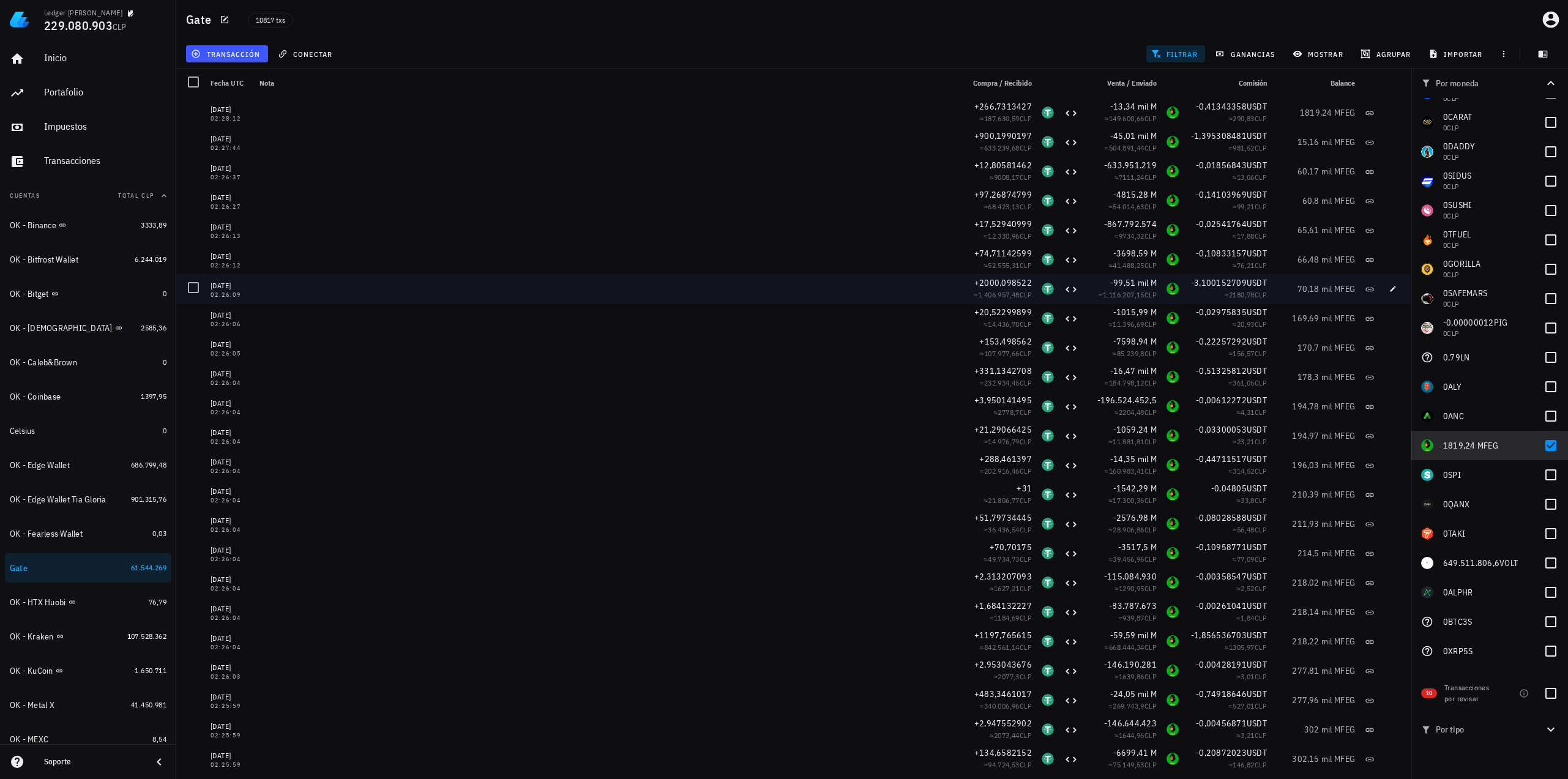
click at [434, 297] on div at bounding box center [606, 289] width 704 height 29
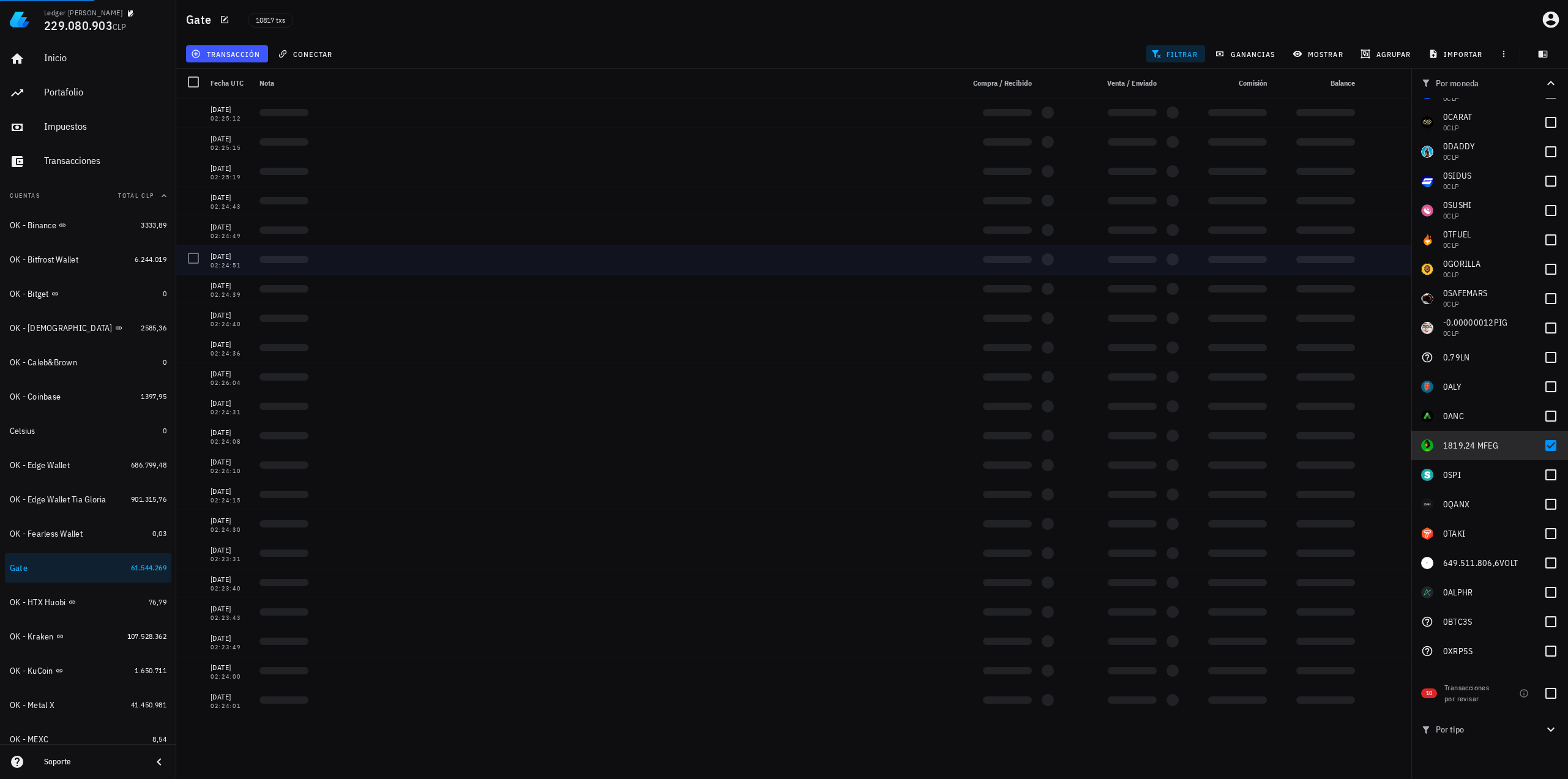
scroll to position [2352, 0]
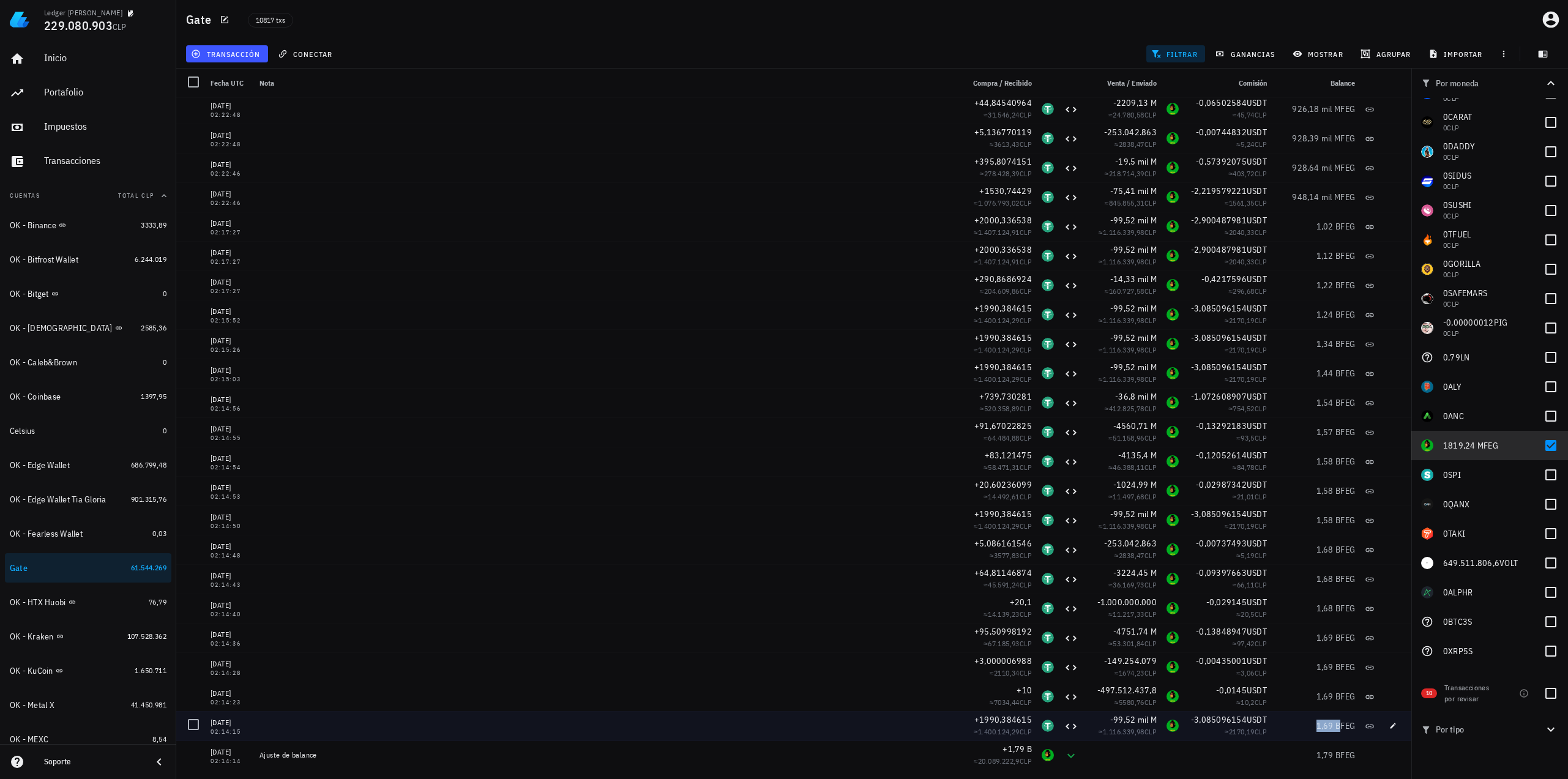
click at [1322, 724] on span "1,69 B" at bounding box center [1328, 725] width 25 height 11
click at [1325, 727] on span "1,69 B" at bounding box center [1328, 725] width 25 height 11
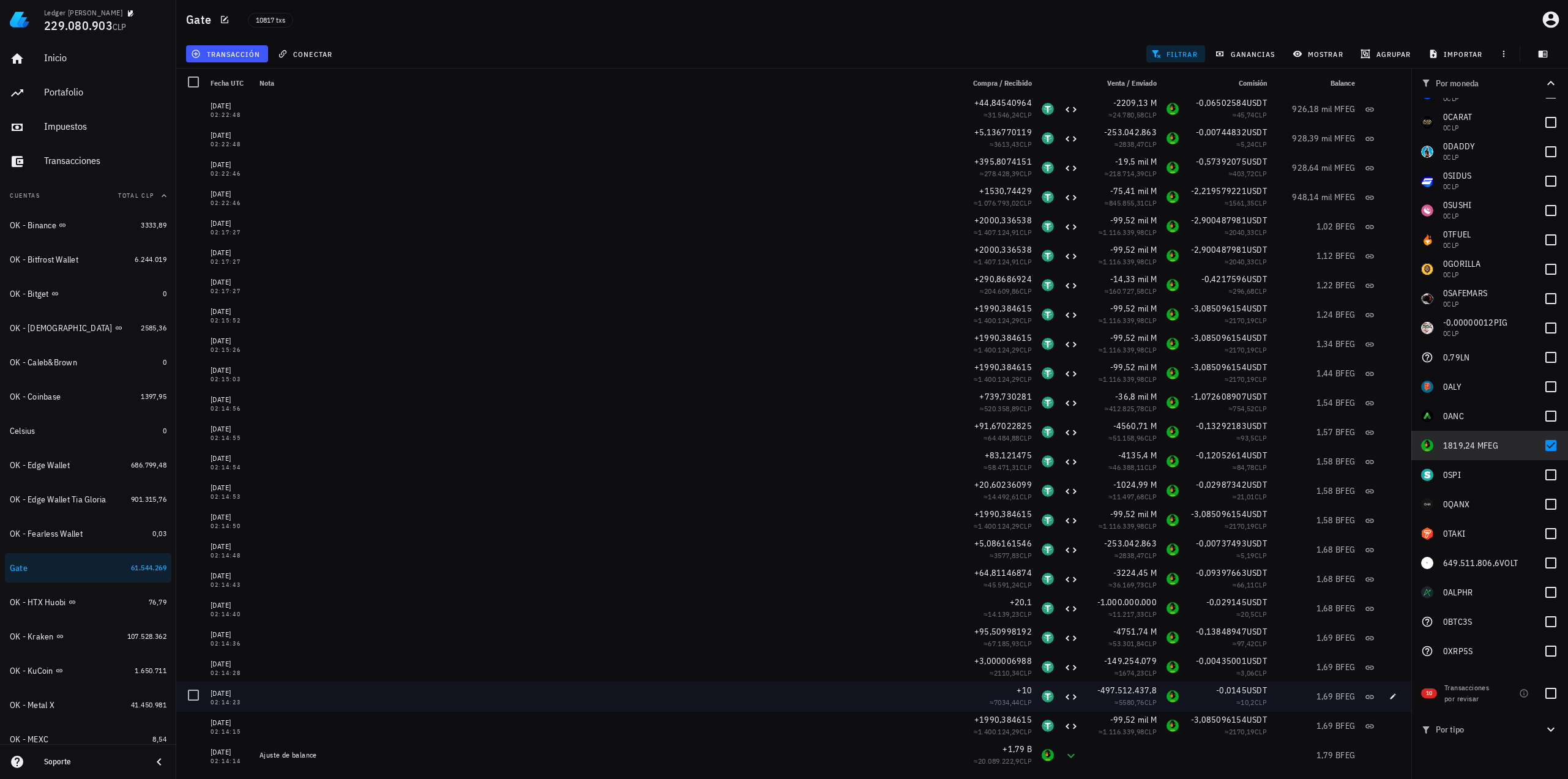
click at [1337, 704] on div "1,69 B FEG" at bounding box center [1315, 696] width 88 height 29
click at [1329, 686] on div "1,69 B FEG" at bounding box center [1315, 696] width 88 height 29
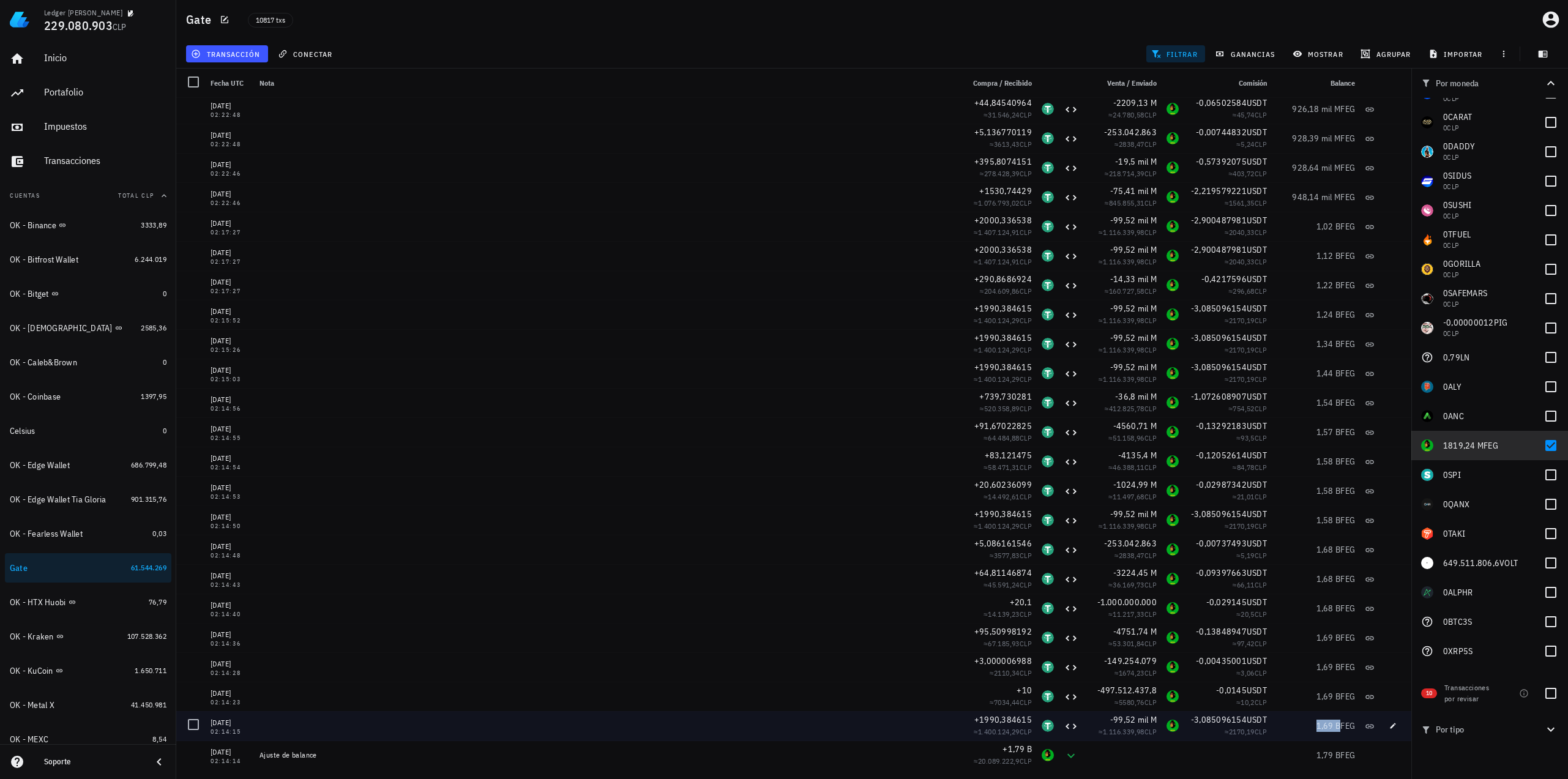
click at [1317, 722] on span "1,69 B" at bounding box center [1328, 725] width 25 height 11
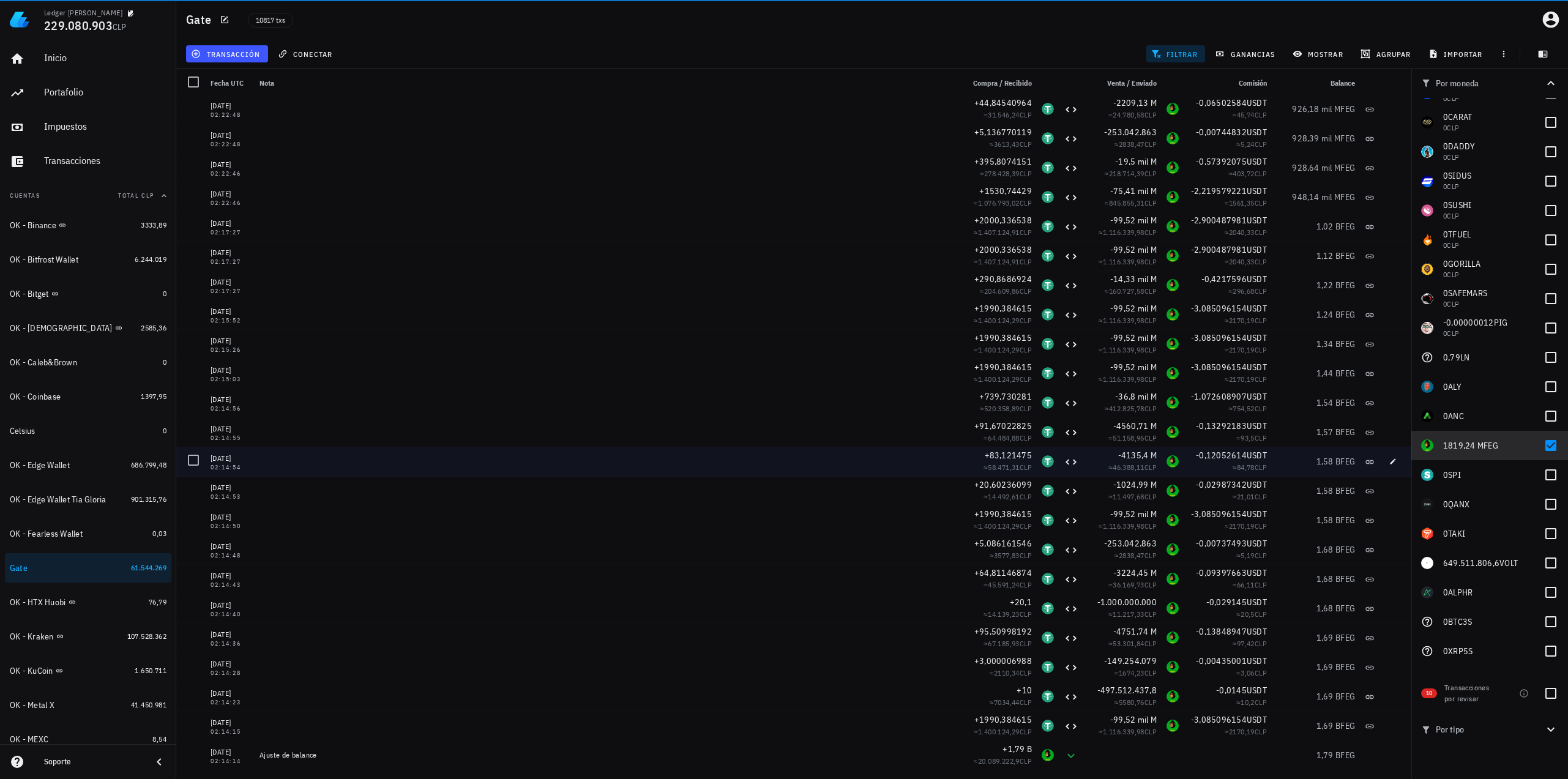
click at [1293, 446] on div "1,58 B FEG" at bounding box center [1315, 461] width 88 height 29
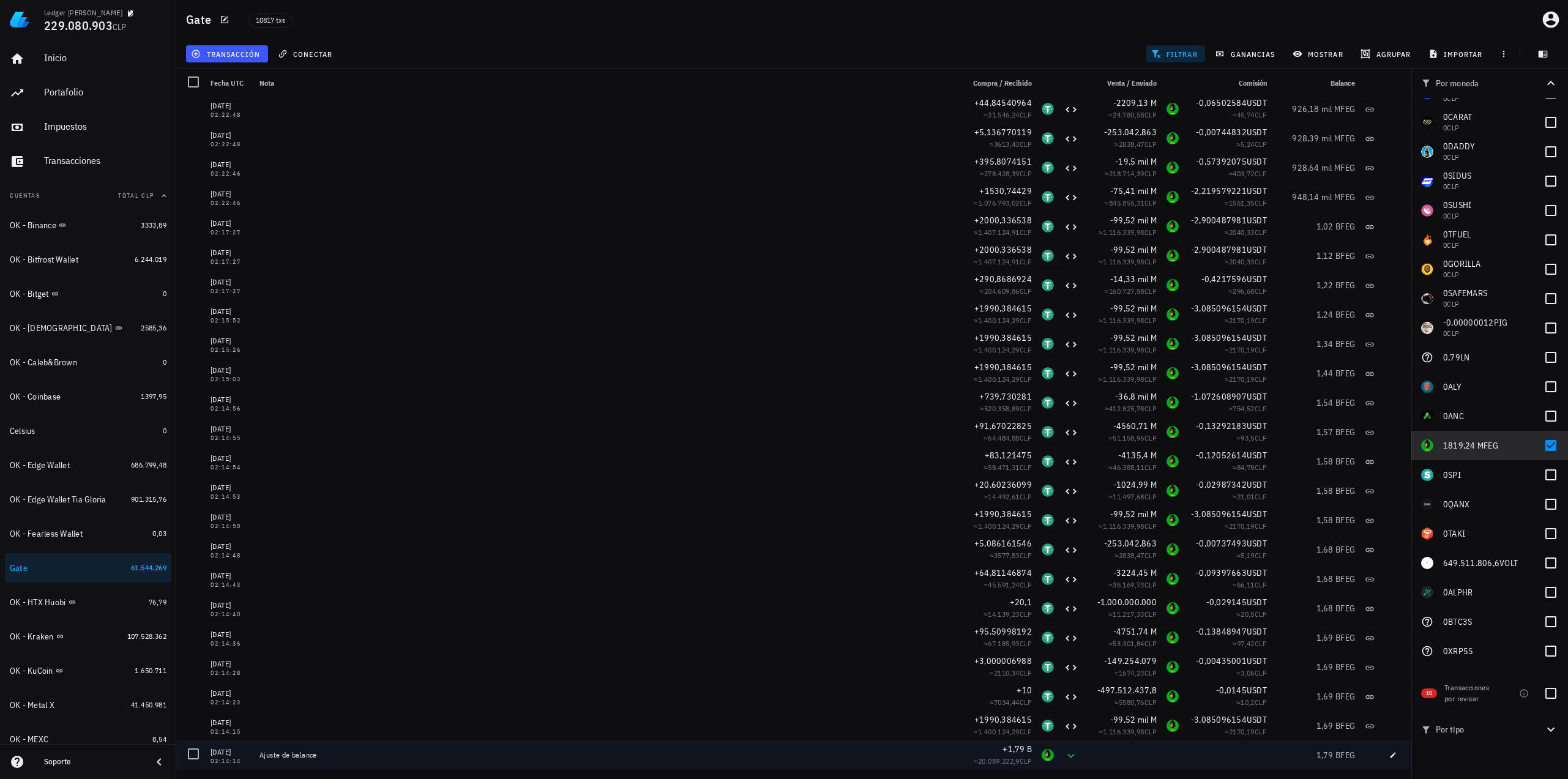
click at [1167, 742] on div at bounding box center [1173, 755] width 22 height 29
click at [1010, 749] on span "+1,79 B" at bounding box center [1017, 748] width 29 height 11
click at [1165, 753] on div at bounding box center [1173, 755] width 22 height 29
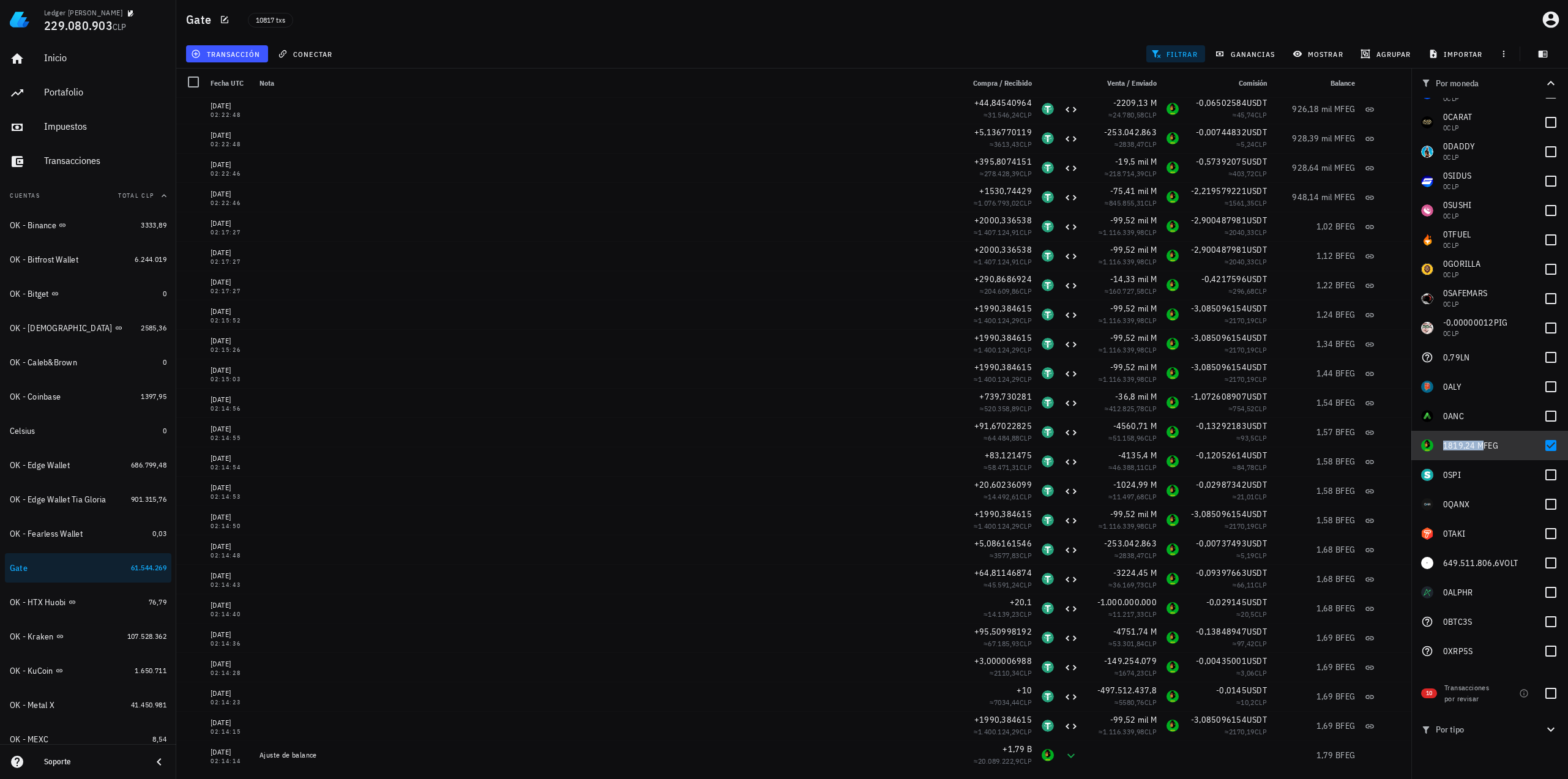
click at [1451, 446] on span "1819,24 M" at bounding box center [1463, 445] width 40 height 11
click at [1451, 446] on span "1819,24 M" at bounding box center [1463, 445] width 40 height 11
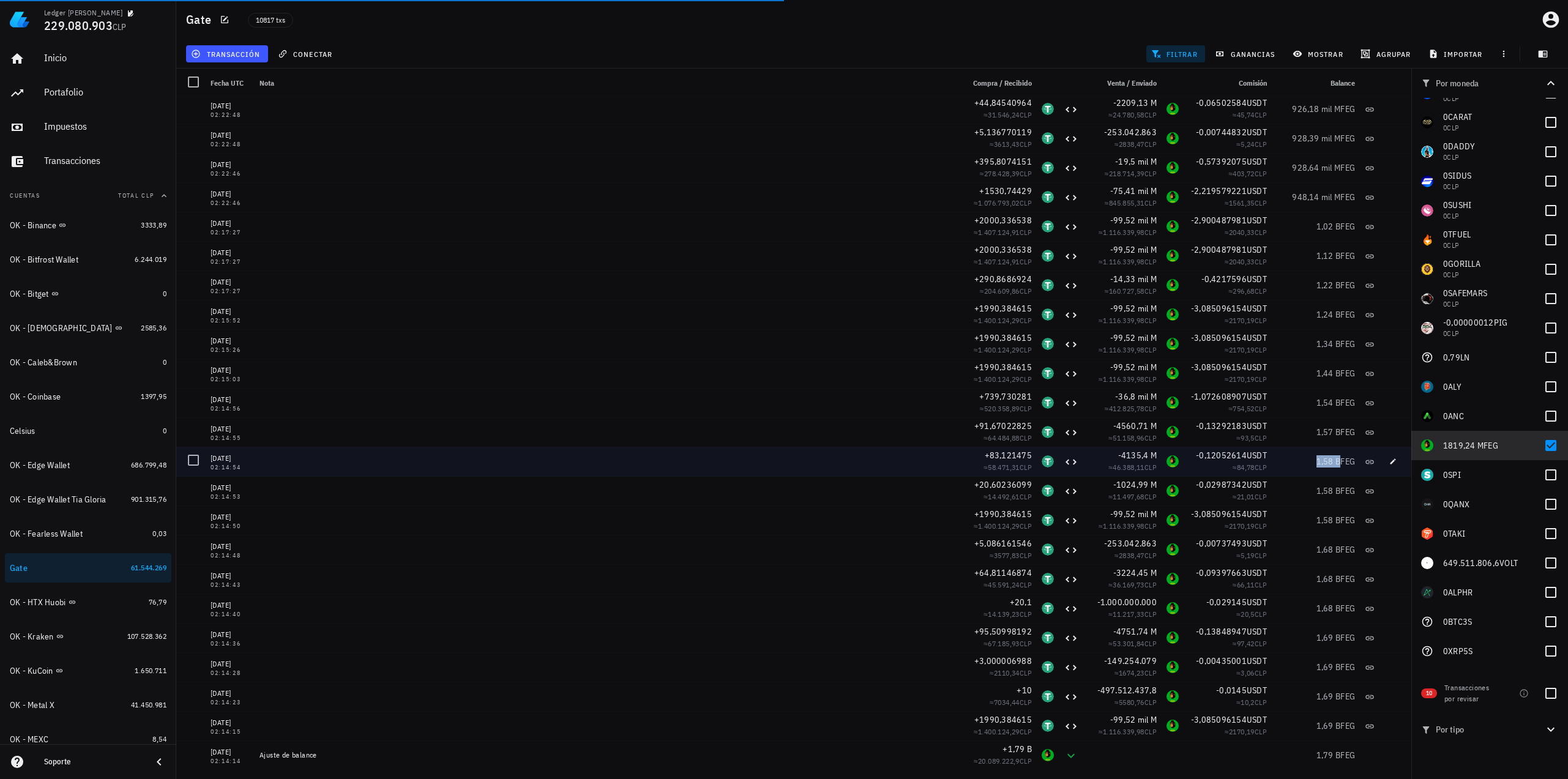
click at [1320, 463] on span "1,58 B" at bounding box center [1328, 461] width 25 height 11
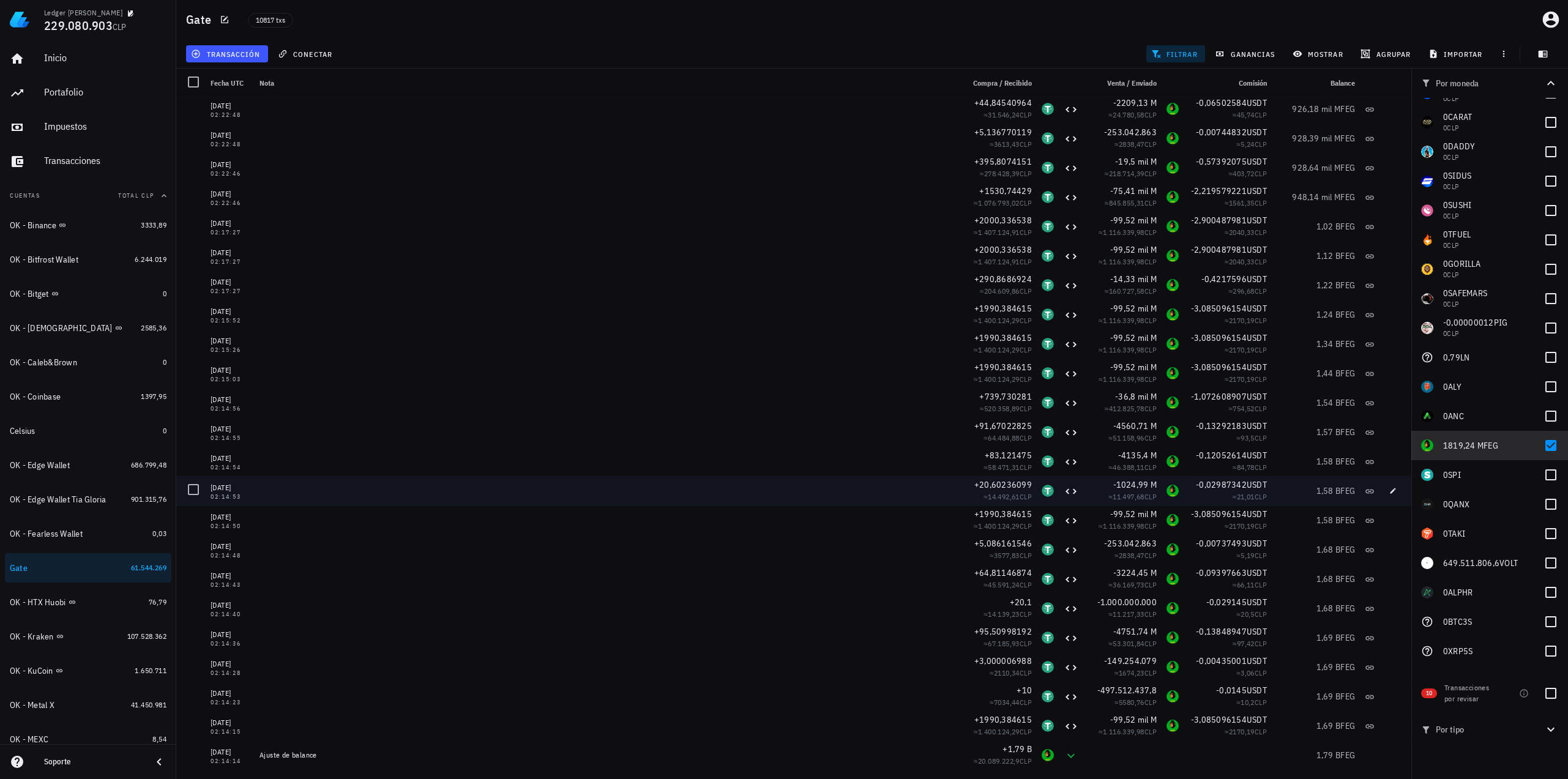
click at [1325, 477] on div "1,58 B FEG" at bounding box center [1315, 490] width 88 height 29
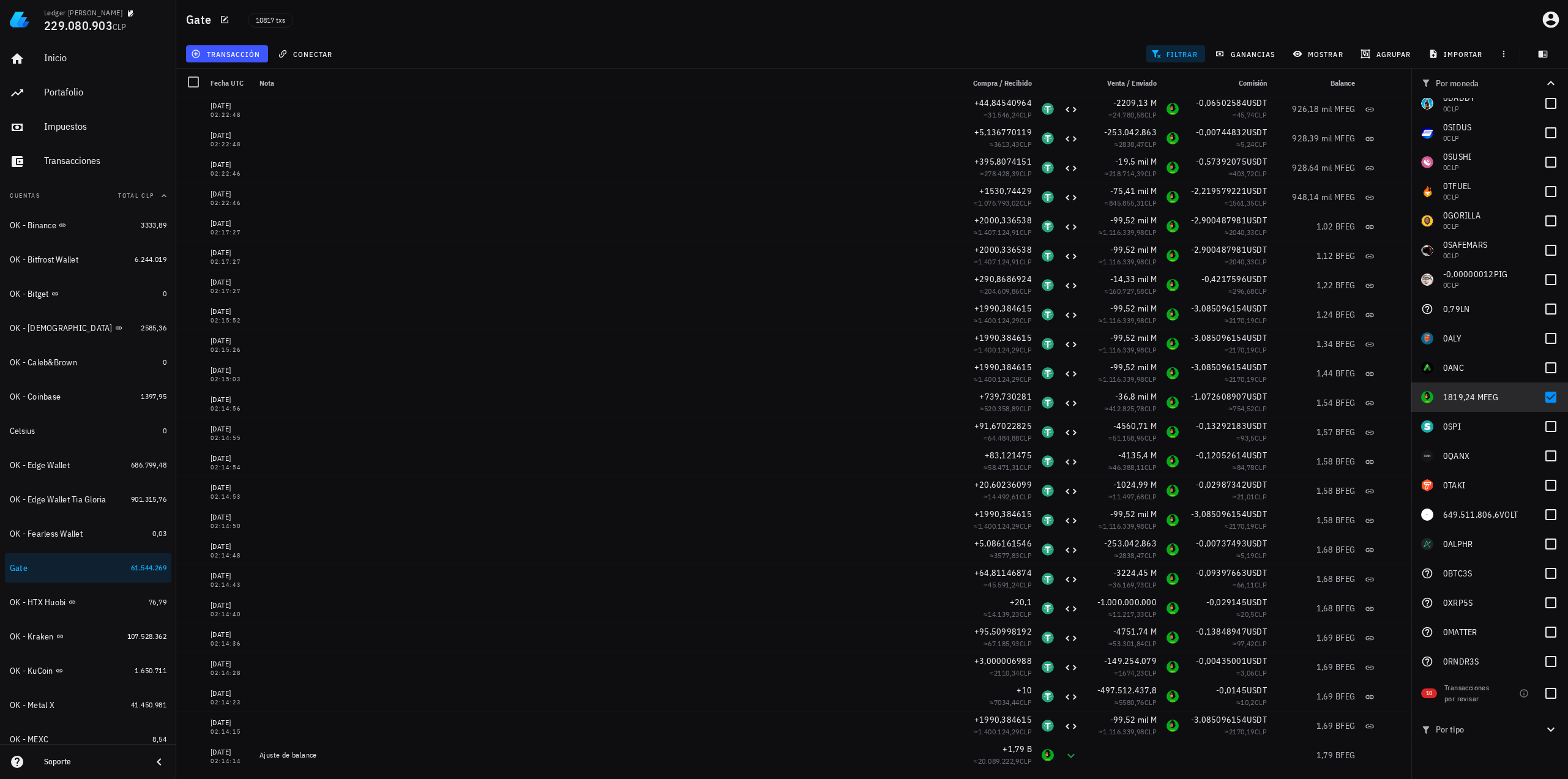
scroll to position [2106, 0]
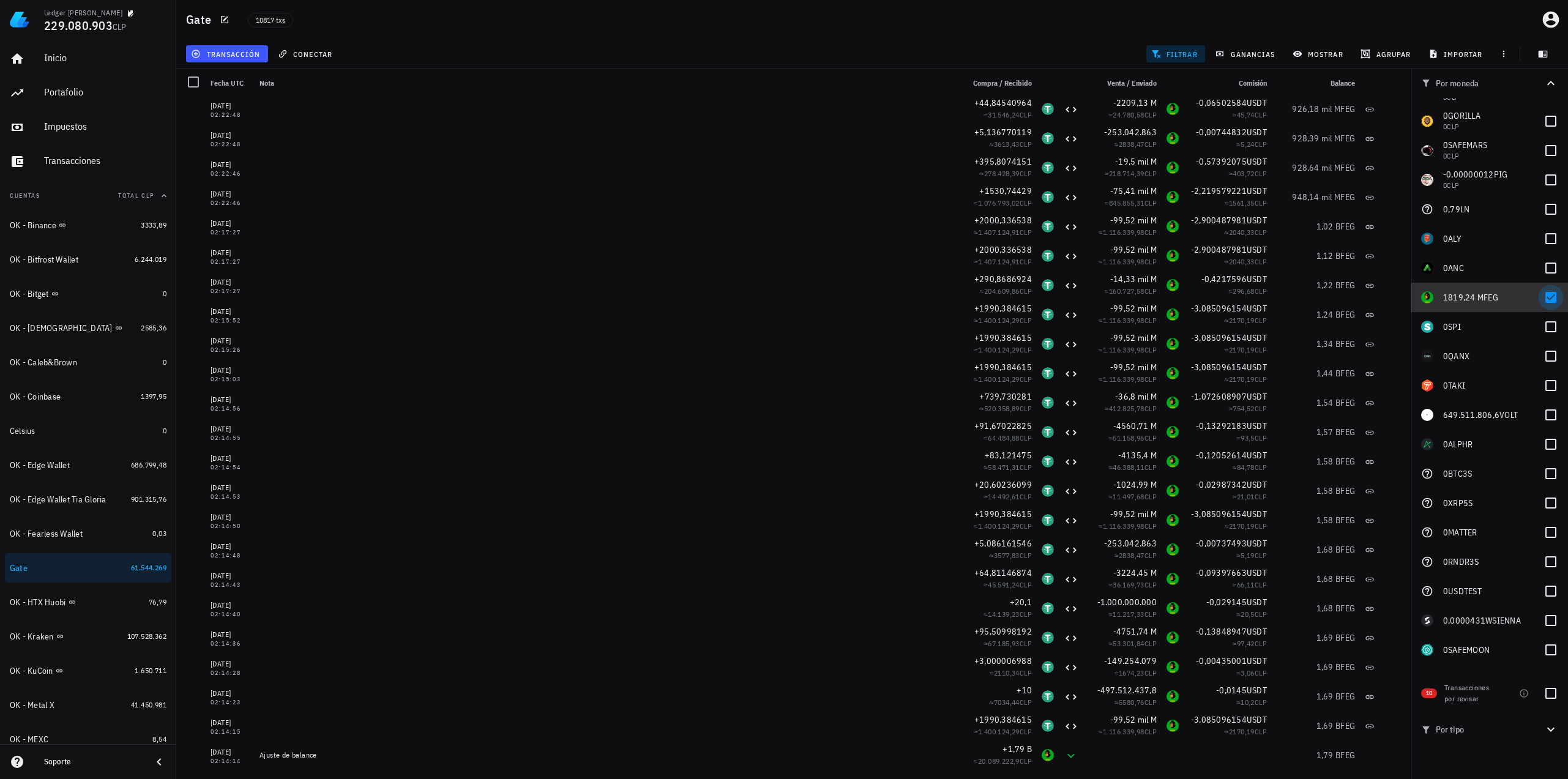
click at [1543, 296] on div at bounding box center [1551, 297] width 21 height 21
checkbox input "false"
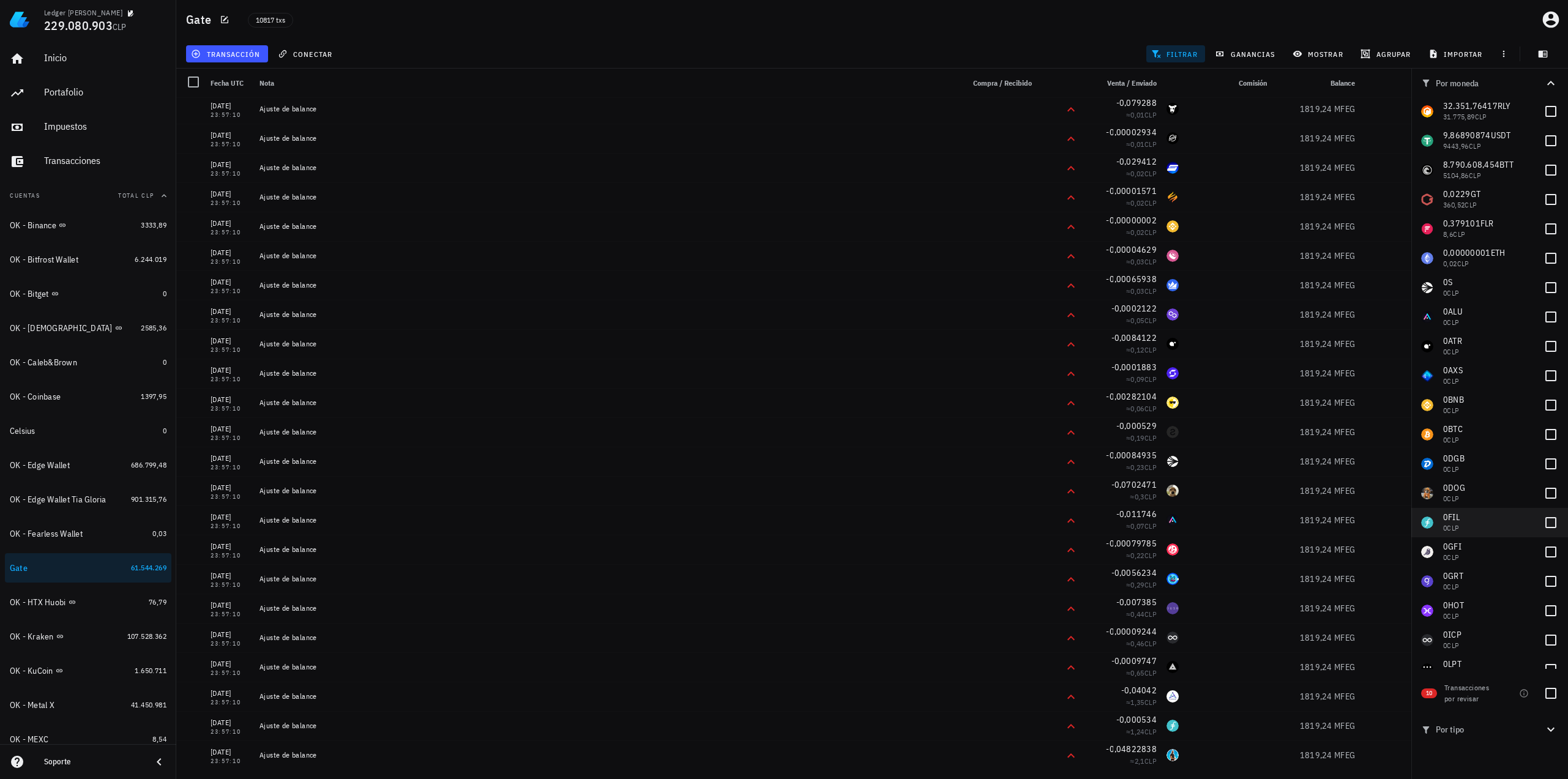
scroll to position [0, 0]
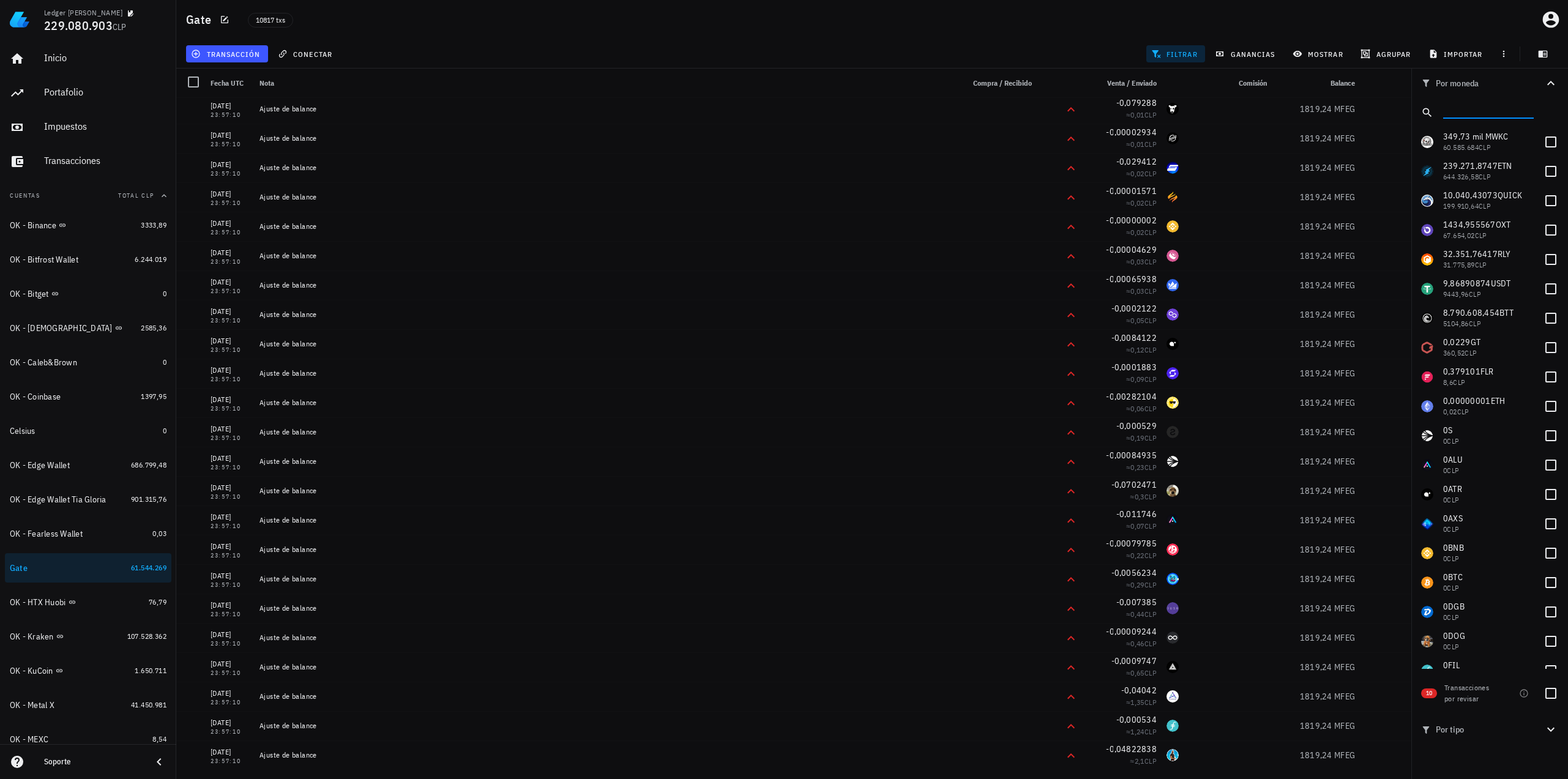
click at [1494, 105] on input "text" at bounding box center [1487, 110] width 88 height 16
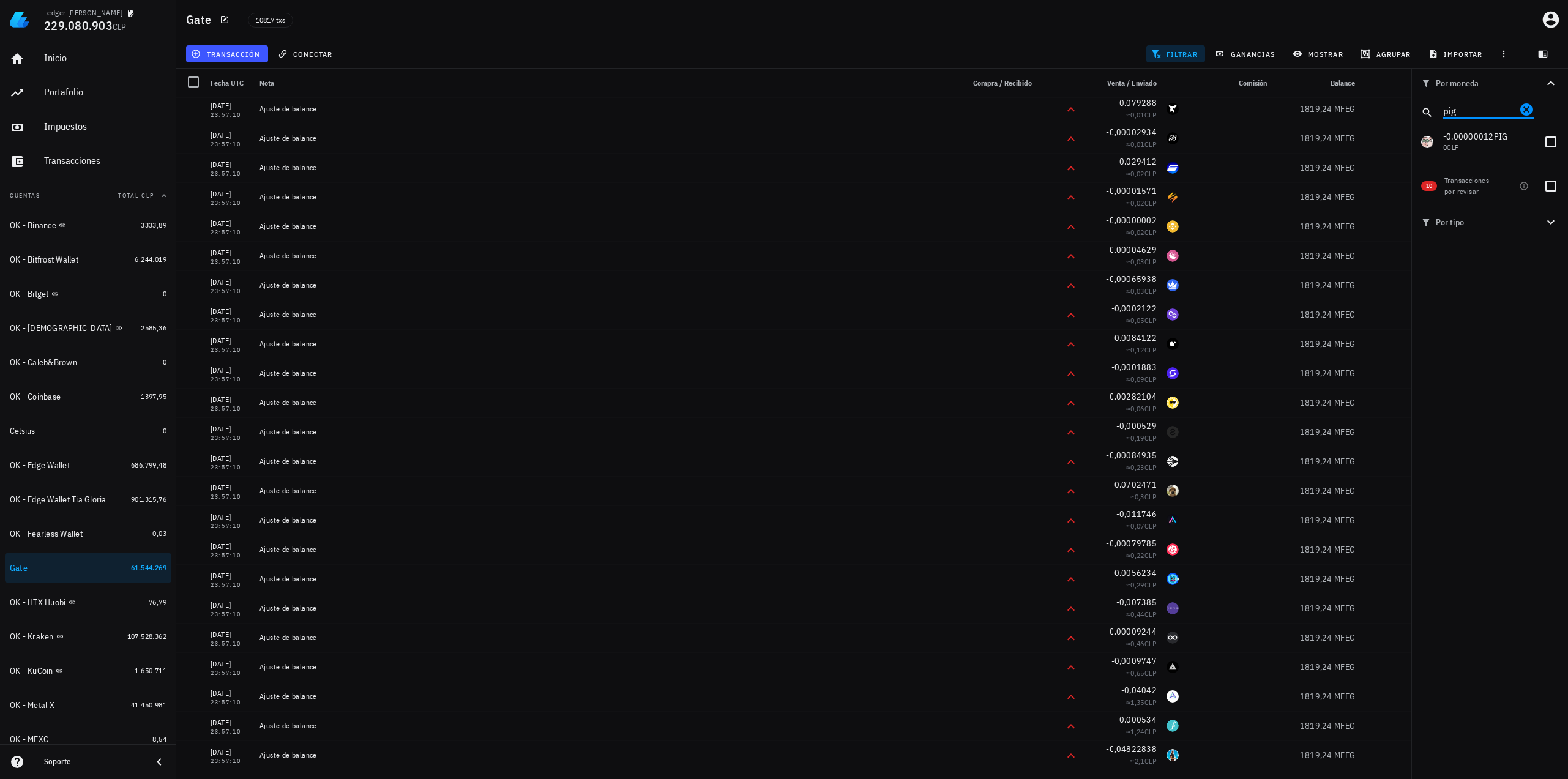
type input "pig"
click at [1551, 147] on div at bounding box center [1551, 141] width 21 height 21
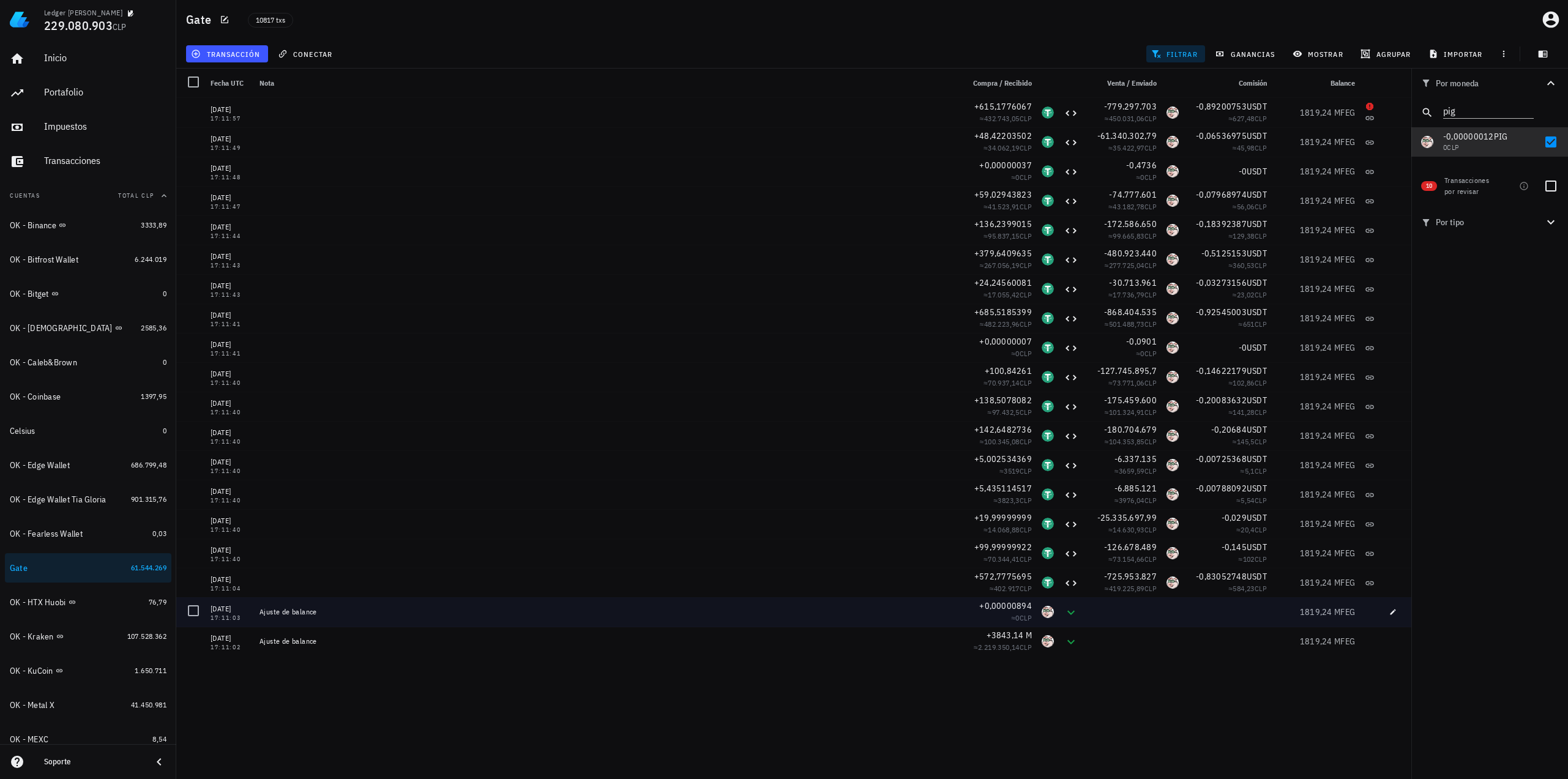
click at [1018, 612] on div "≈ 0 CLP" at bounding box center [998, 618] width 69 height 12
click at [1019, 607] on span "+0,00000894" at bounding box center [1005, 605] width 52 height 11
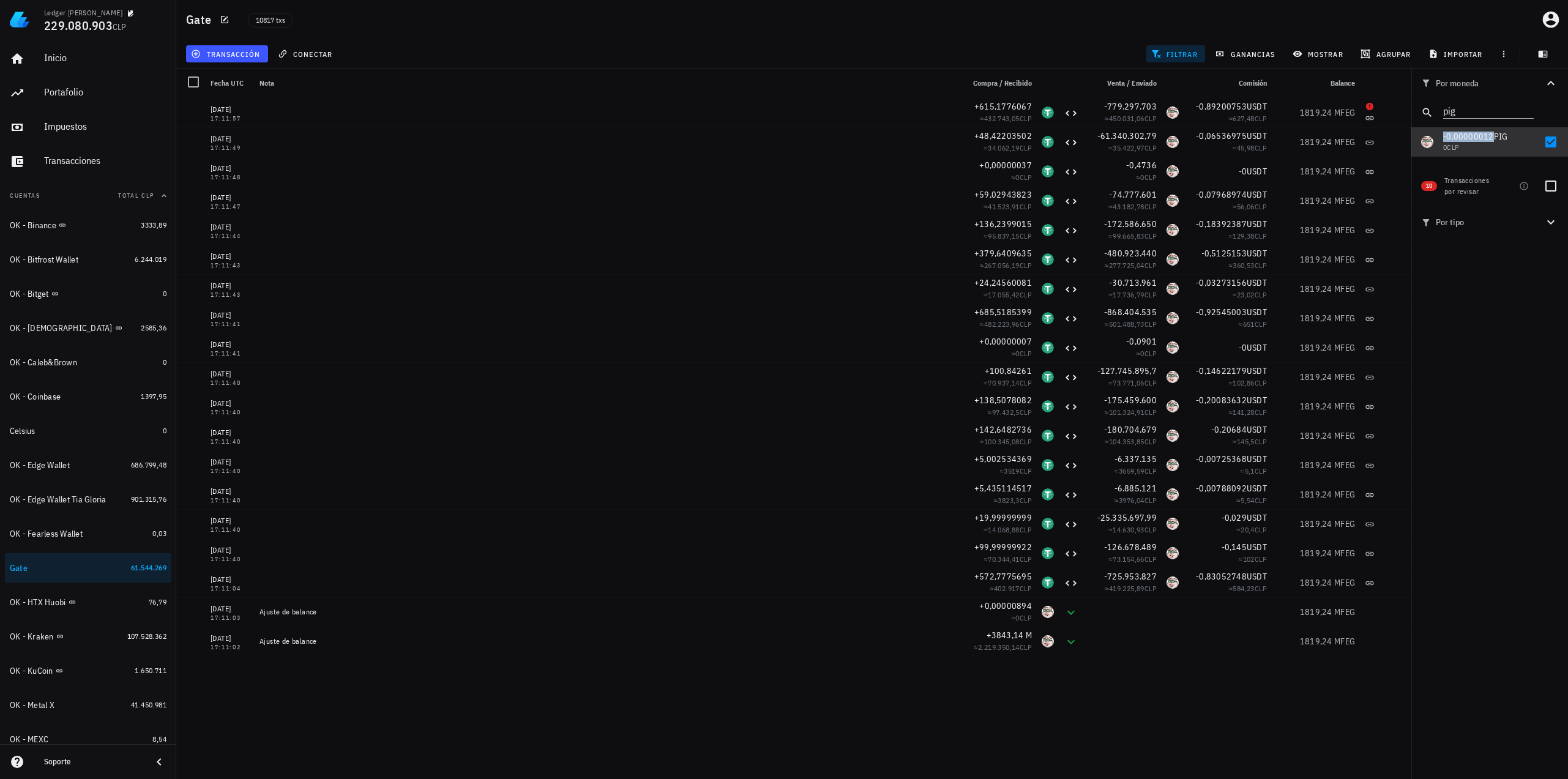
click at [1446, 137] on span "-0,00000012" at bounding box center [1468, 136] width 51 height 11
checkbox input "false"
drag, startPoint x: 1470, startPoint y: 322, endPoint x: 1475, endPoint y: 313, distance: 10.3
click at [1473, 321] on div "Por moneda pig 349,73 mil M WKC 60.585.684 CLP 239.271,8747 ETN 644.326,58 CLP …" at bounding box center [1489, 423] width 157 height 710
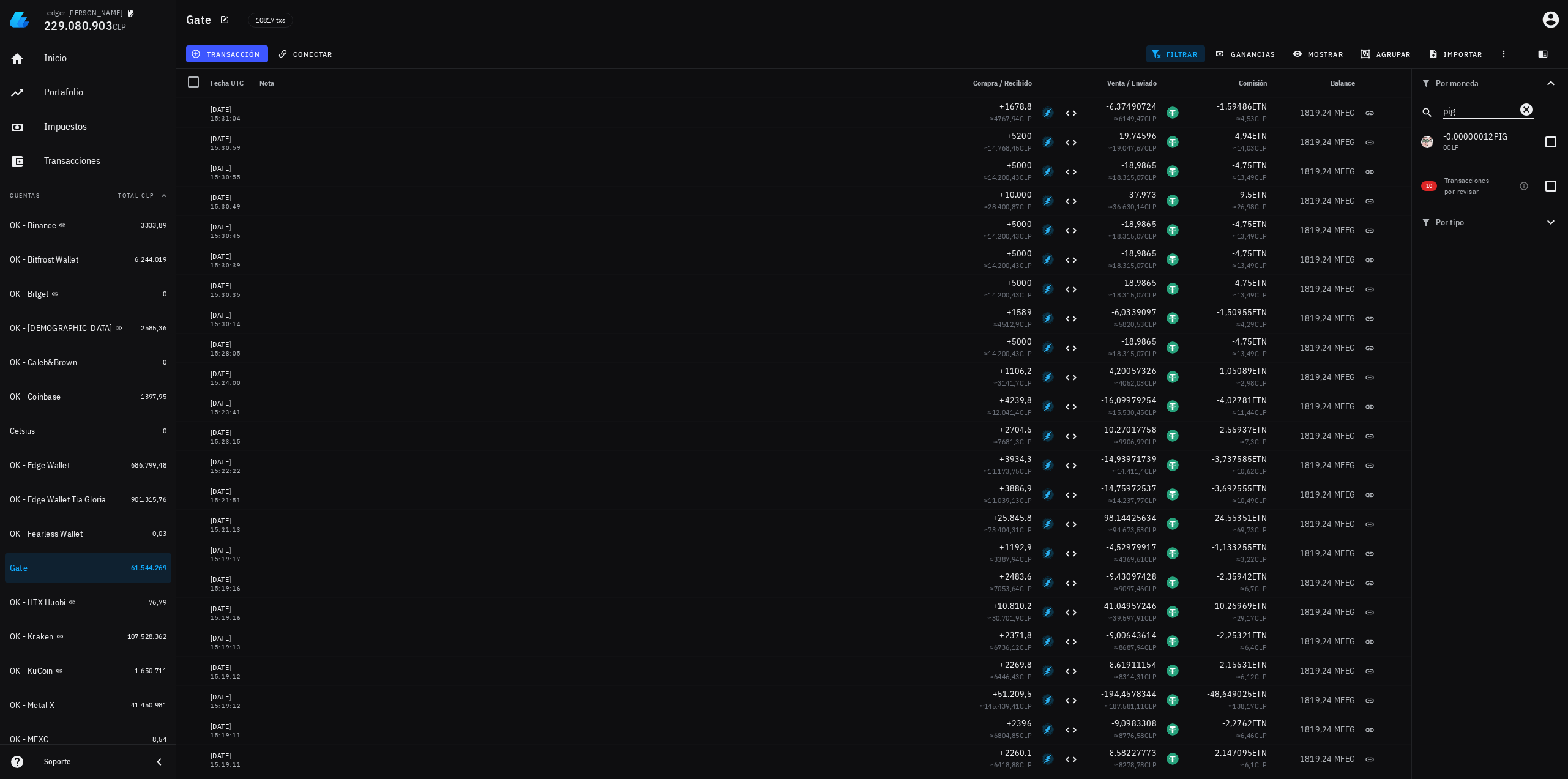
click at [1527, 110] on icon "Clear" at bounding box center [1526, 109] width 15 height 15
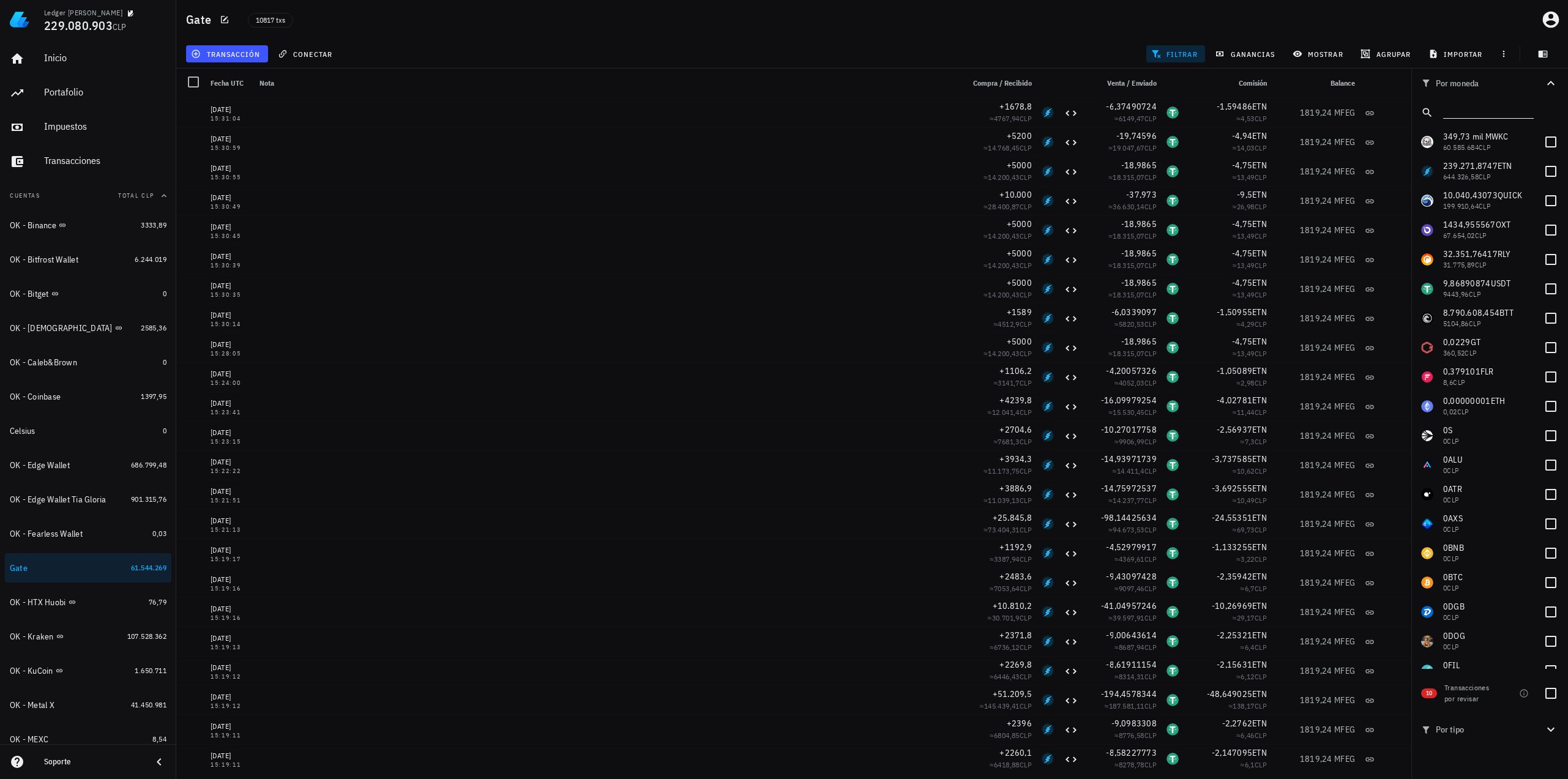
click at [1050, 50] on div "transacción conectar filtrar ganancias mostrar [GEOGRAPHIC_DATA] importar" at bounding box center [872, 54] width 1377 height 29
click at [1155, 51] on icon "button" at bounding box center [1156, 54] width 9 height 8
